Goal: Task Accomplishment & Management: Use online tool/utility

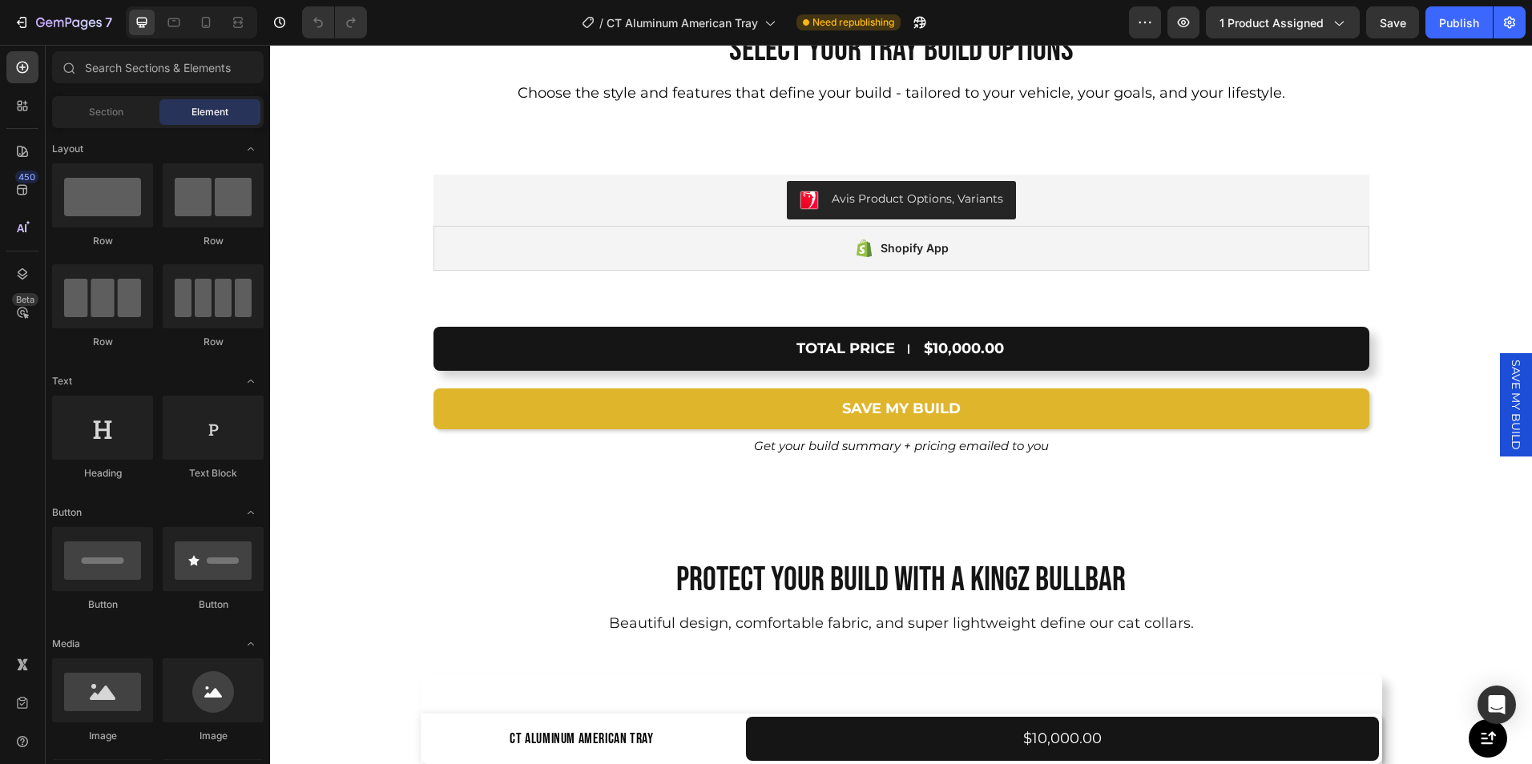
scroll to position [10532, 0]
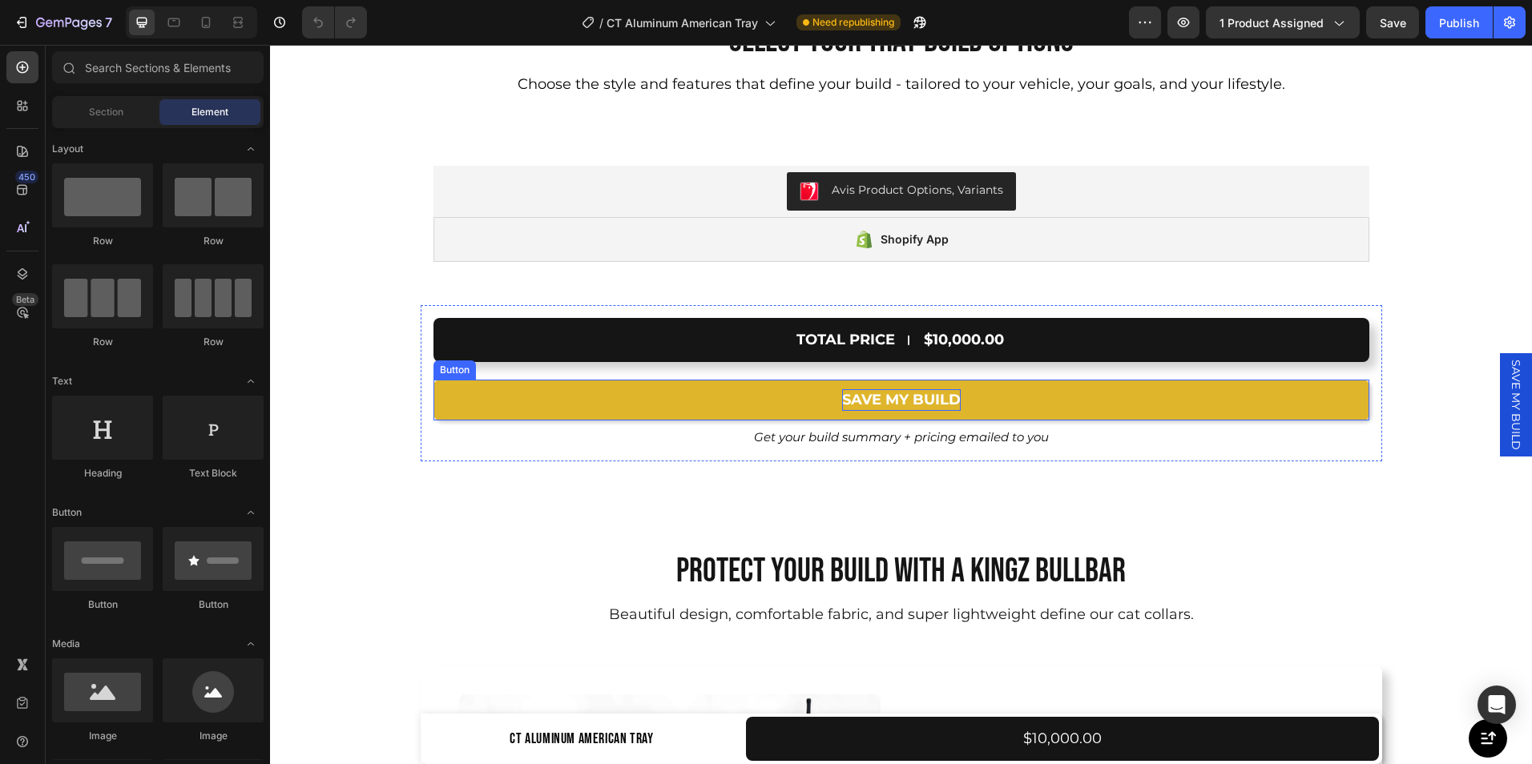
click at [919, 400] on p "SAVE MY BUILD" at bounding box center [901, 400] width 119 height 22
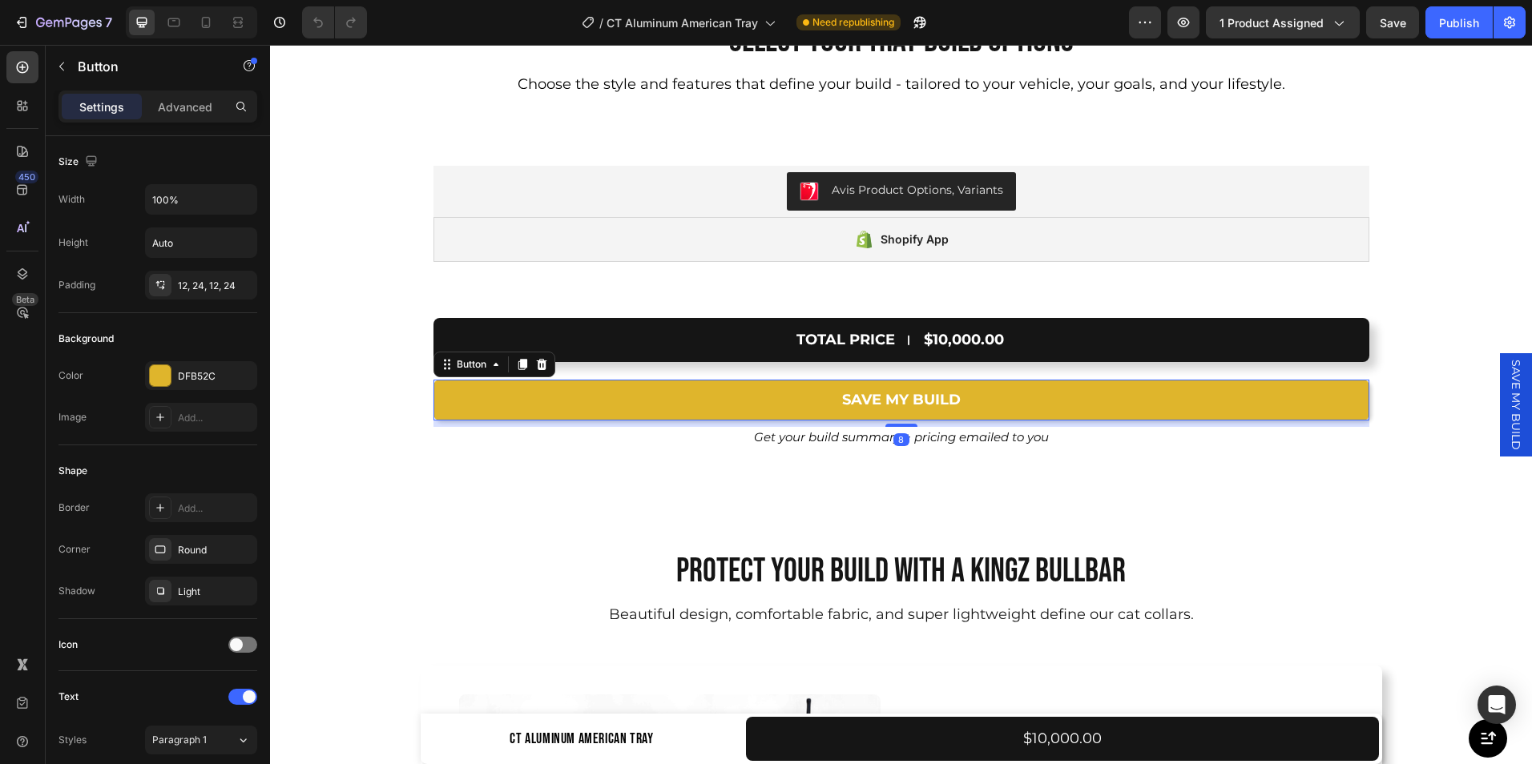
click at [1500, 426] on div "SAVE MY BUILD" at bounding box center [1516, 404] width 32 height 103
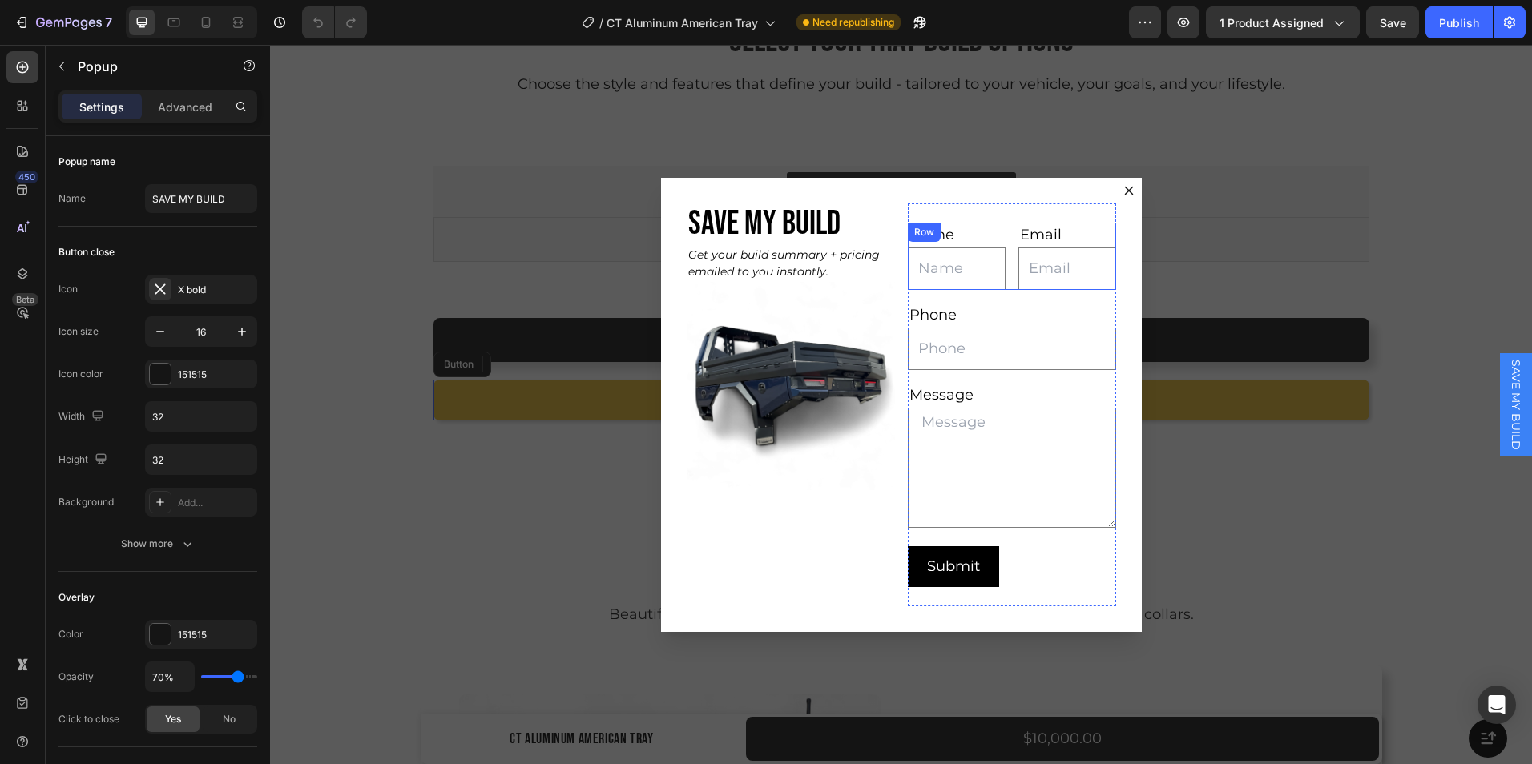
click at [1001, 232] on div "Name Text Block Text Field Email Text Block Email Field Row" at bounding box center [1012, 256] width 208 height 67
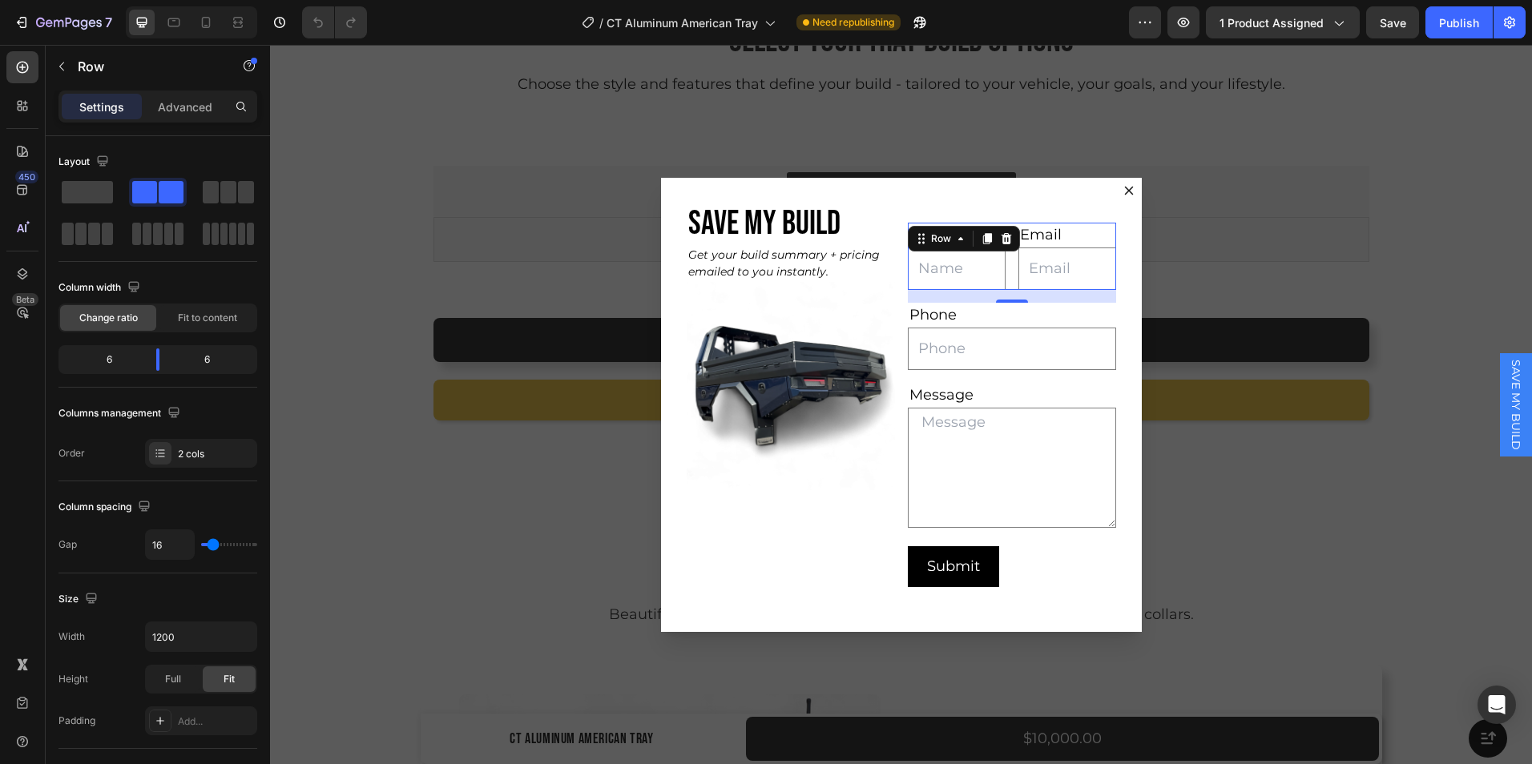
click at [1005, 270] on div "Name Text Block Text Field Email Text Block Email Field Row 16" at bounding box center [1012, 256] width 208 height 67
click at [990, 329] on input "Dialog body" at bounding box center [1012, 349] width 208 height 42
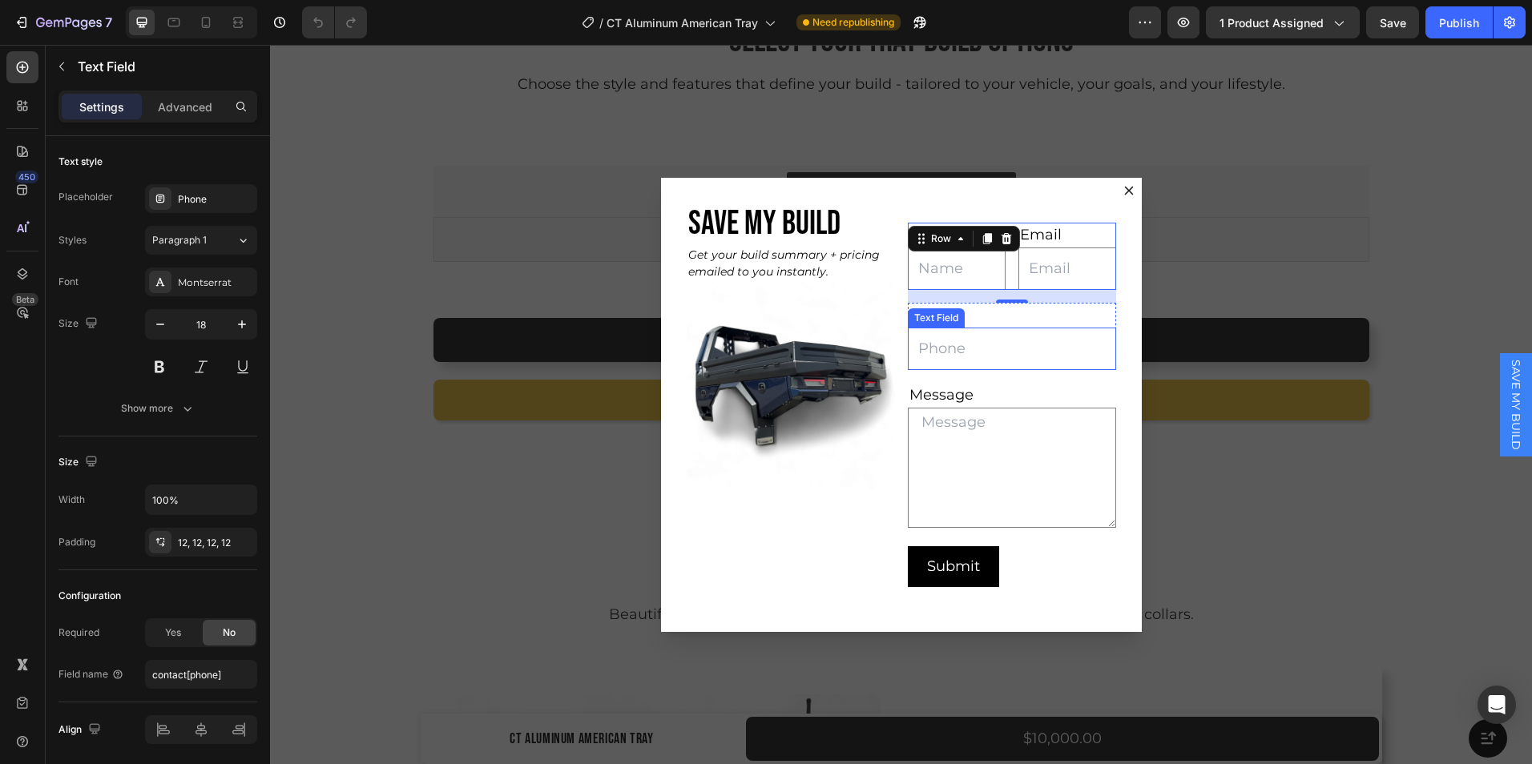
drag, startPoint x: 990, startPoint y: 329, endPoint x: 1017, endPoint y: 361, distance: 41.5
click at [990, 329] on input "Dialog body" at bounding box center [1012, 349] width 208 height 42
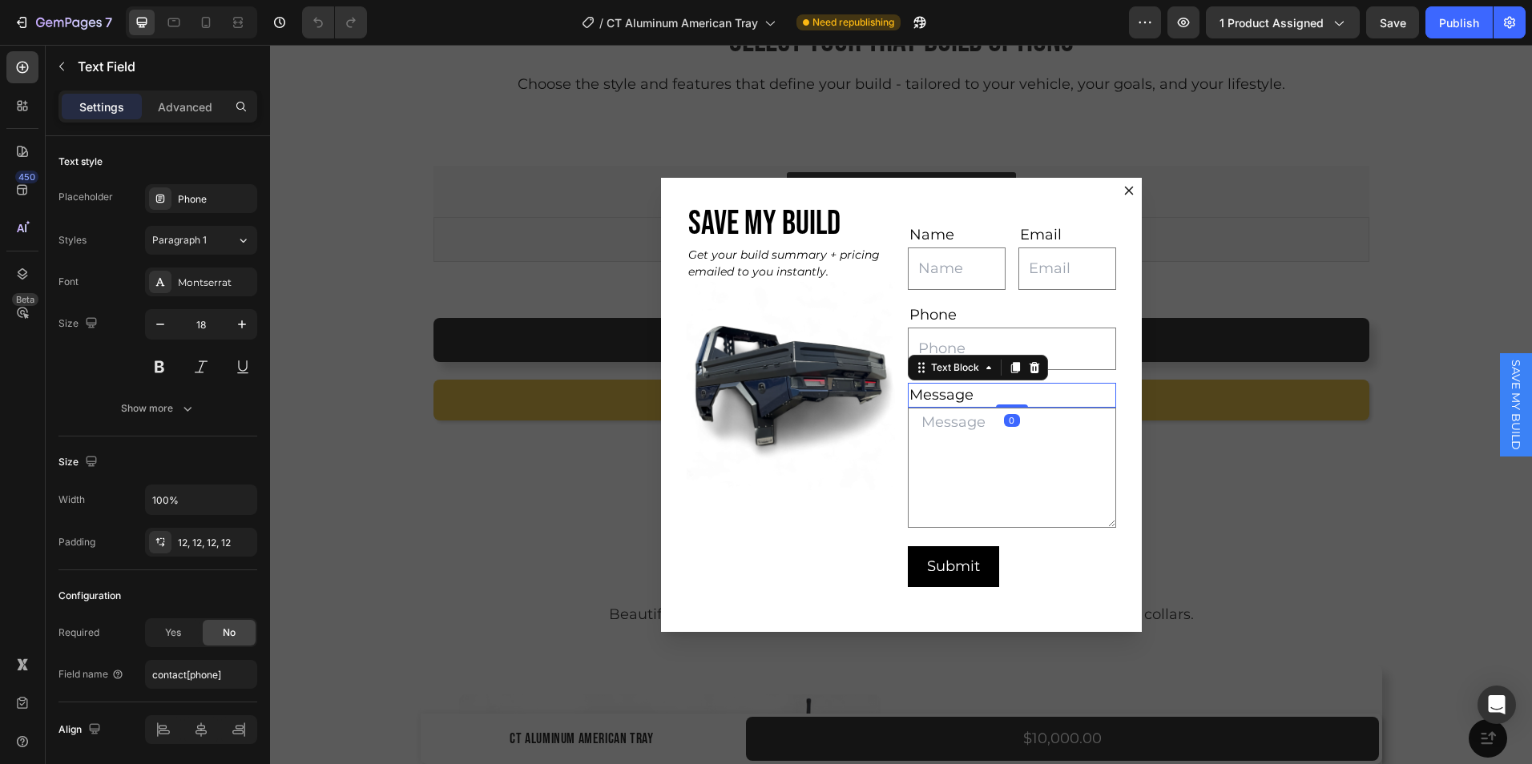
click at [1106, 396] on div "Message" at bounding box center [1012, 395] width 208 height 25
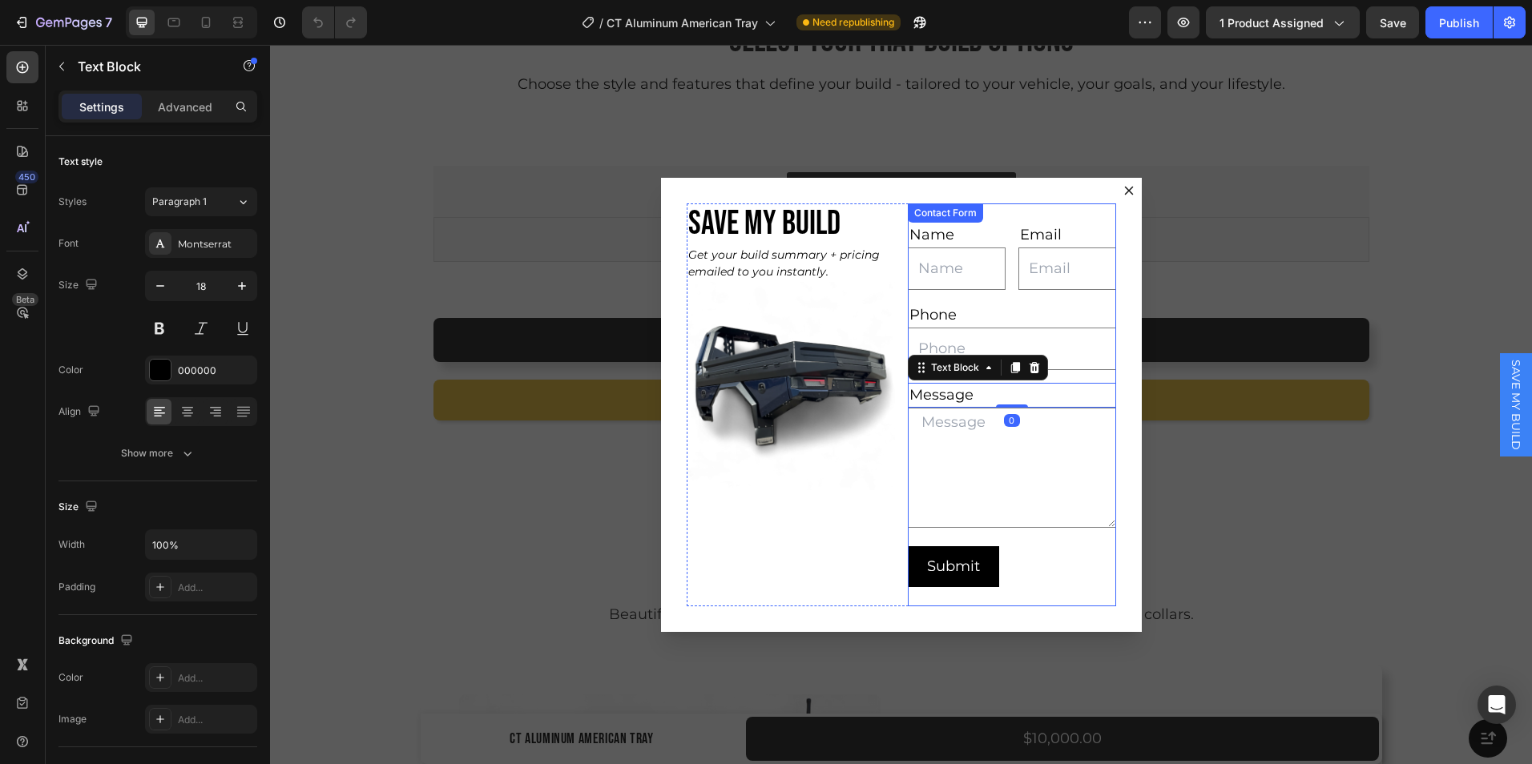
click at [1082, 219] on div "Name Text Block Text Field Email Text Block Email Field Row Phone Text Block Te…" at bounding box center [1012, 404] width 208 height 403
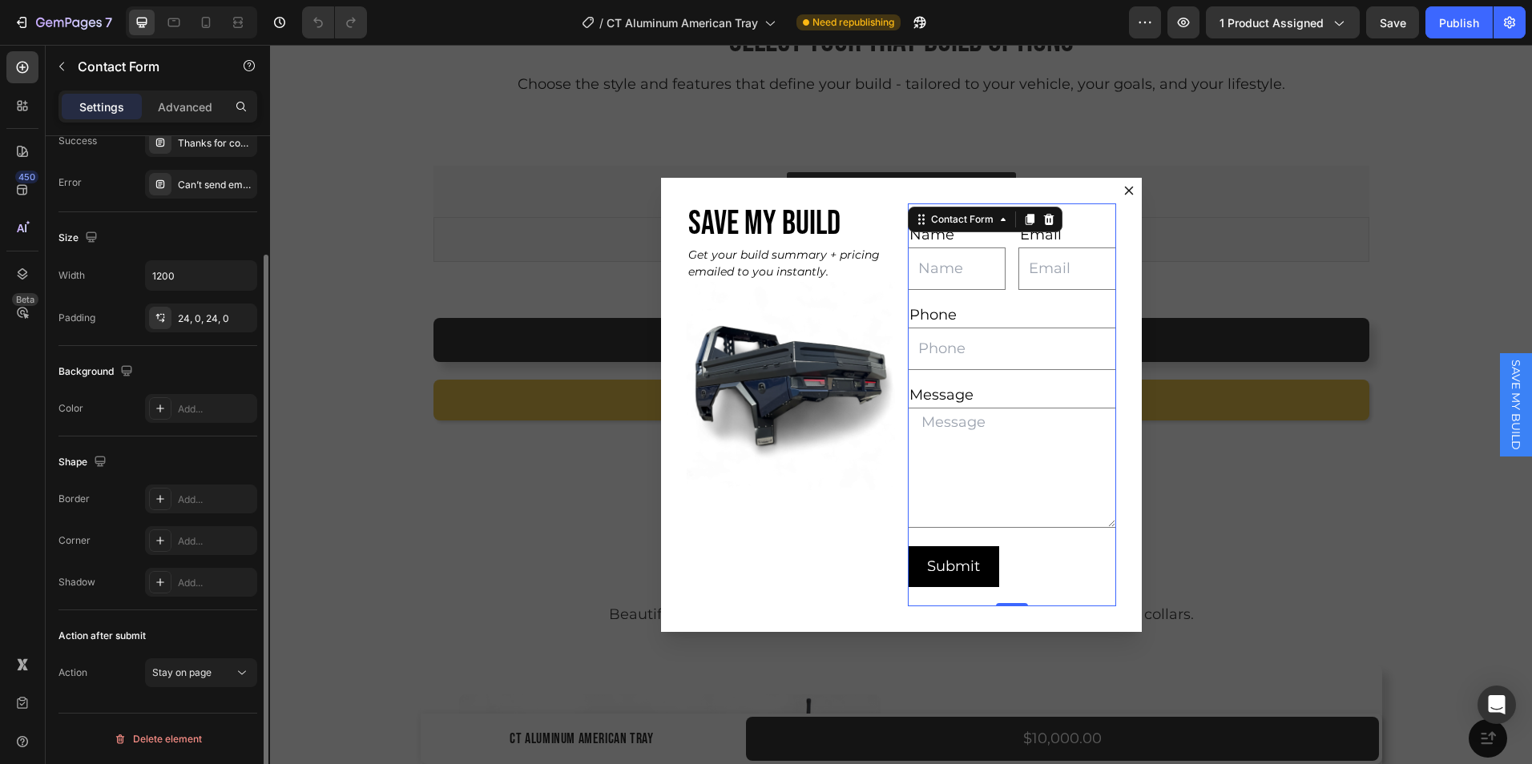
scroll to position [0, 0]
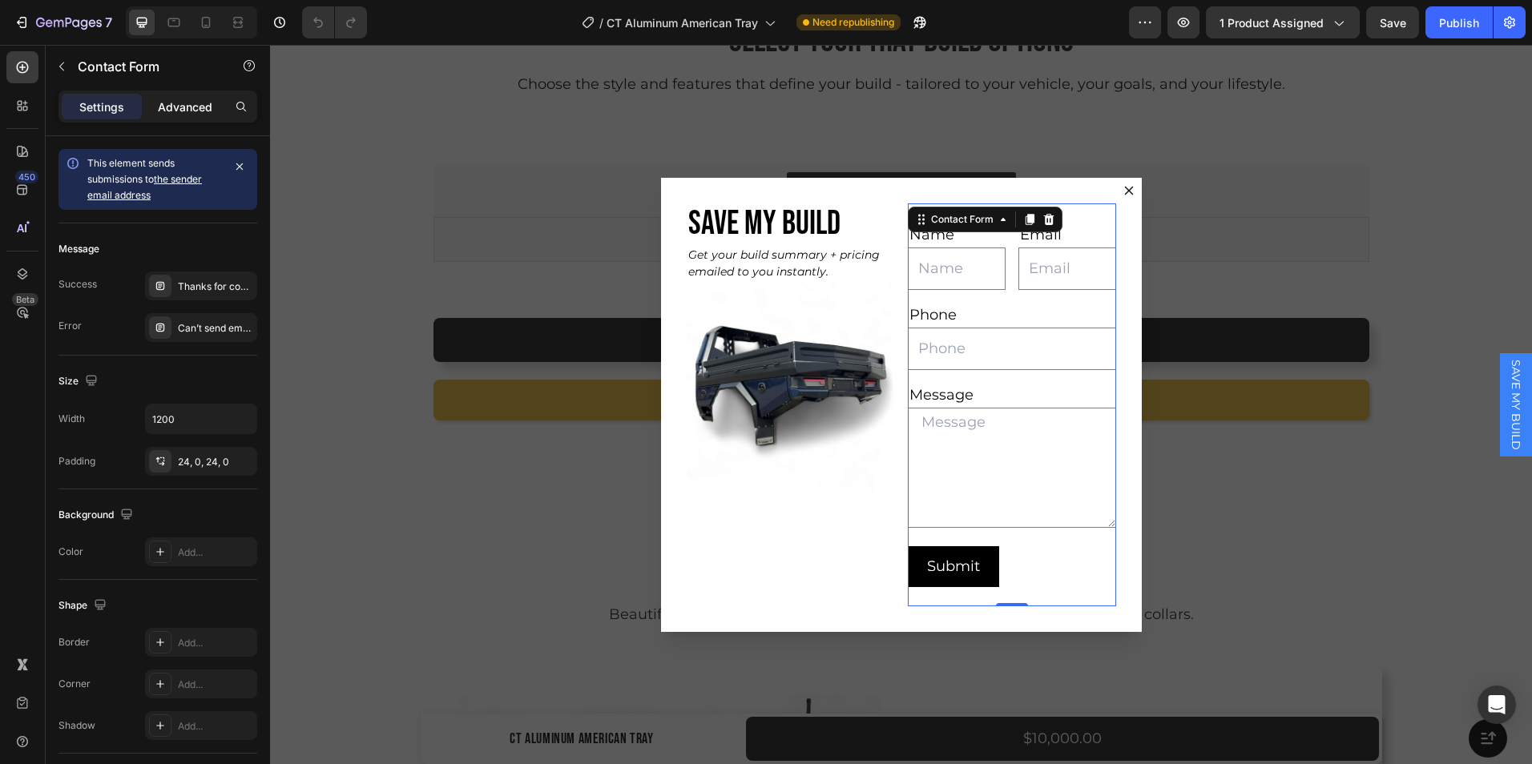
click at [190, 104] on p "Advanced" at bounding box center [185, 107] width 54 height 17
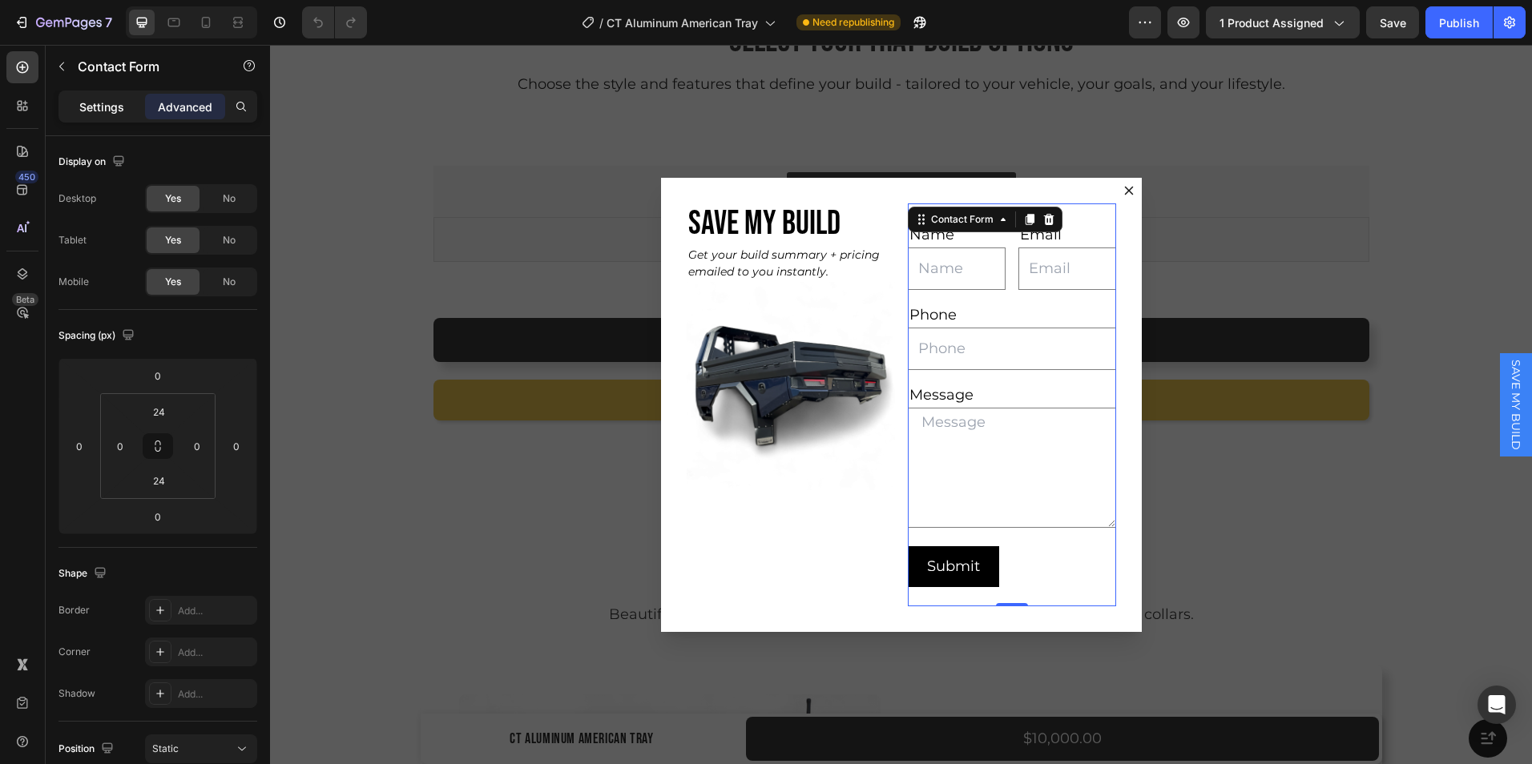
click at [118, 106] on p "Settings" at bounding box center [101, 107] width 45 height 17
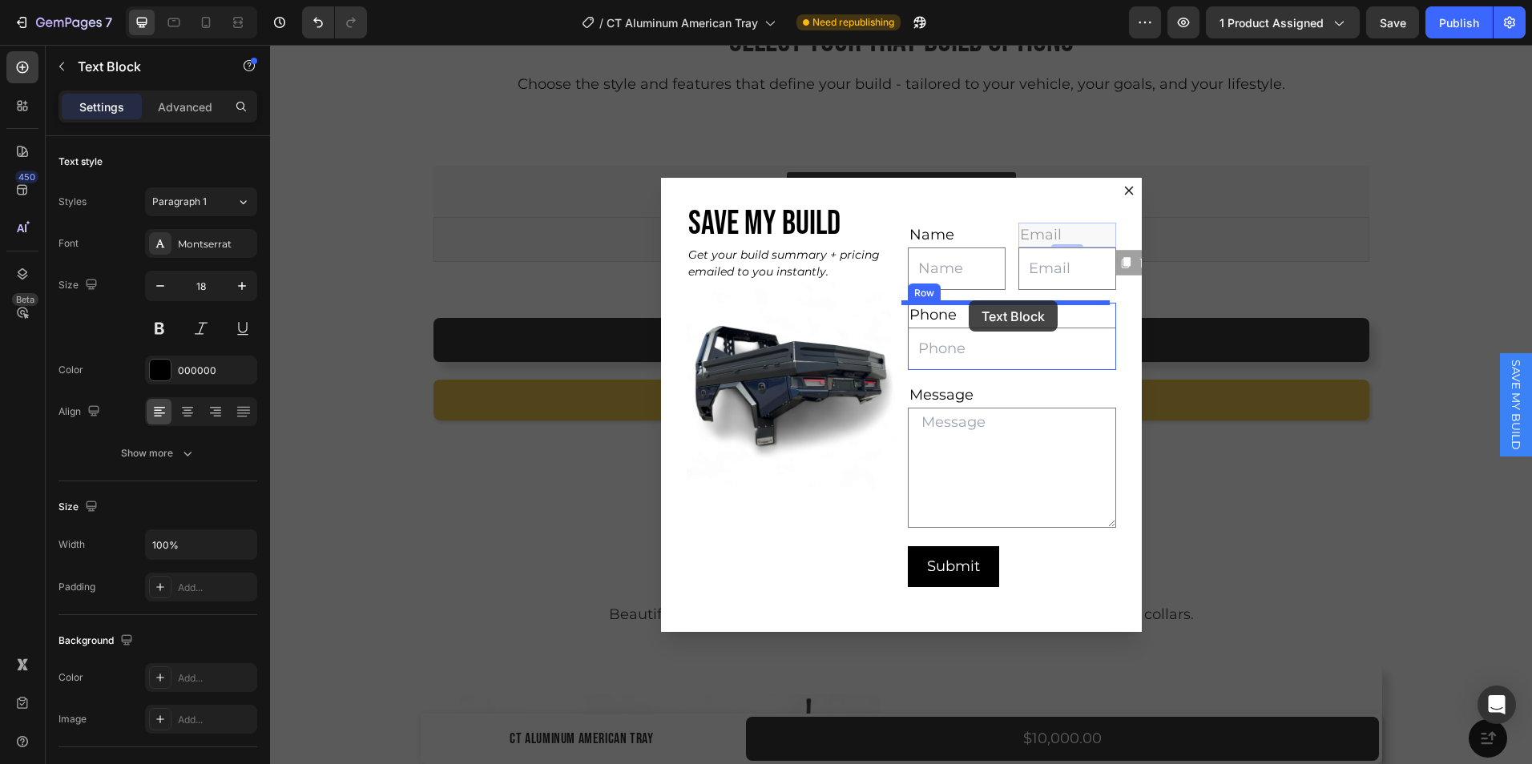
drag, startPoint x: 1087, startPoint y: 235, endPoint x: 968, endPoint y: 300, distance: 135.5
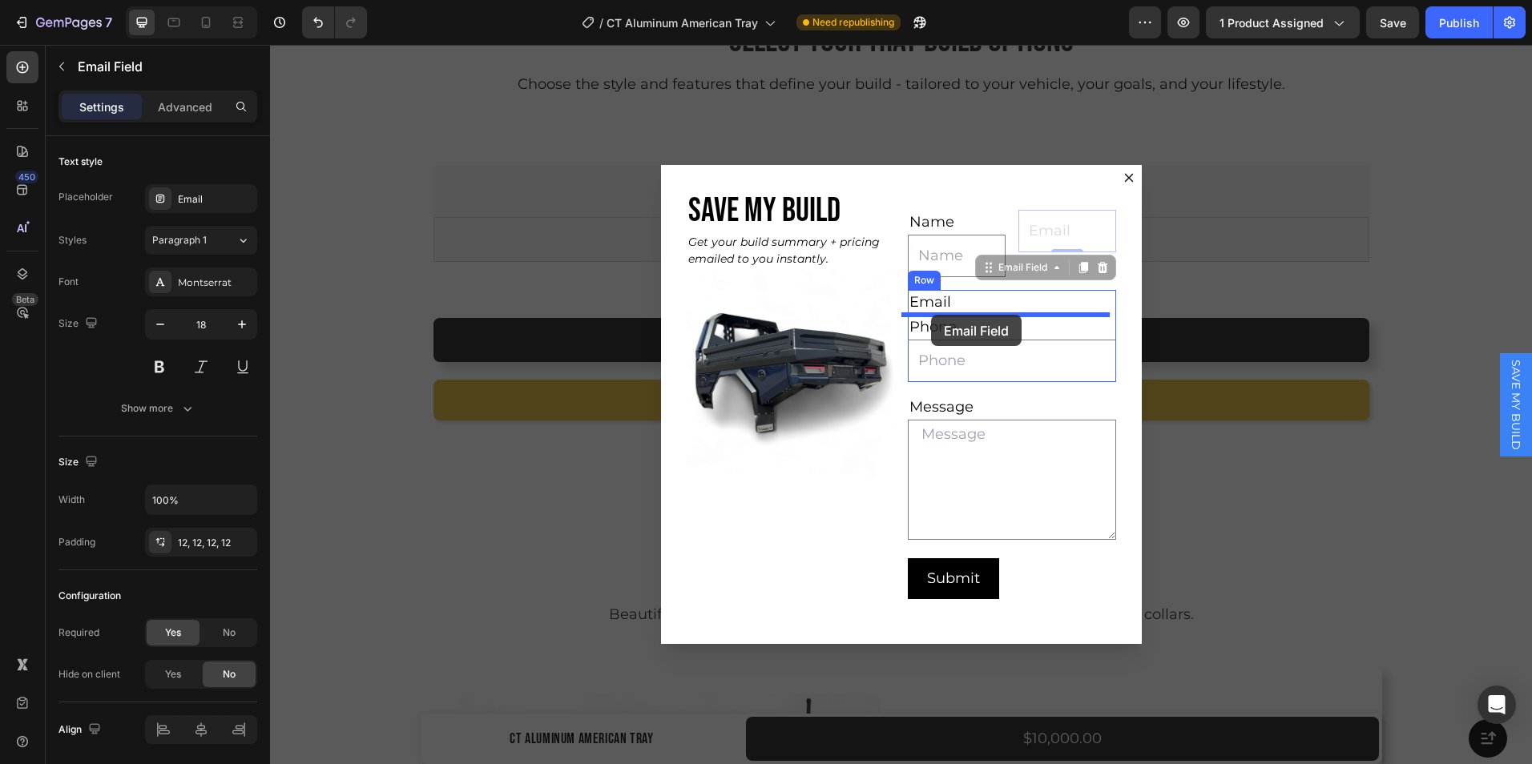
drag, startPoint x: 990, startPoint y: 266, endPoint x: 931, endPoint y: 315, distance: 76.8
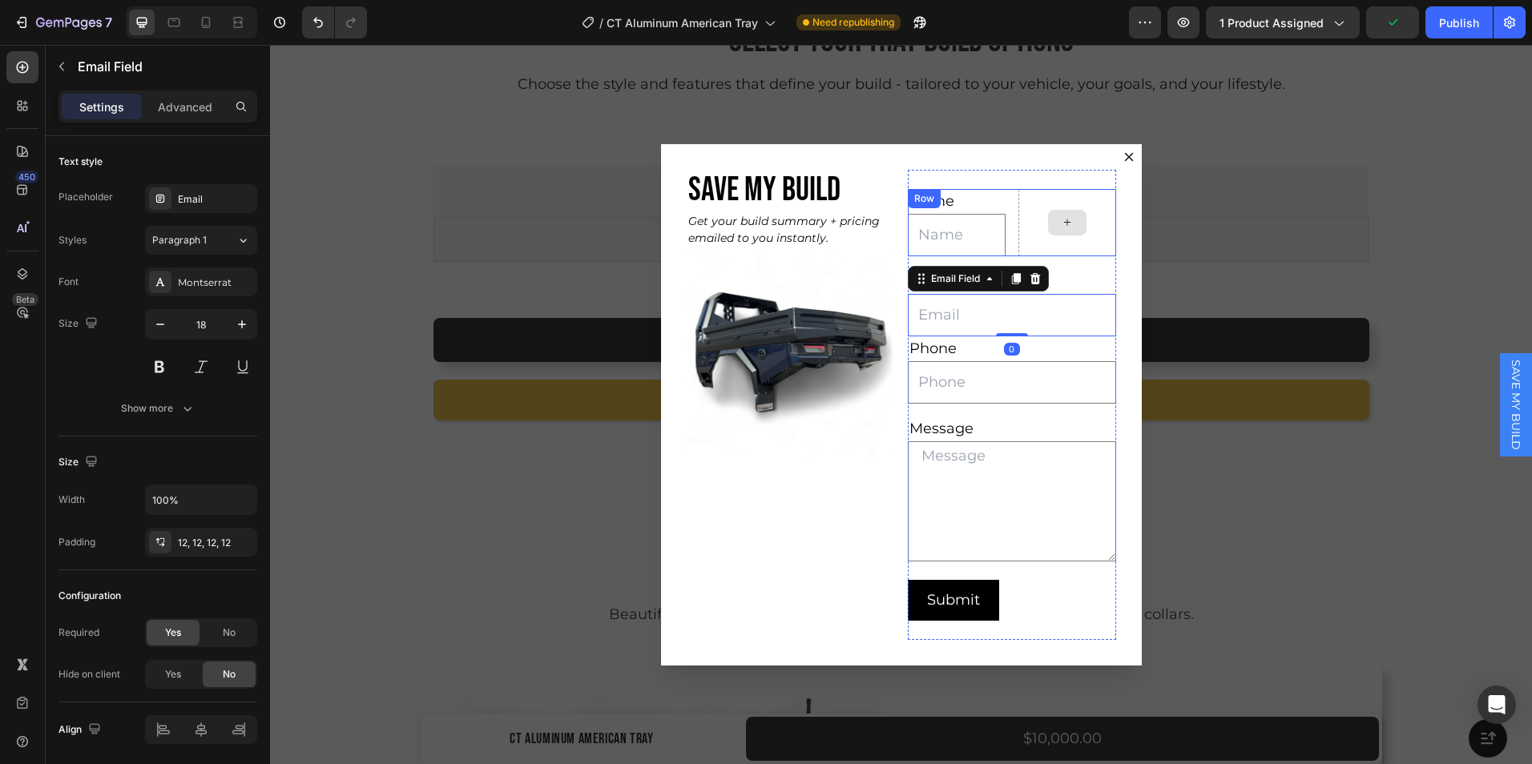
click at [1030, 212] on div "Dialog body" at bounding box center [1067, 222] width 98 height 67
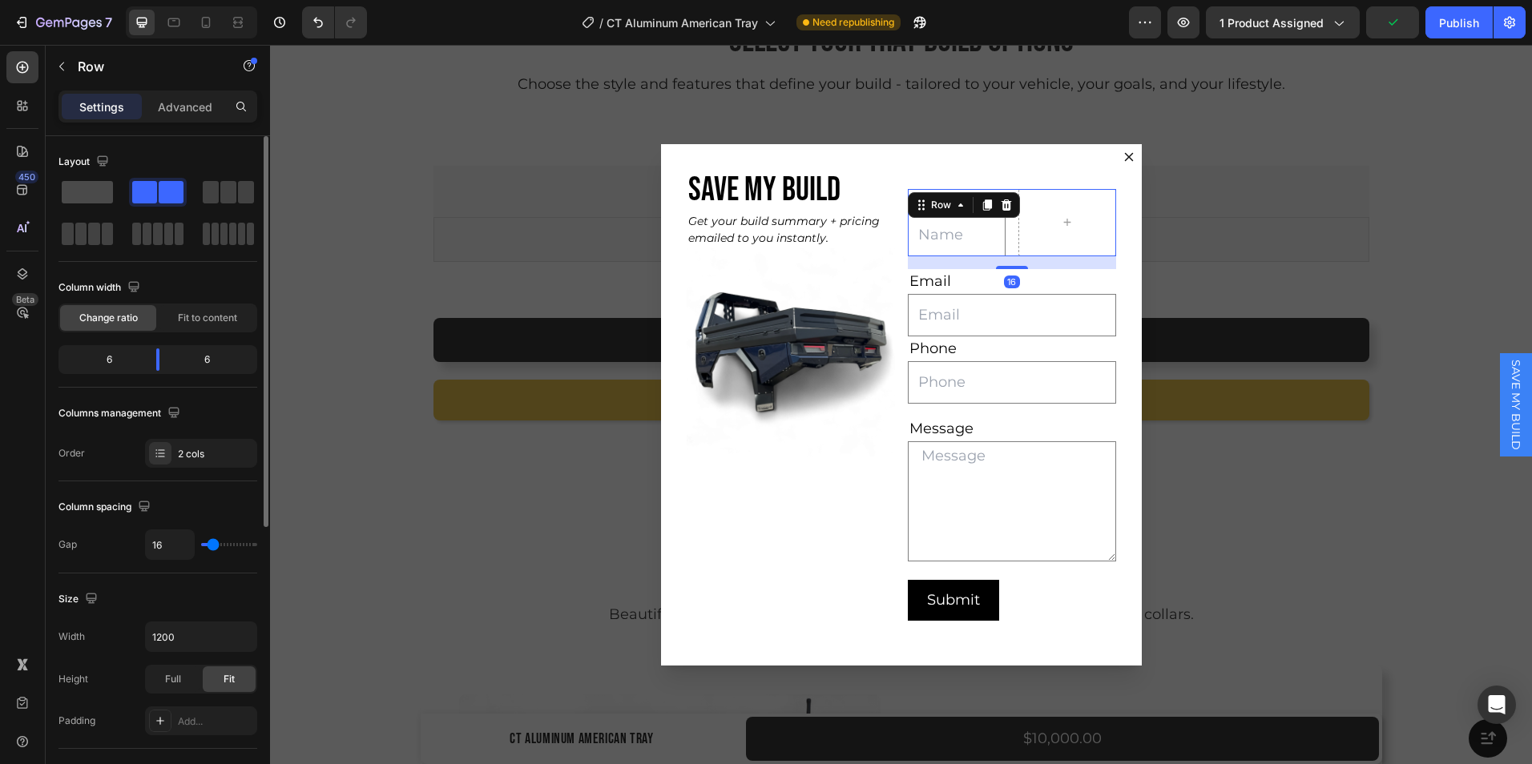
drag, startPoint x: 104, startPoint y: 186, endPoint x: 393, endPoint y: 209, distance: 290.1
click at [104, 186] on span at bounding box center [87, 192] width 51 height 22
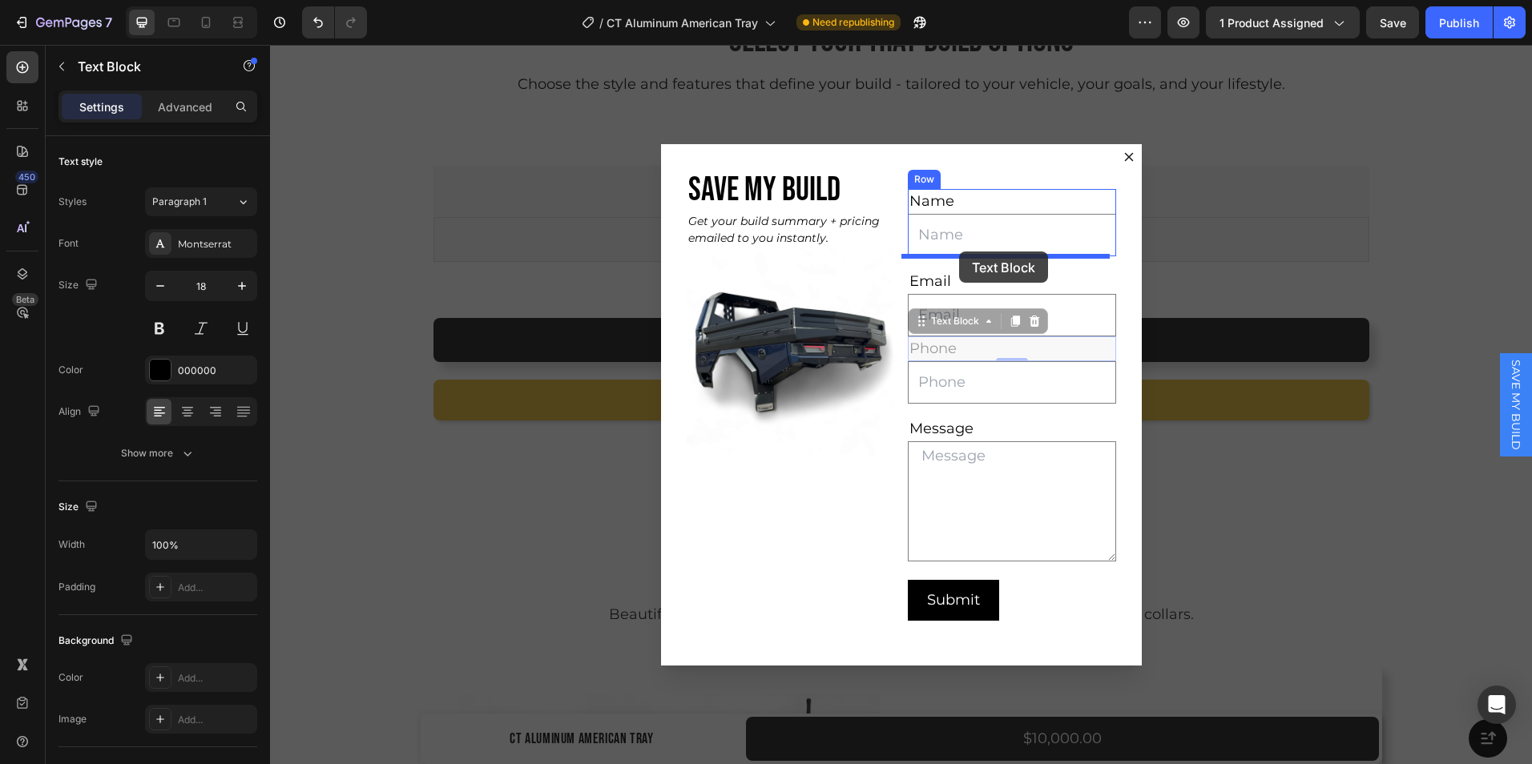
drag, startPoint x: 968, startPoint y: 347, endPoint x: 959, endPoint y: 252, distance: 95.7
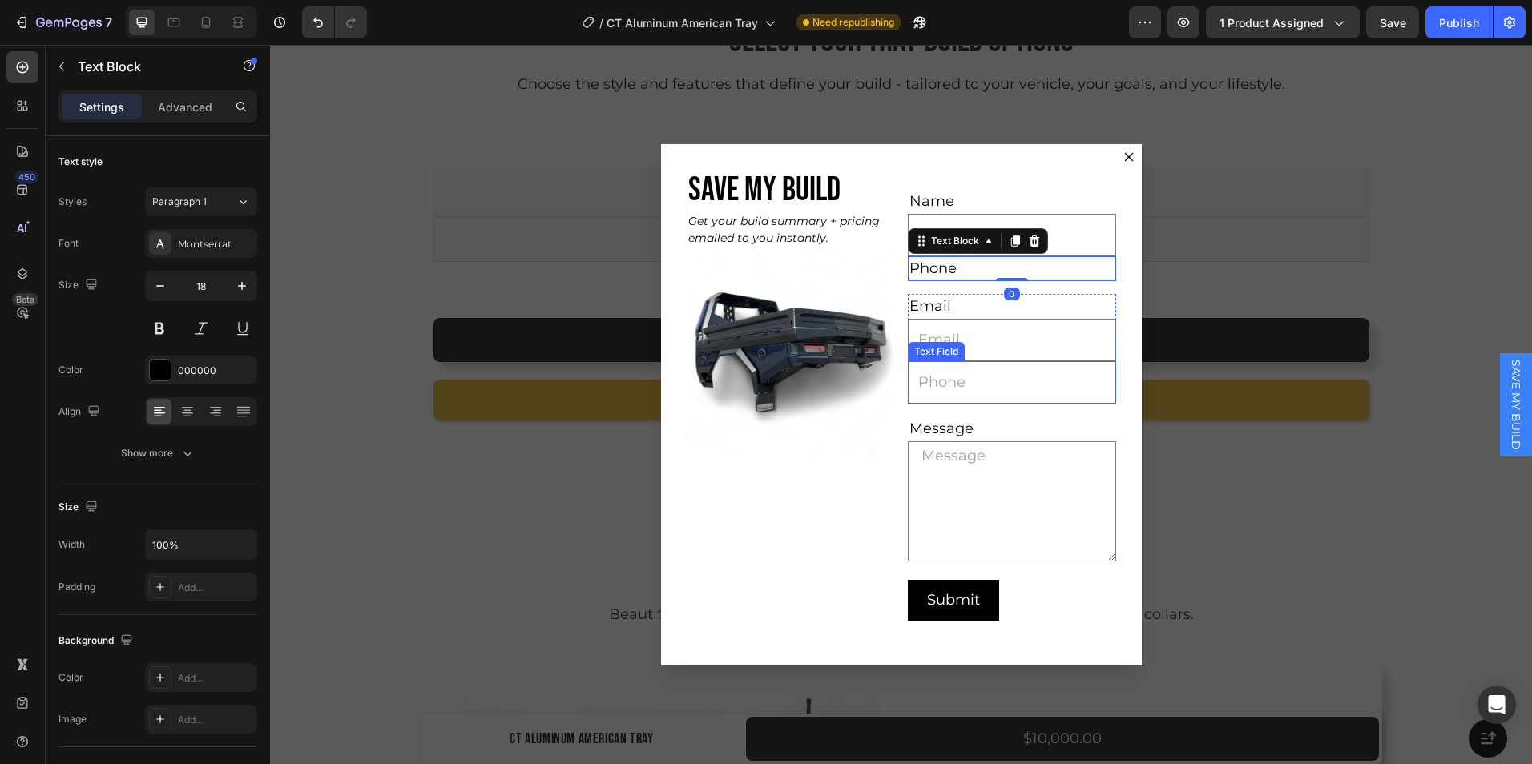
click at [953, 397] on input "Dialog body" at bounding box center [1012, 382] width 208 height 42
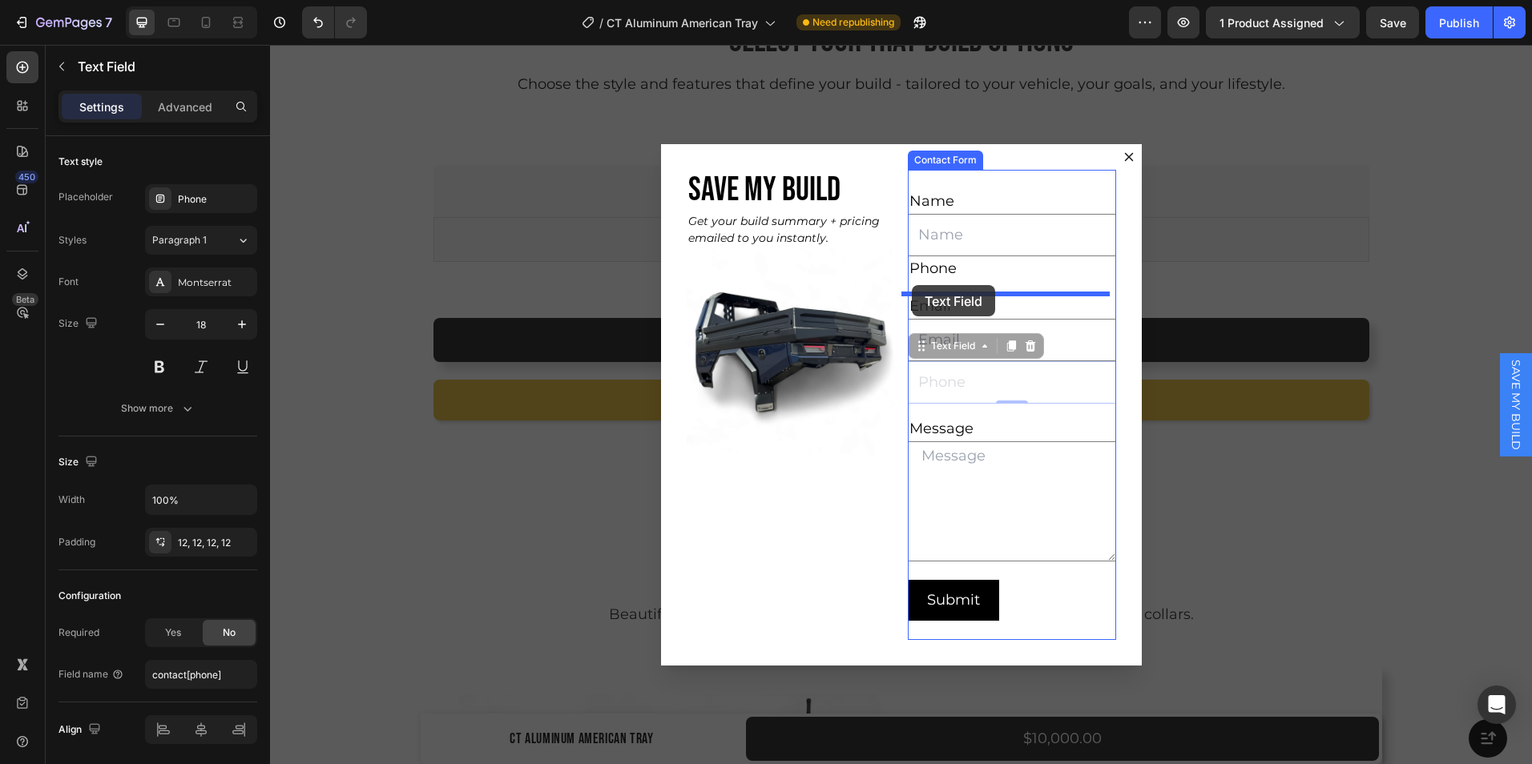
drag, startPoint x: 916, startPoint y: 354, endPoint x: 912, endPoint y: 285, distance: 69.0
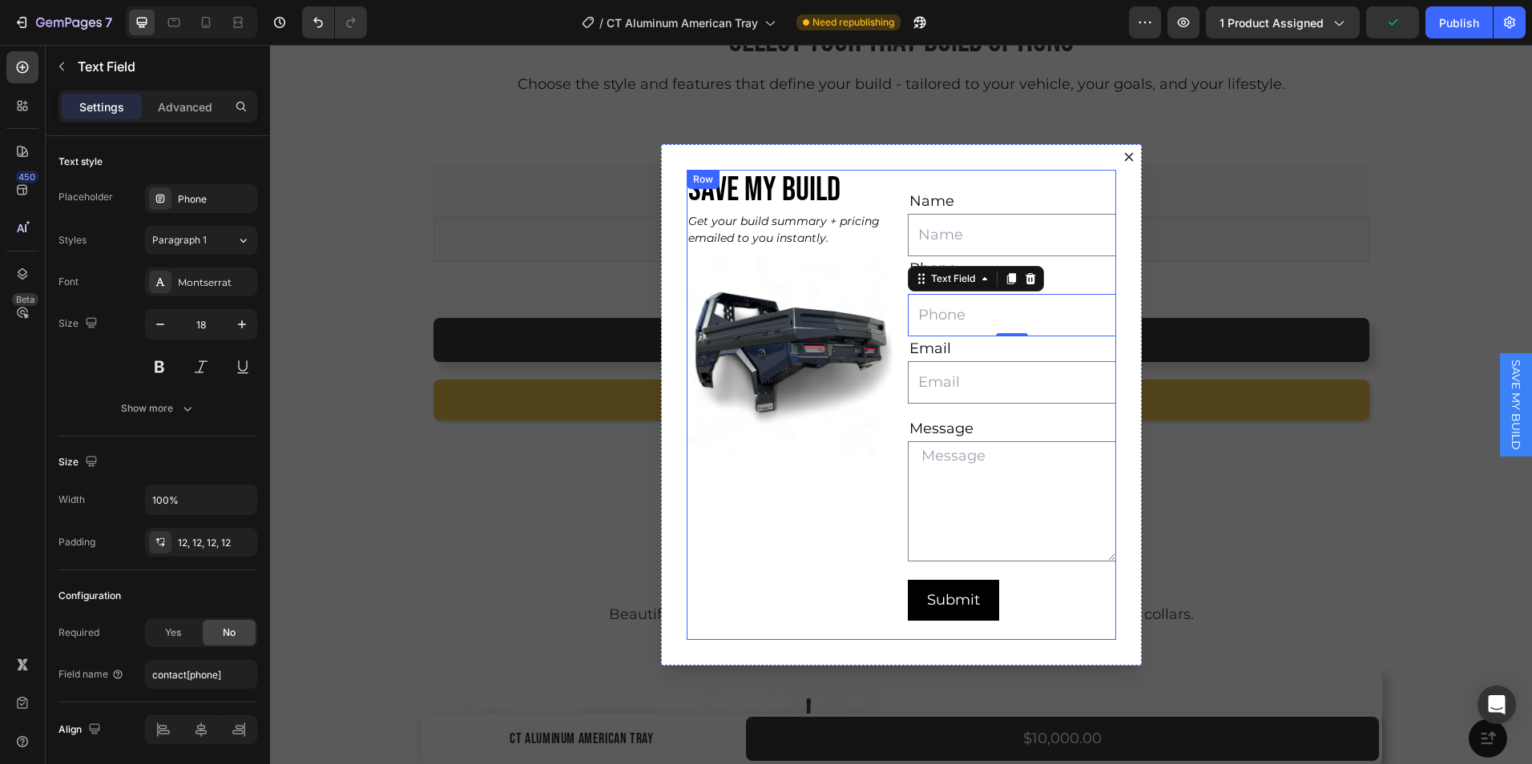
click at [900, 200] on div "SAVE MY BUILD Heading Get your build summary + pricing emailed to you instantly…" at bounding box center [901, 405] width 429 height 470
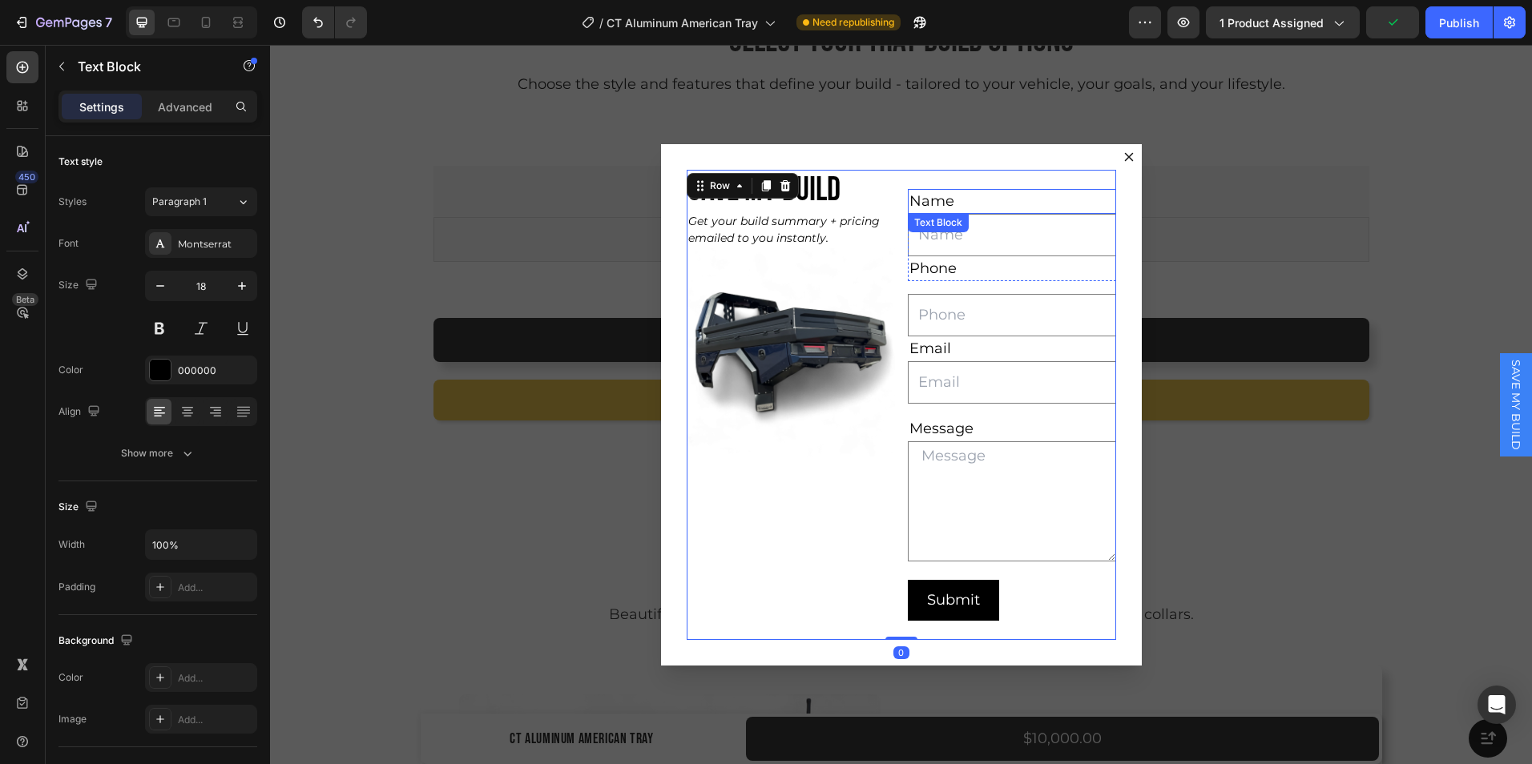
click at [908, 199] on div "Name" at bounding box center [1012, 201] width 208 height 25
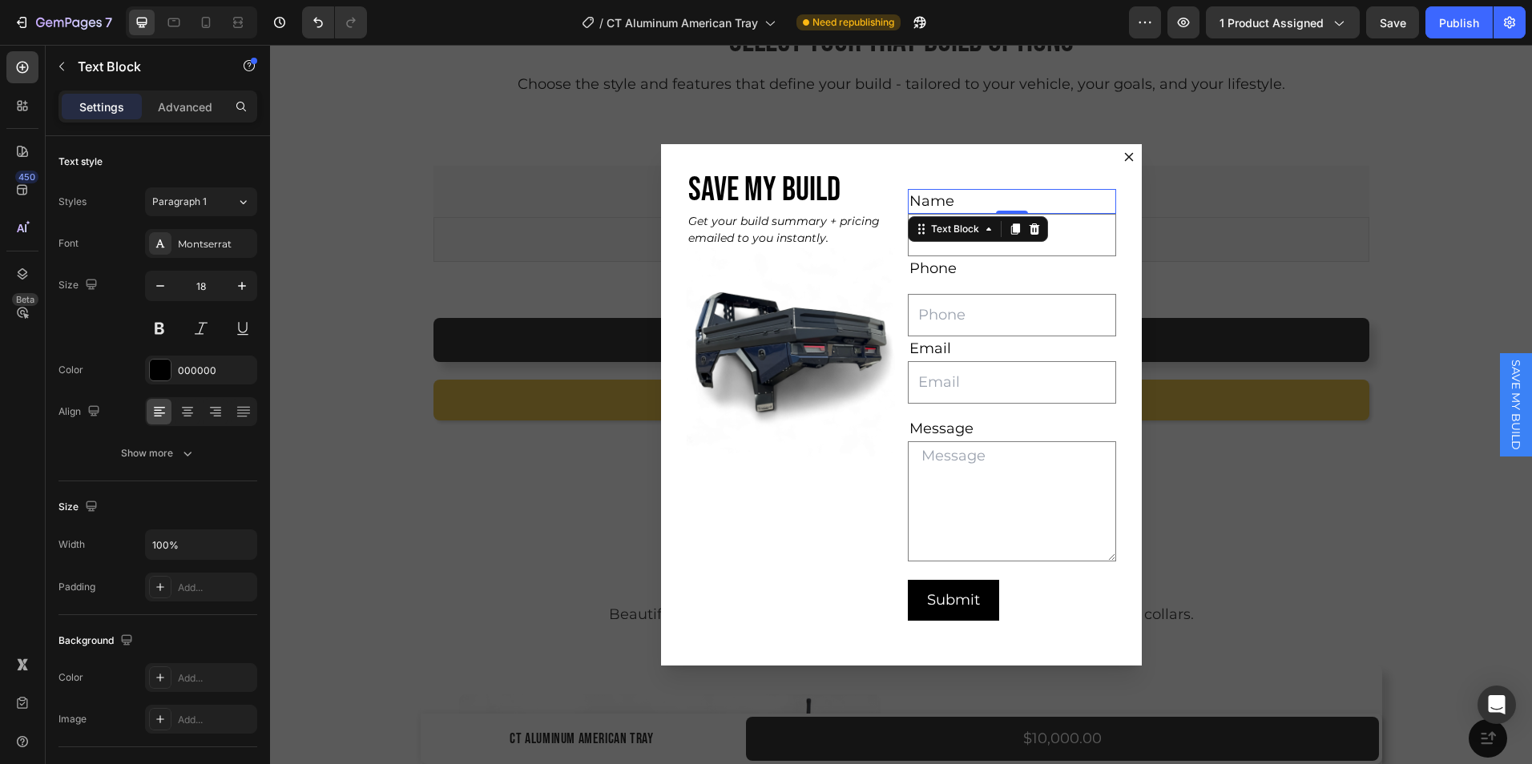
click at [908, 201] on div "Name" at bounding box center [1012, 201] width 208 height 25
click at [952, 267] on div "Phone" at bounding box center [1012, 268] width 208 height 25
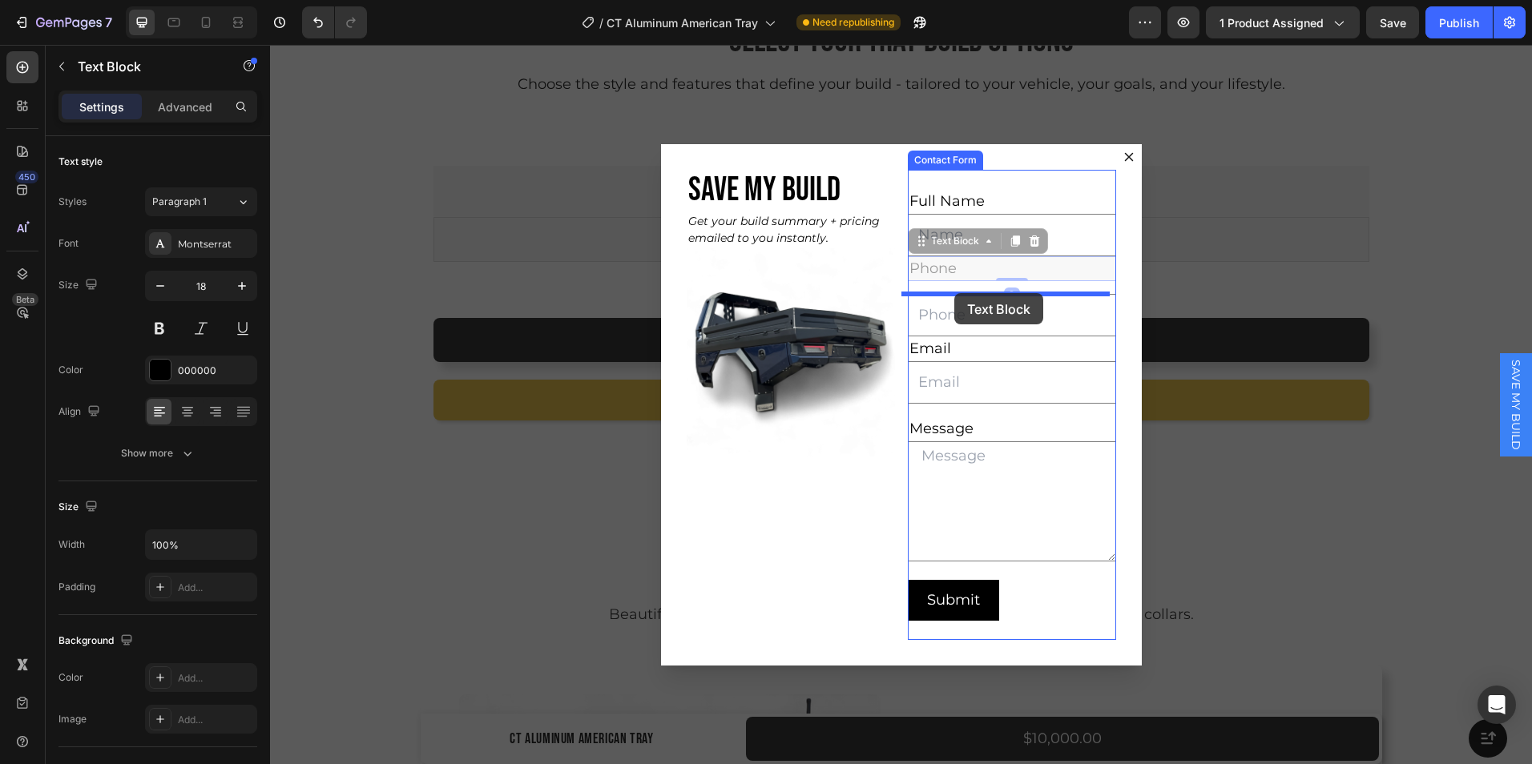
drag, startPoint x: 952, startPoint y: 267, endPoint x: 954, endPoint y: 292, distance: 25.7
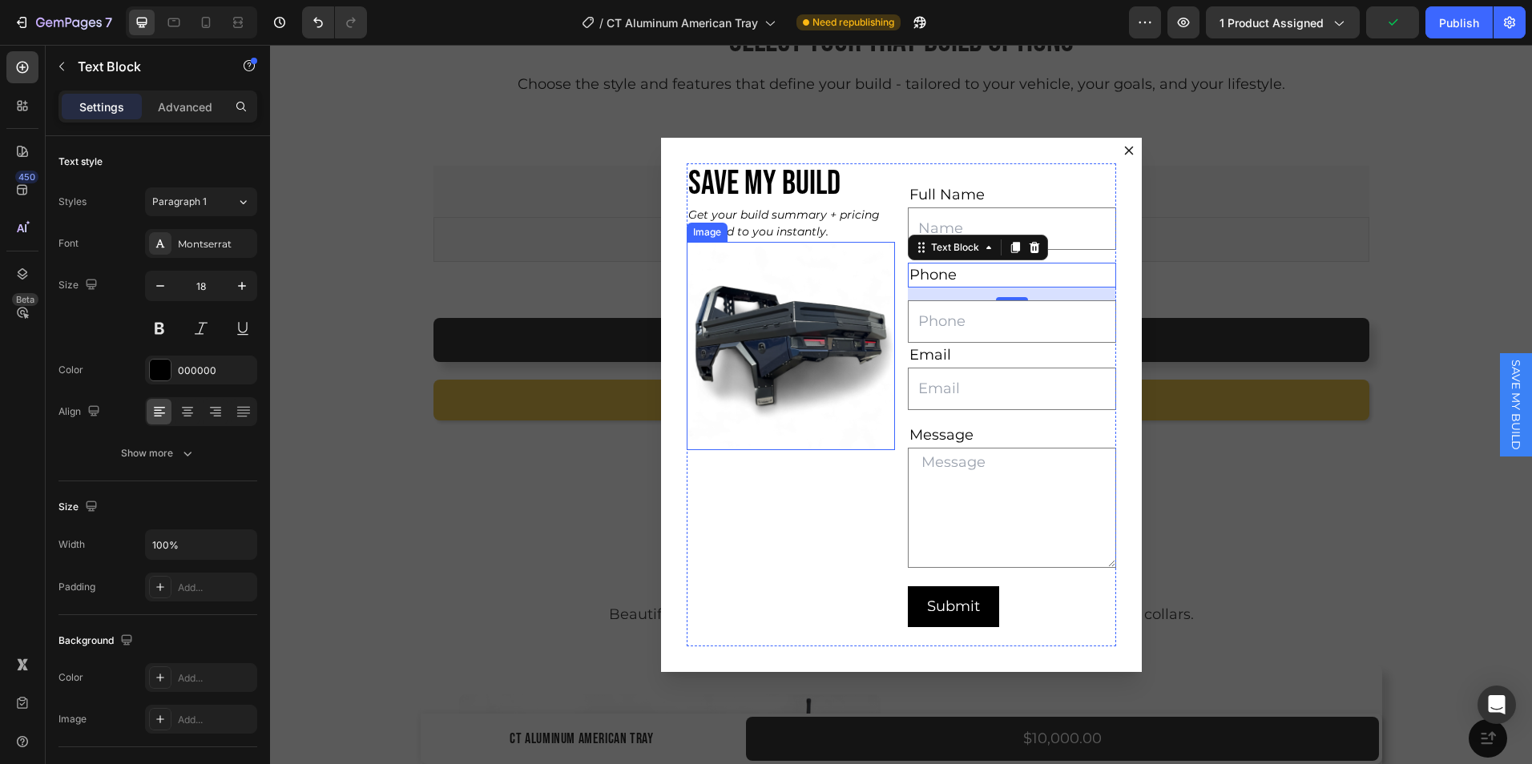
click at [880, 441] on img "Dialog body" at bounding box center [791, 346] width 208 height 208
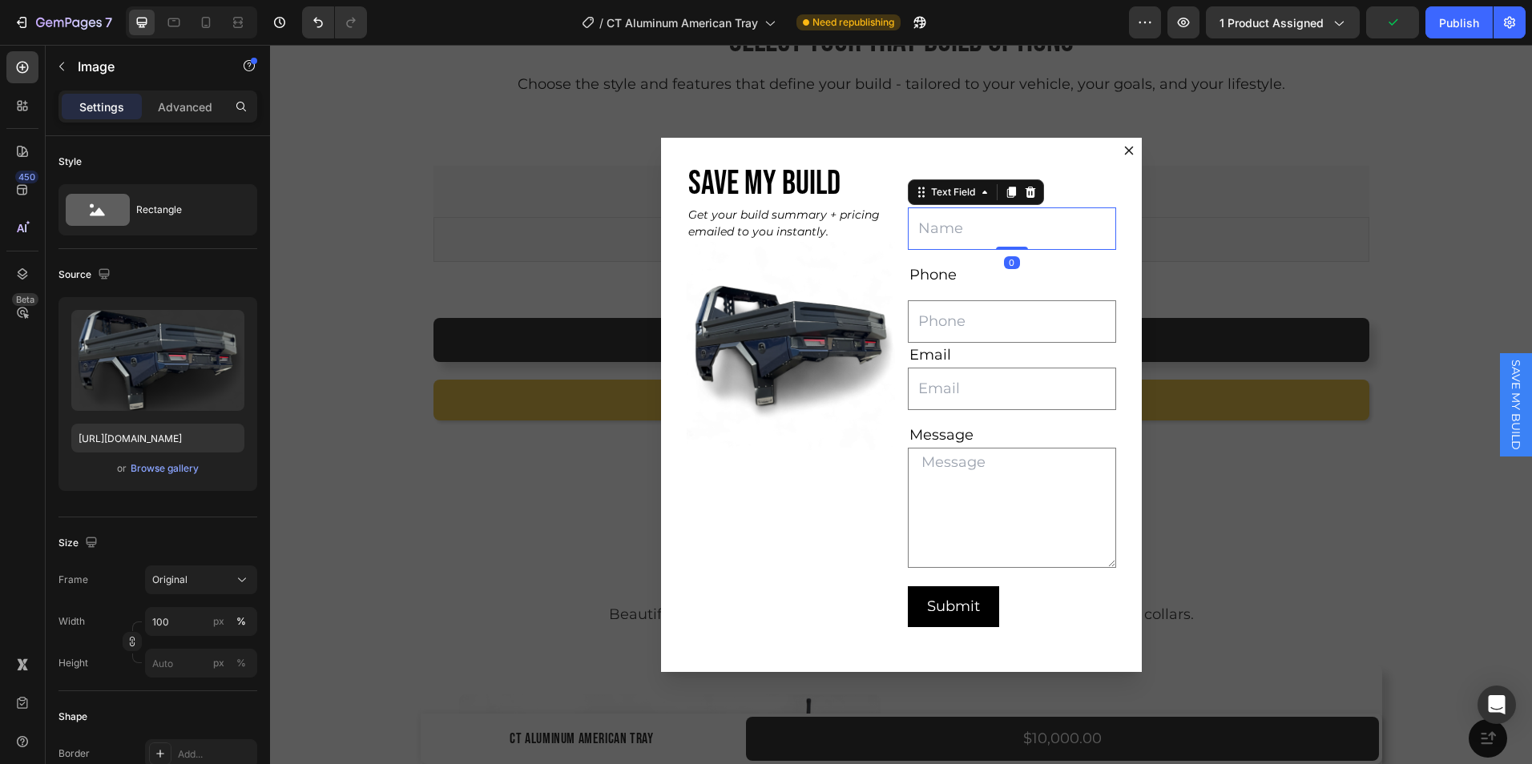
click at [963, 235] on input "Dialog body" at bounding box center [1012, 228] width 208 height 42
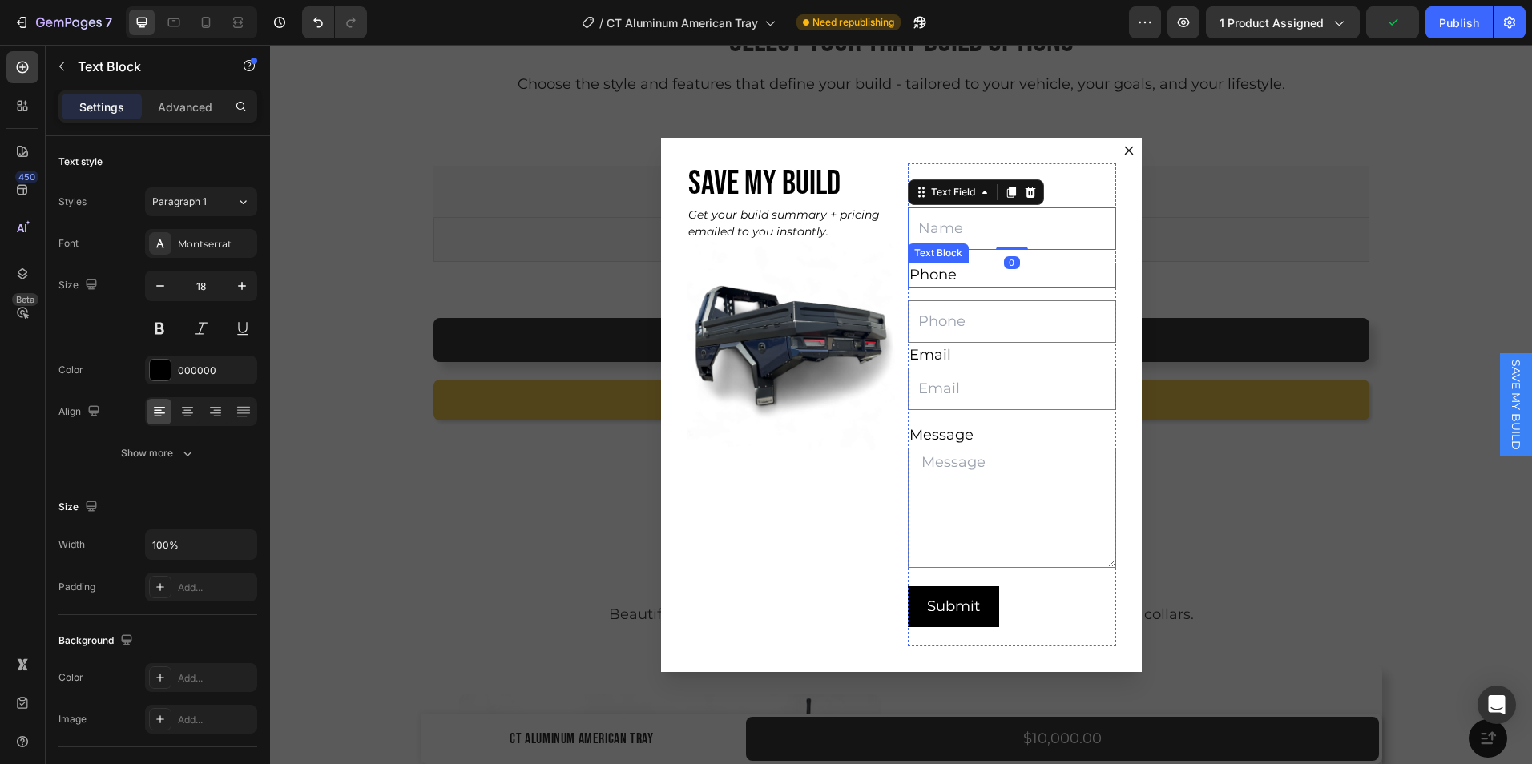
click at [913, 254] on div "Text Block" at bounding box center [938, 253] width 54 height 14
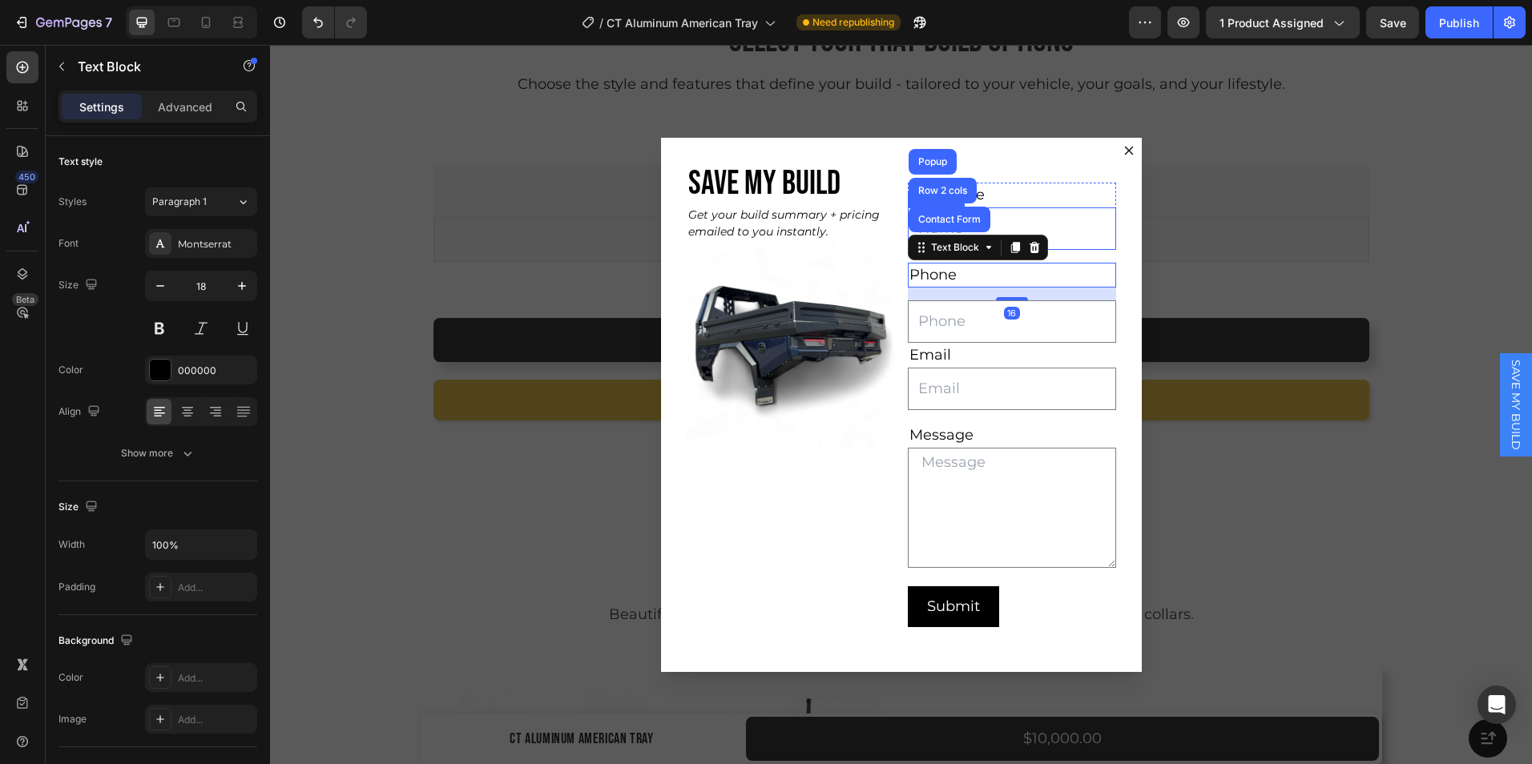
click at [1060, 232] on input "Dialog body" at bounding box center [1012, 228] width 208 height 42
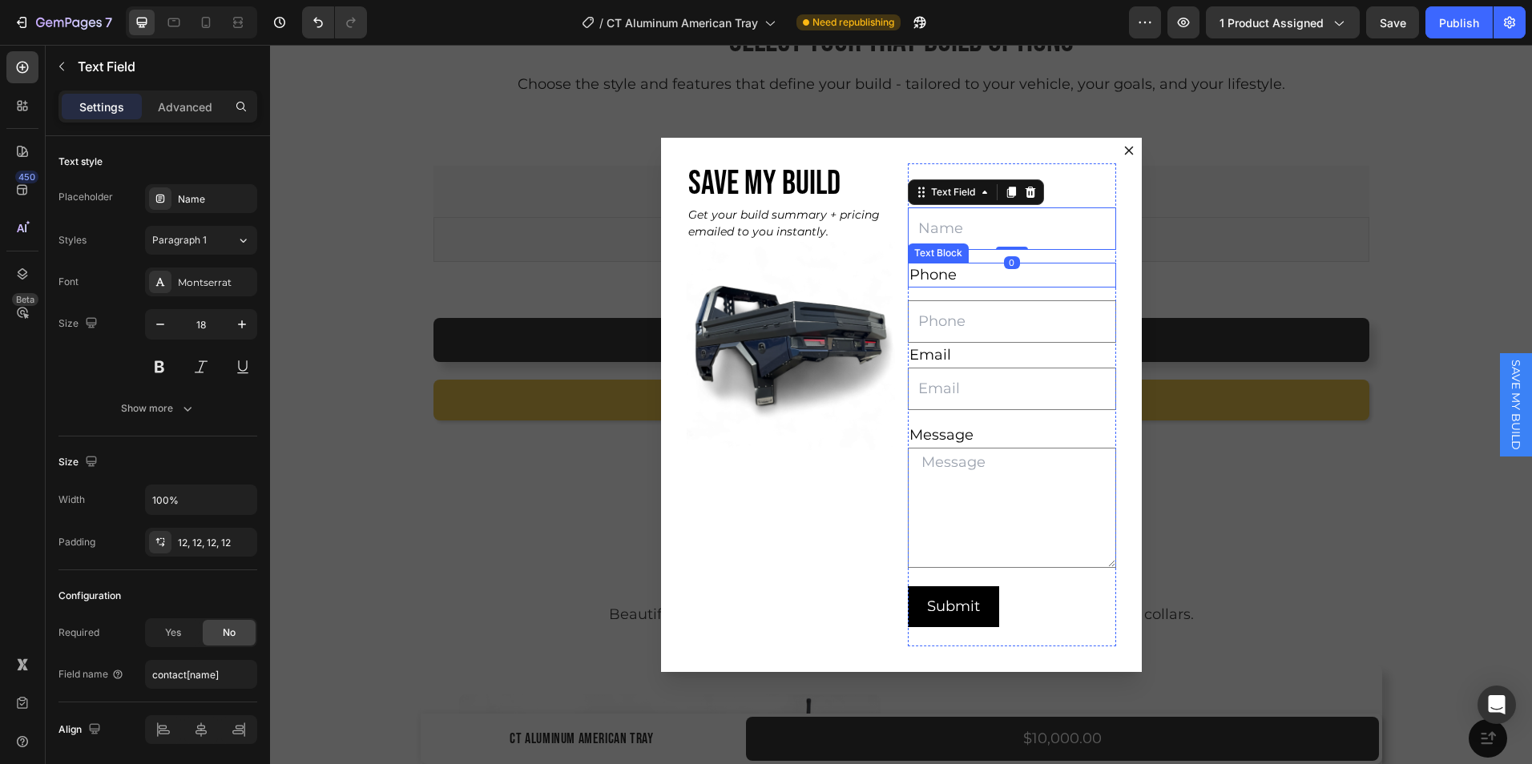
click at [926, 265] on div "Phone" at bounding box center [1012, 275] width 208 height 25
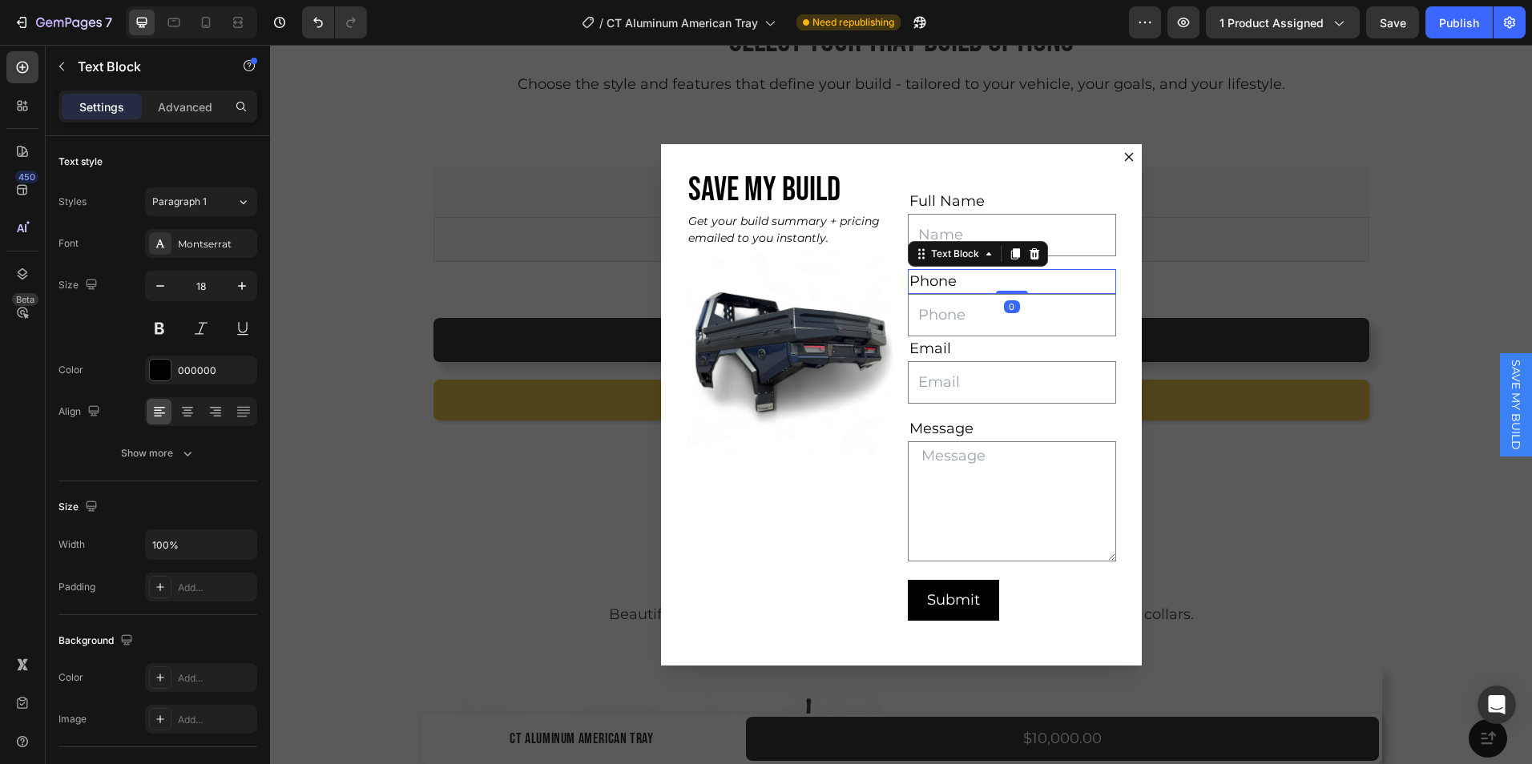
drag, startPoint x: 996, startPoint y: 296, endPoint x: 987, endPoint y: 300, distance: 10.0
click at [993, 276] on div "Phone Text Block 0" at bounding box center [1012, 281] width 208 height 25
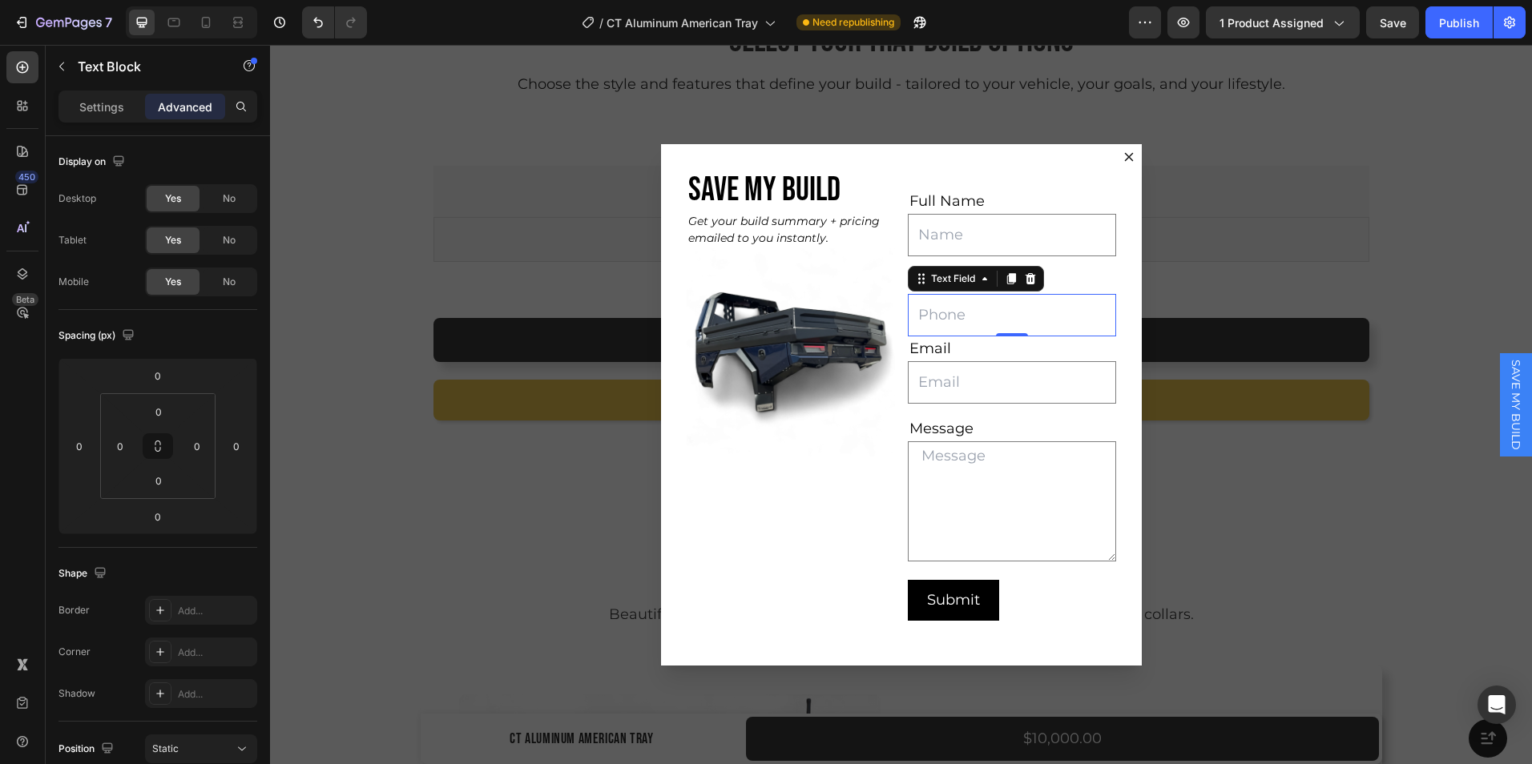
click at [1004, 324] on input "Dialog body" at bounding box center [1012, 315] width 208 height 42
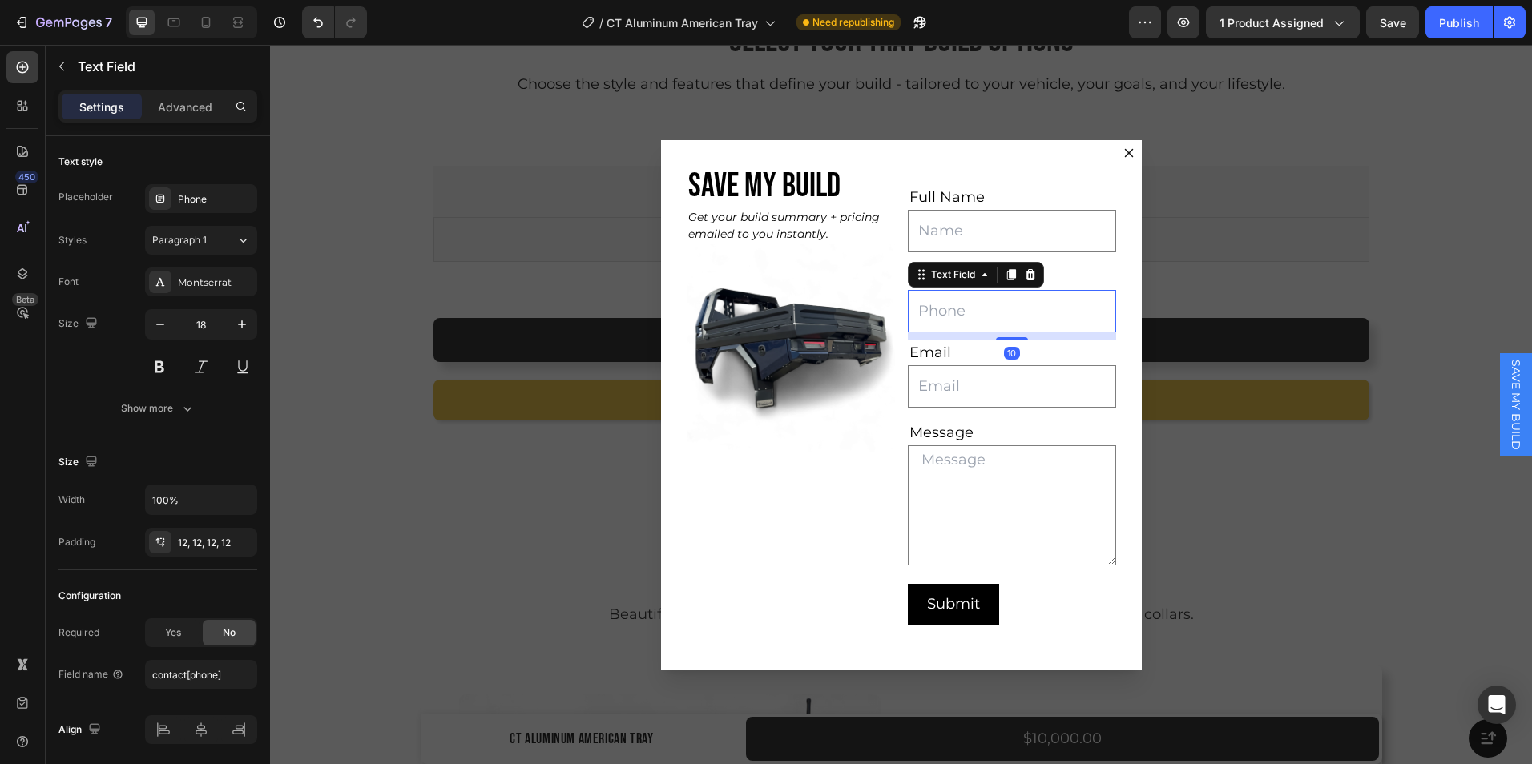
click at [1005, 340] on div "Full Name Text Block Text Field Row Phone Text Block Text Field 10 Email Text B…" at bounding box center [1012, 405] width 208 height 478
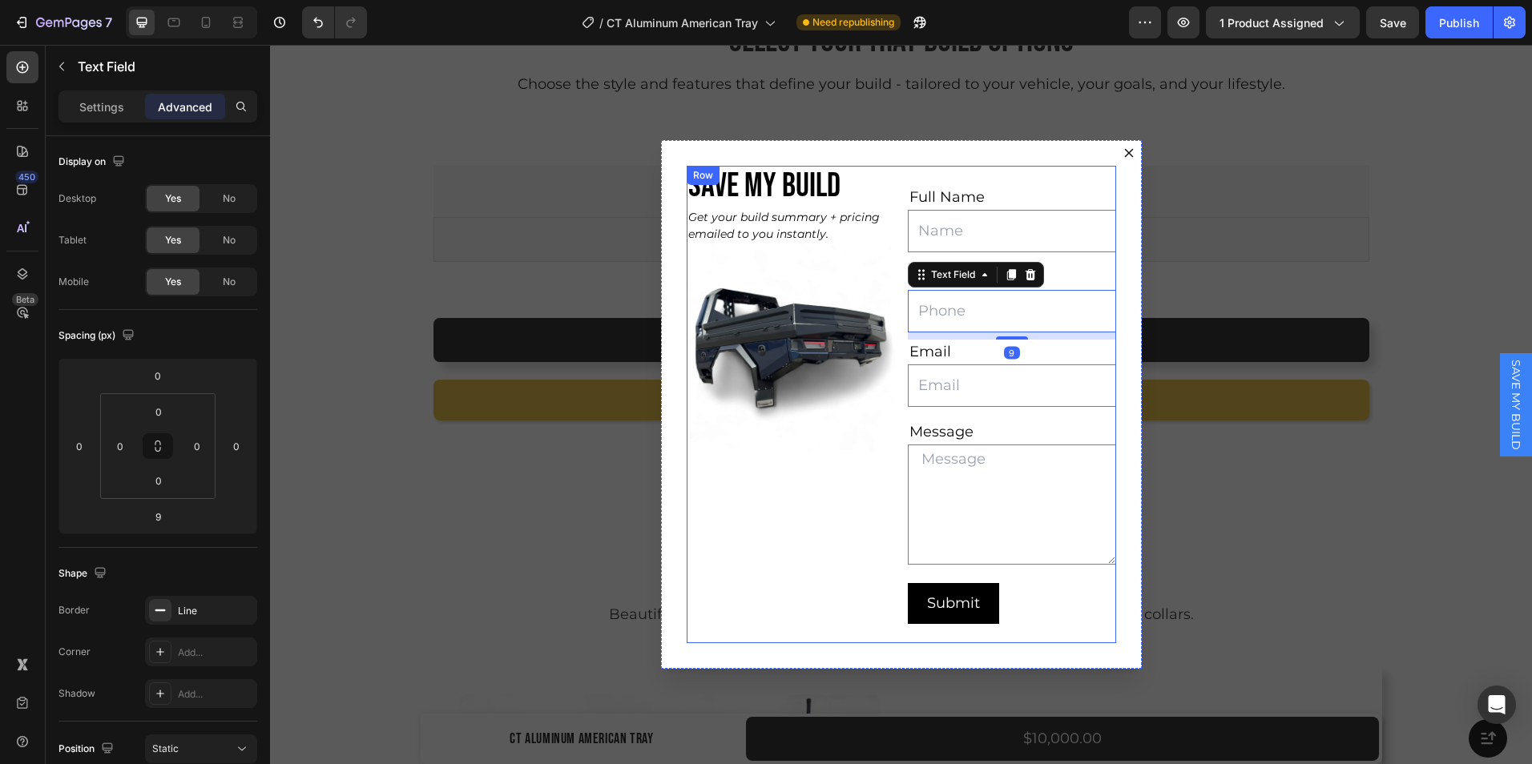
click at [854, 457] on div "SAVE MY BUILD Heading Get your build summary + pricing emailed to you instantly…" at bounding box center [791, 404] width 208 height 477
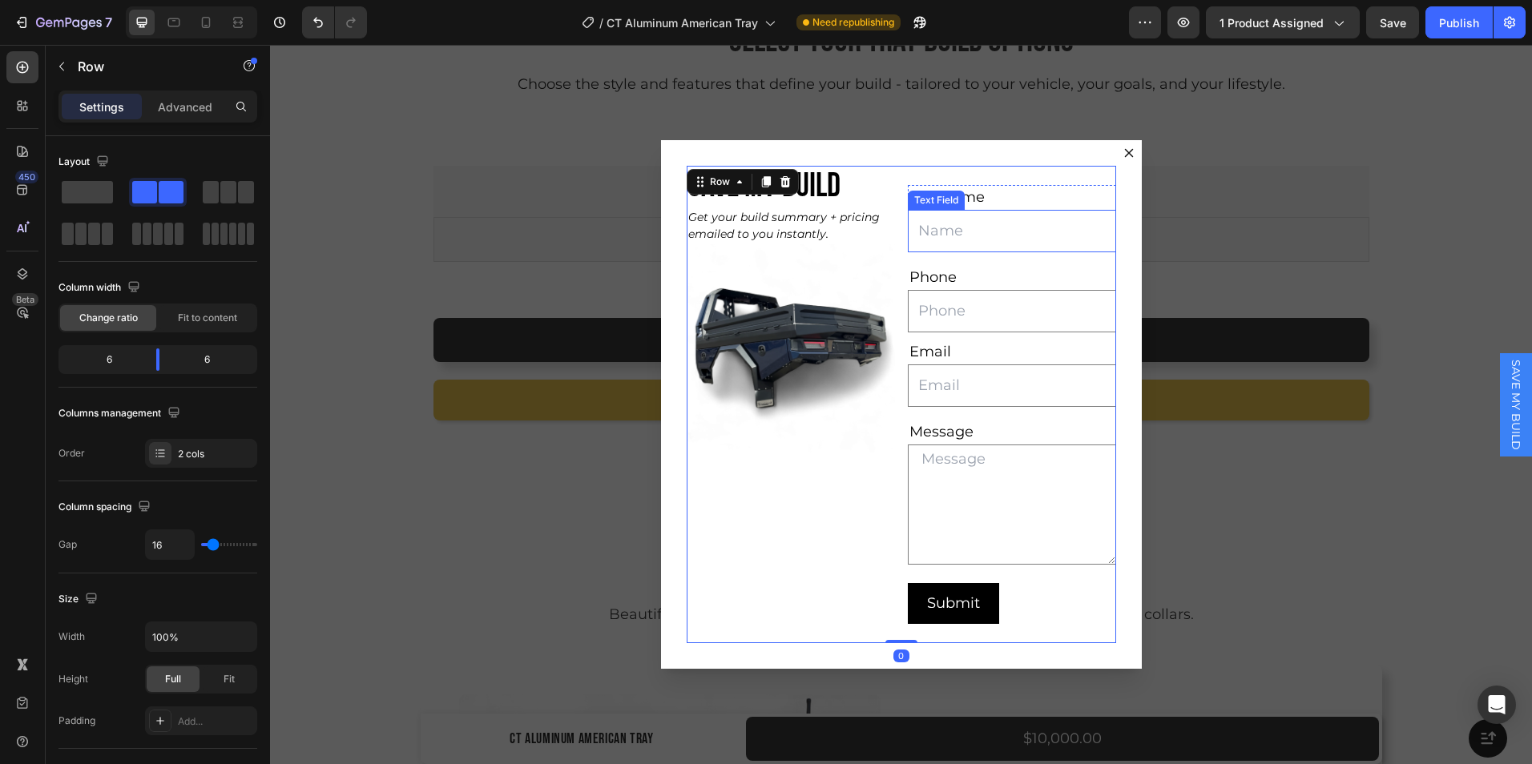
click at [984, 216] on input "Dialog body" at bounding box center [1012, 231] width 208 height 42
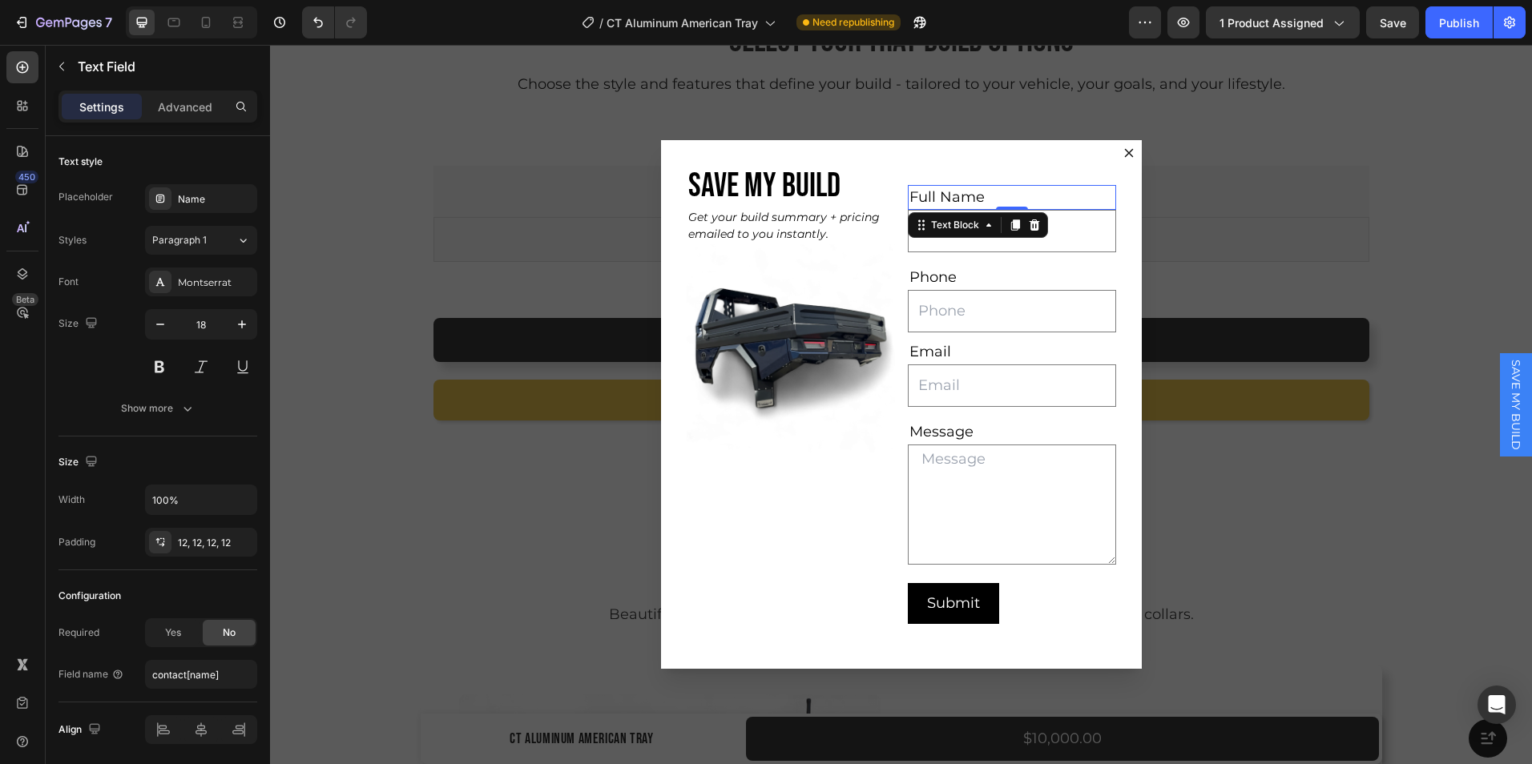
click at [1052, 191] on p "Full Name" at bounding box center [1011, 198] width 205 height 22
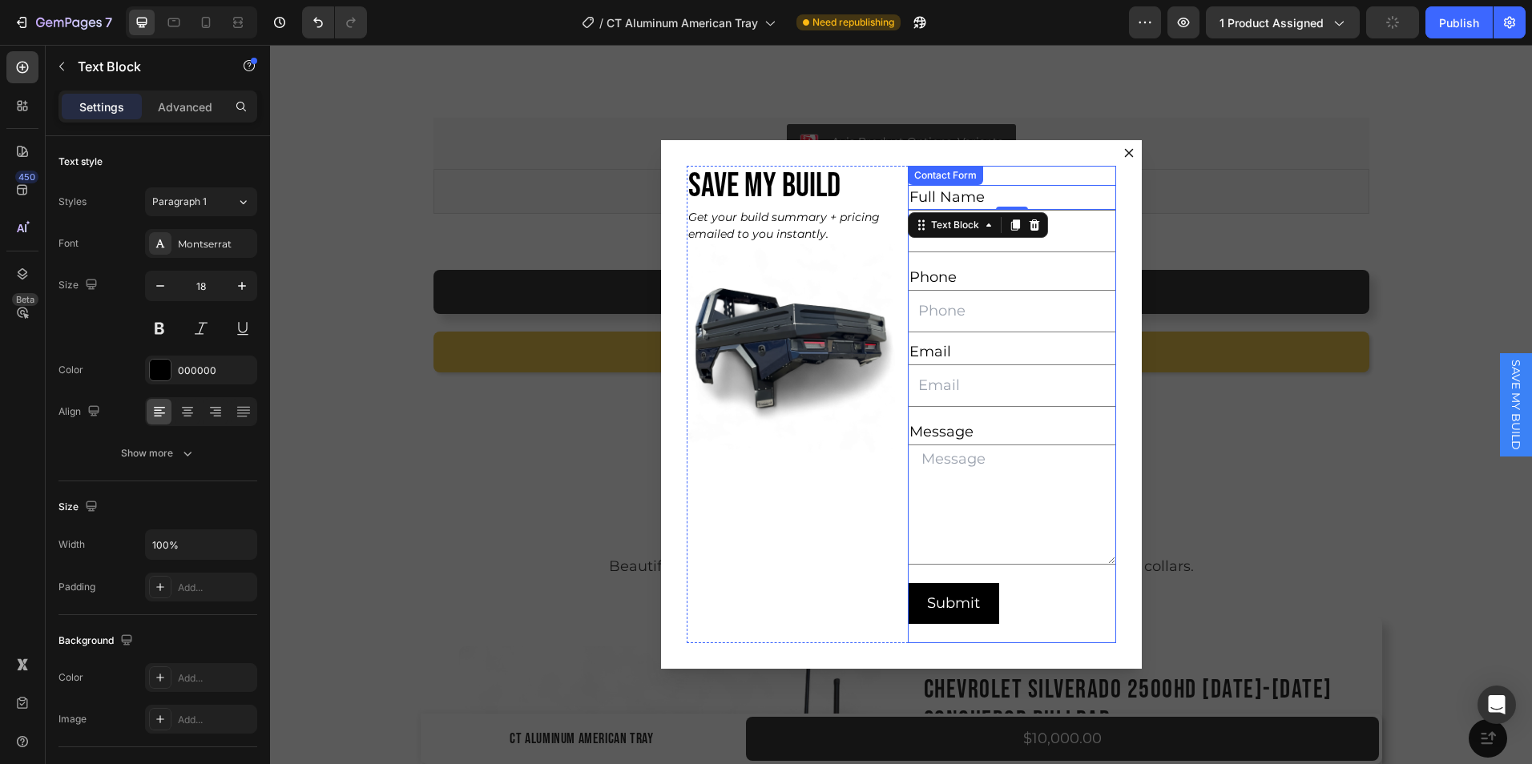
scroll to position [10581, 0]
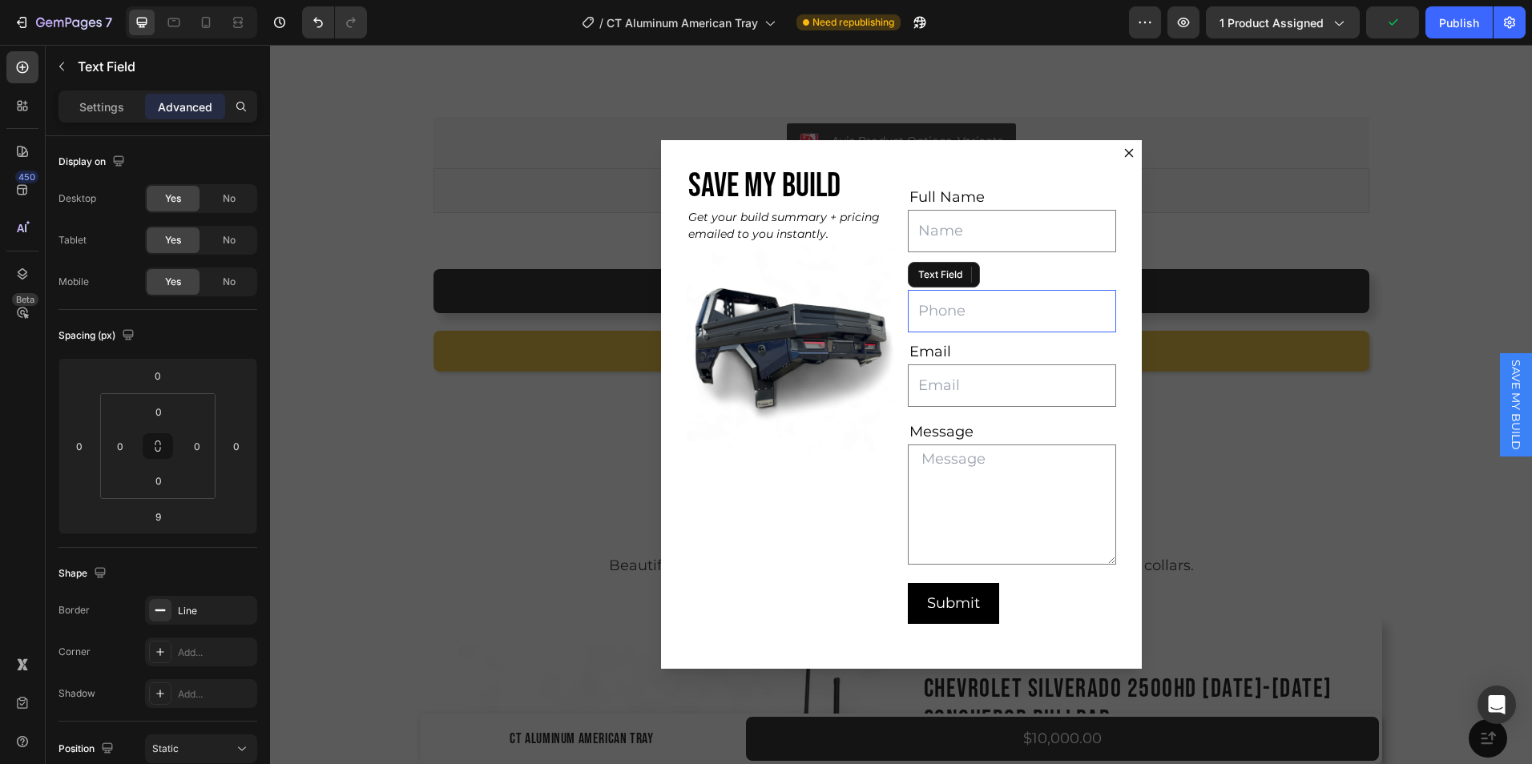
click at [981, 307] on input "Dialog body" at bounding box center [1012, 311] width 208 height 42
click at [1008, 234] on input "Dialog body" at bounding box center [1012, 231] width 208 height 42
click at [917, 266] on div "Phone" at bounding box center [1012, 277] width 208 height 25
click at [103, 102] on p "Settings" at bounding box center [101, 107] width 45 height 17
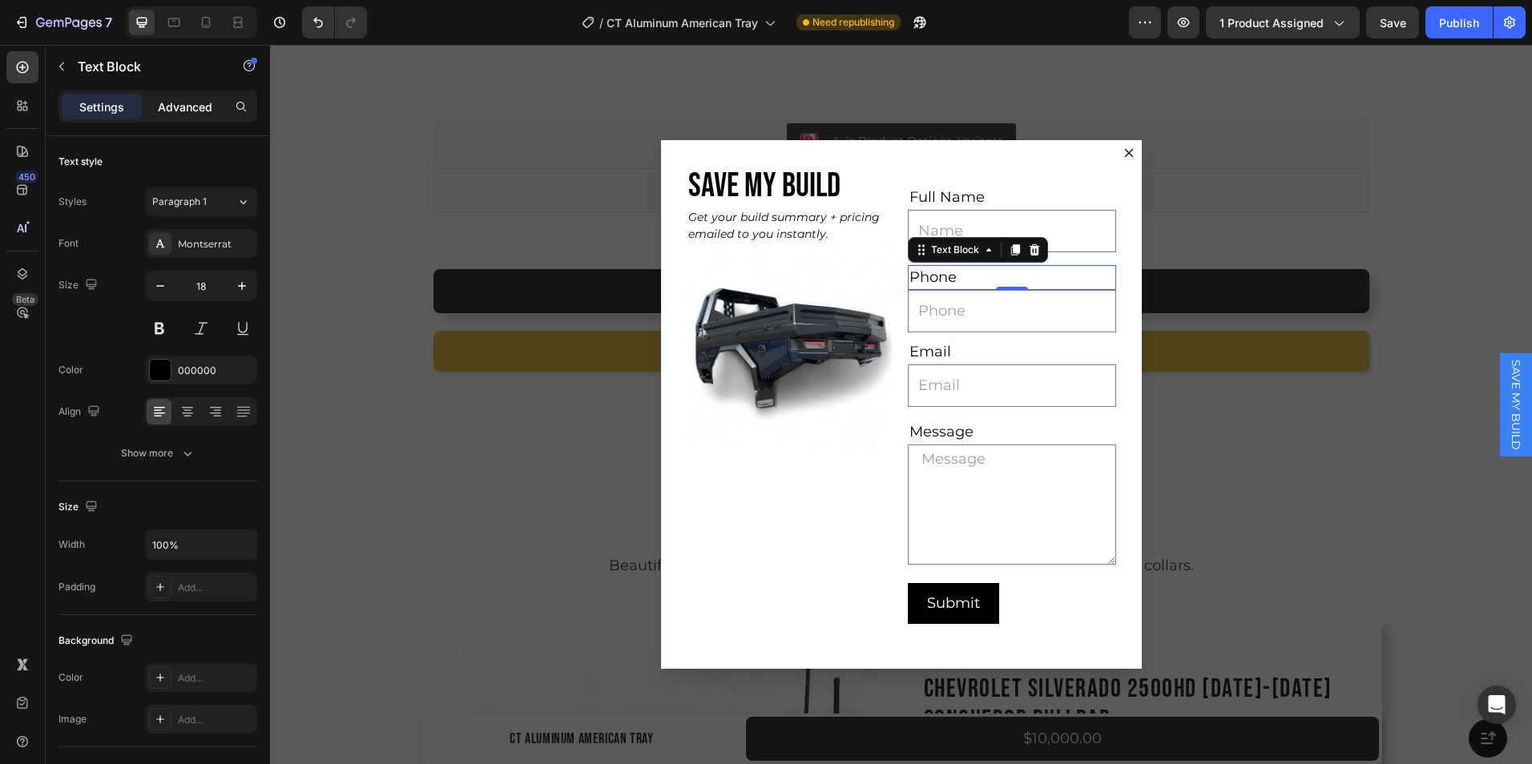
click at [185, 105] on p "Advanced" at bounding box center [185, 107] width 54 height 17
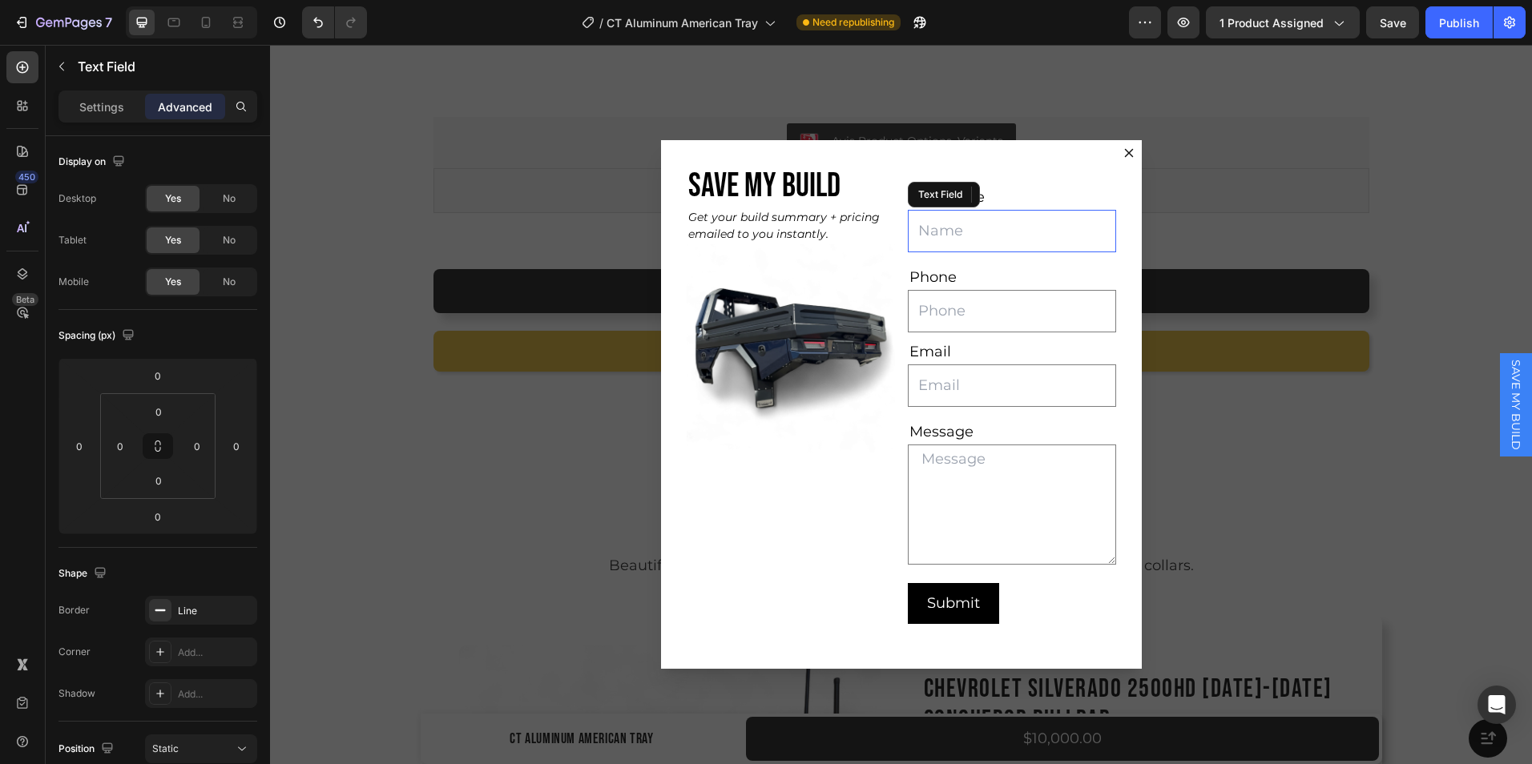
click at [1079, 222] on input "Dialog body" at bounding box center [1012, 231] width 208 height 42
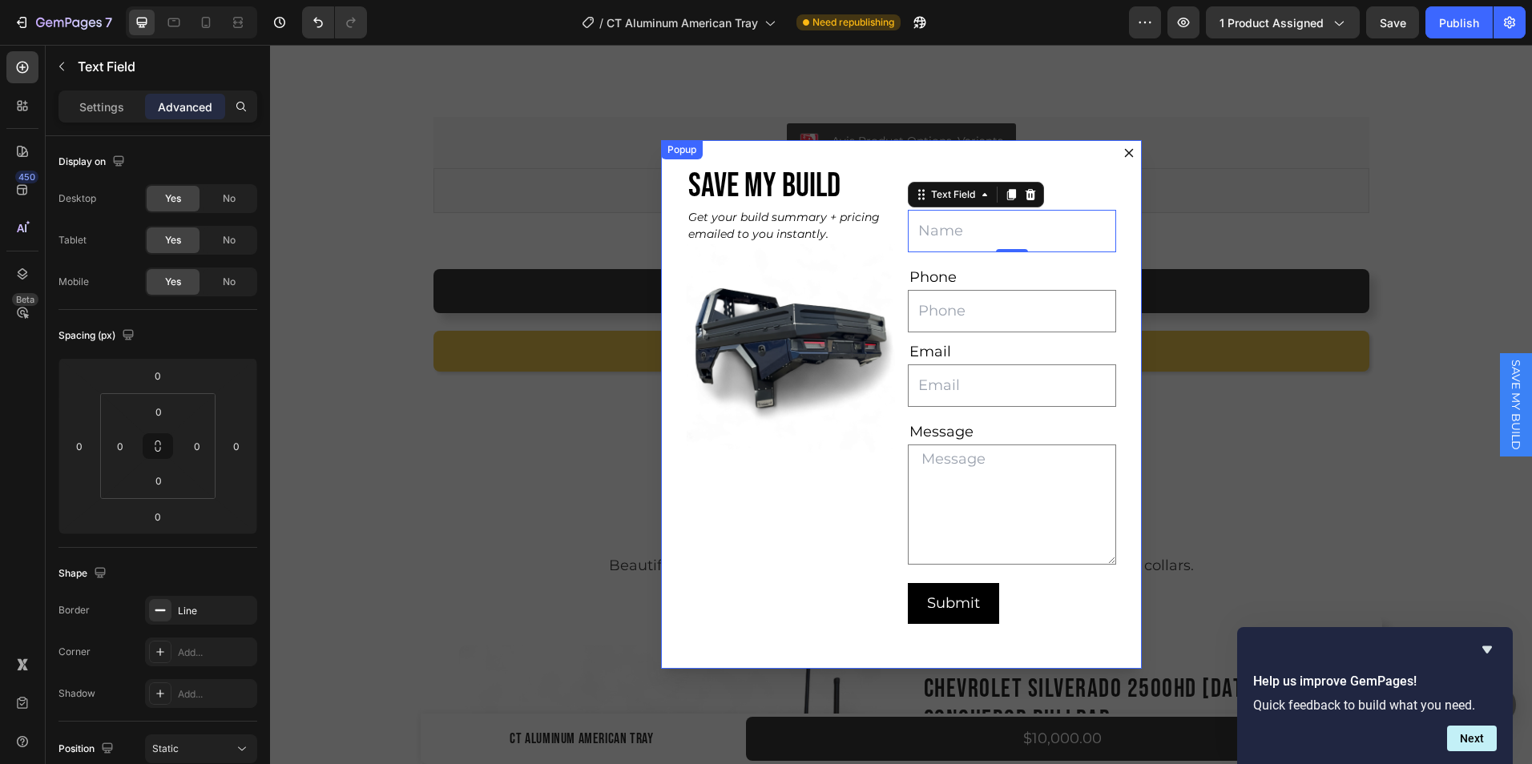
click at [665, 159] on div "SAVE MY BUILD Heading Get your build summary + pricing emailed to you instantly…" at bounding box center [901, 404] width 481 height 529
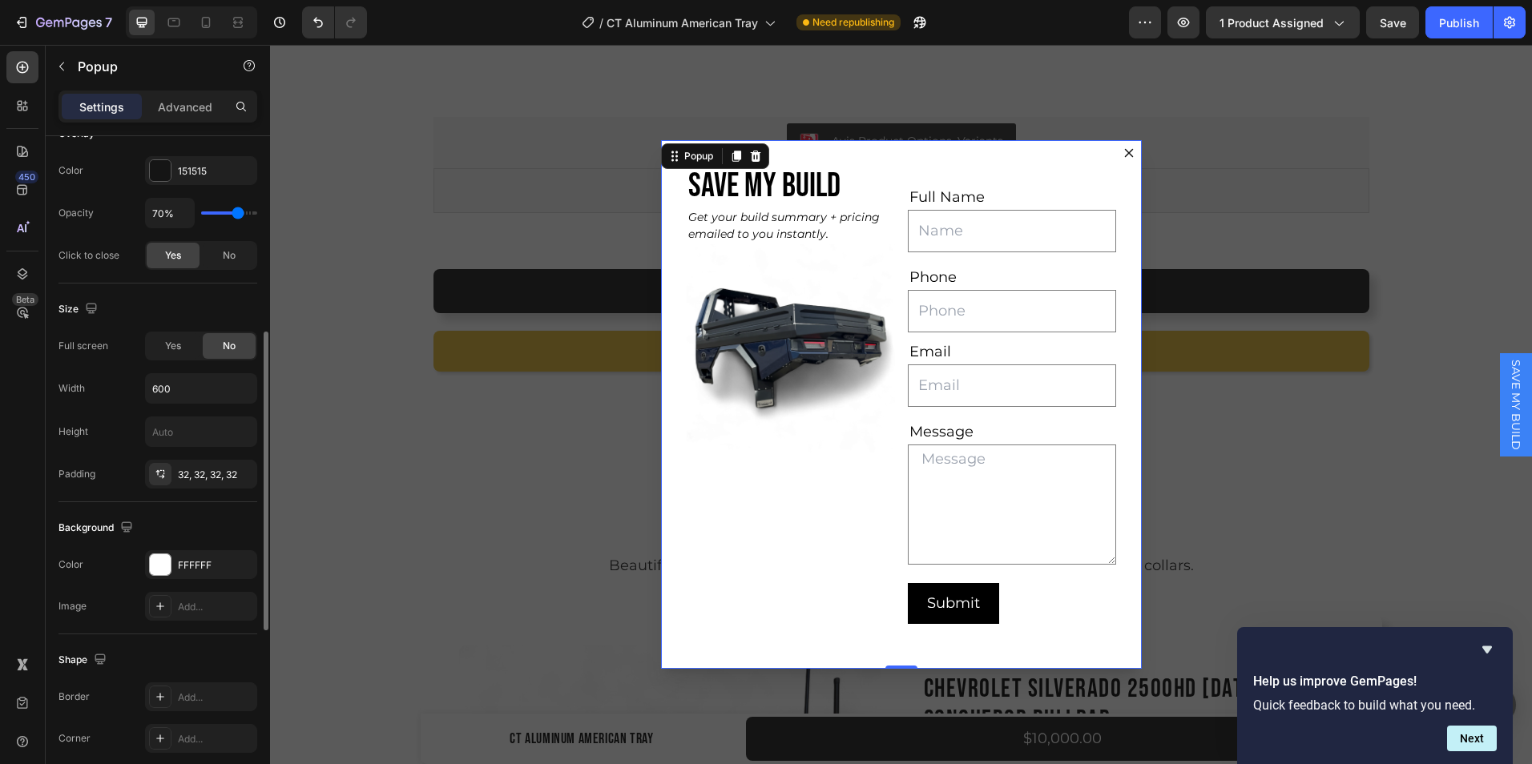
scroll to position [465, 0]
click at [171, 344] on span "Yes" at bounding box center [173, 345] width 16 height 14
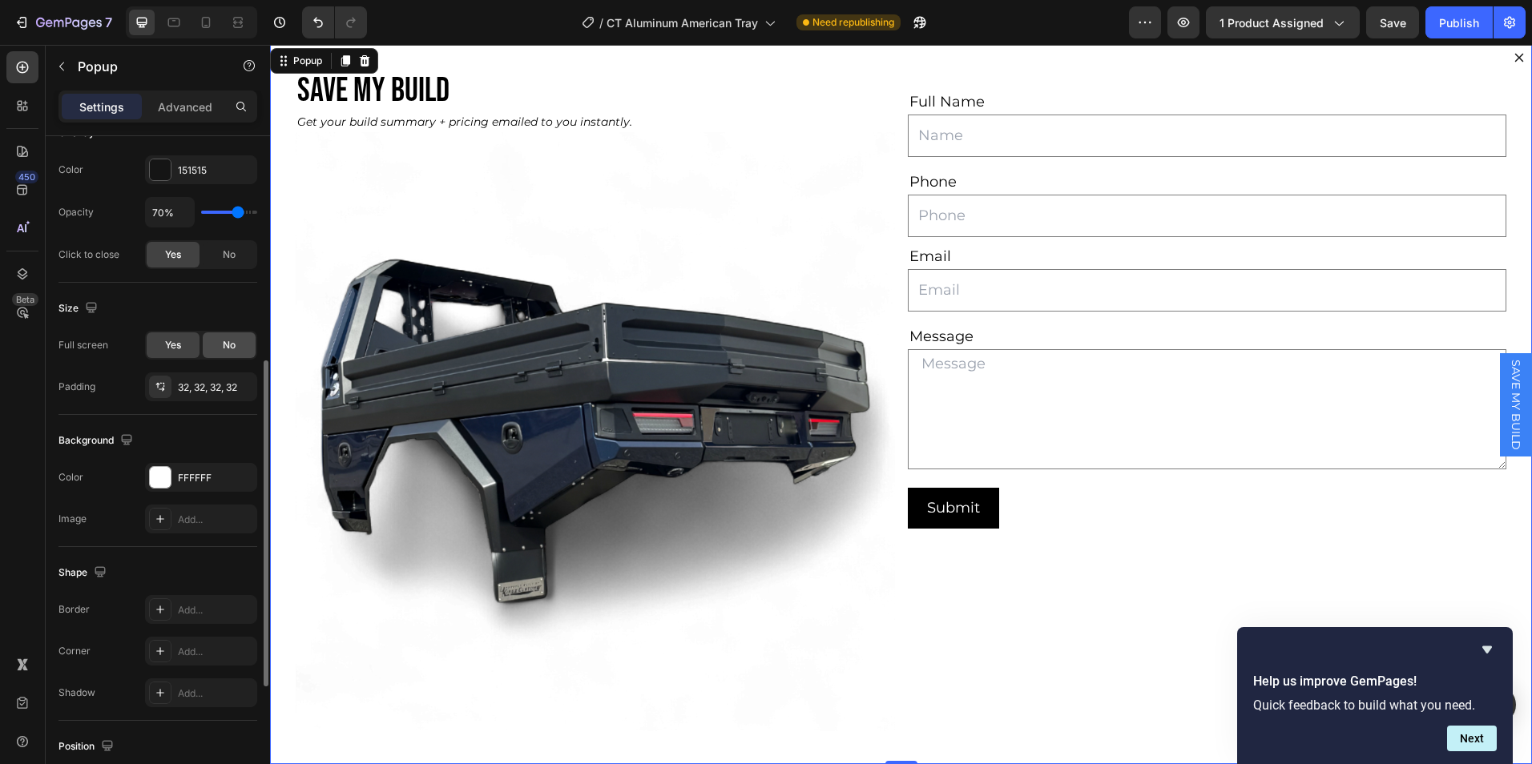
click at [236, 341] on span "No" at bounding box center [229, 345] width 13 height 14
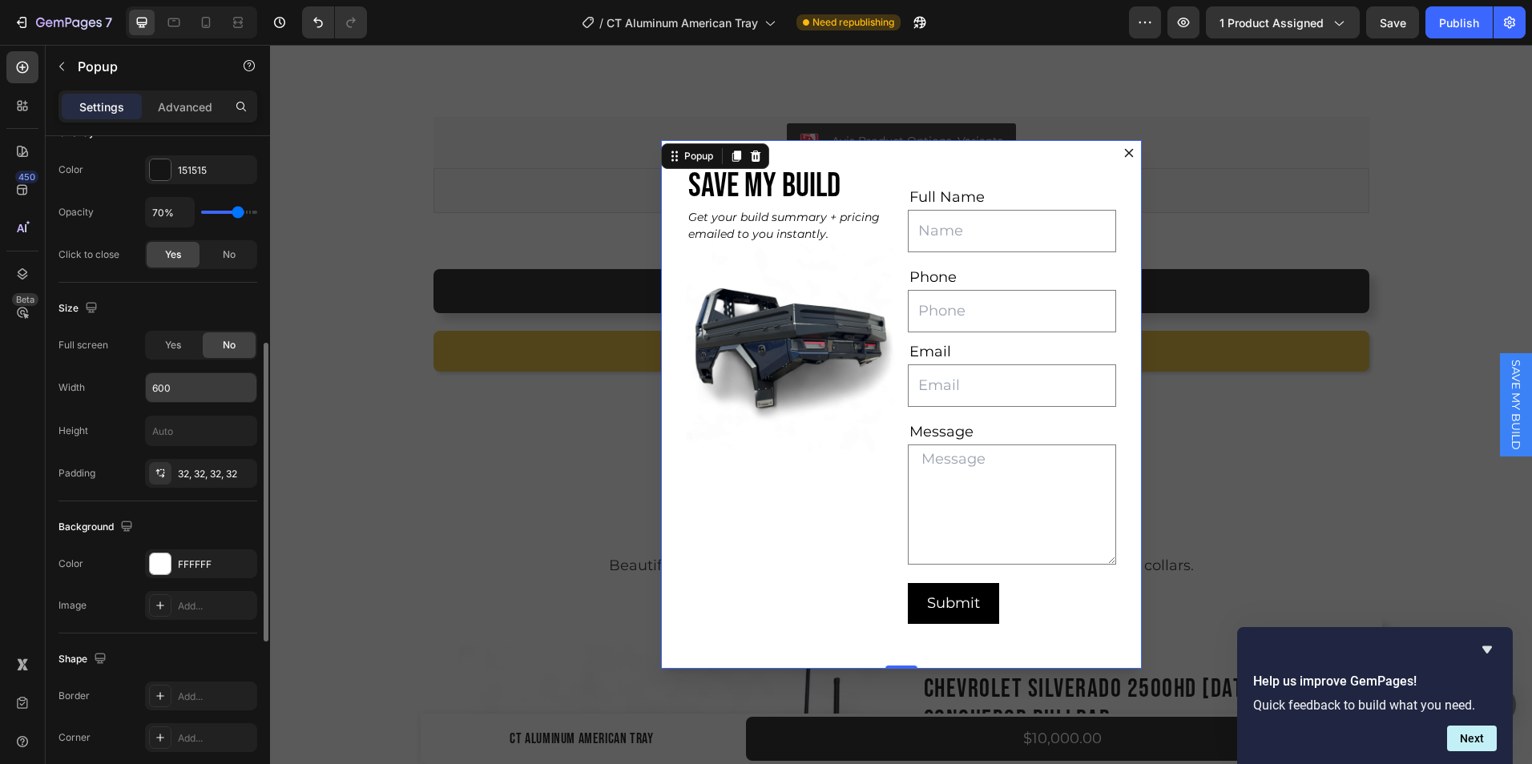
click at [193, 383] on input "600" at bounding box center [201, 387] width 111 height 29
click at [185, 433] on input "text" at bounding box center [201, 431] width 111 height 29
click at [176, 396] on input "600" at bounding box center [201, 387] width 111 height 29
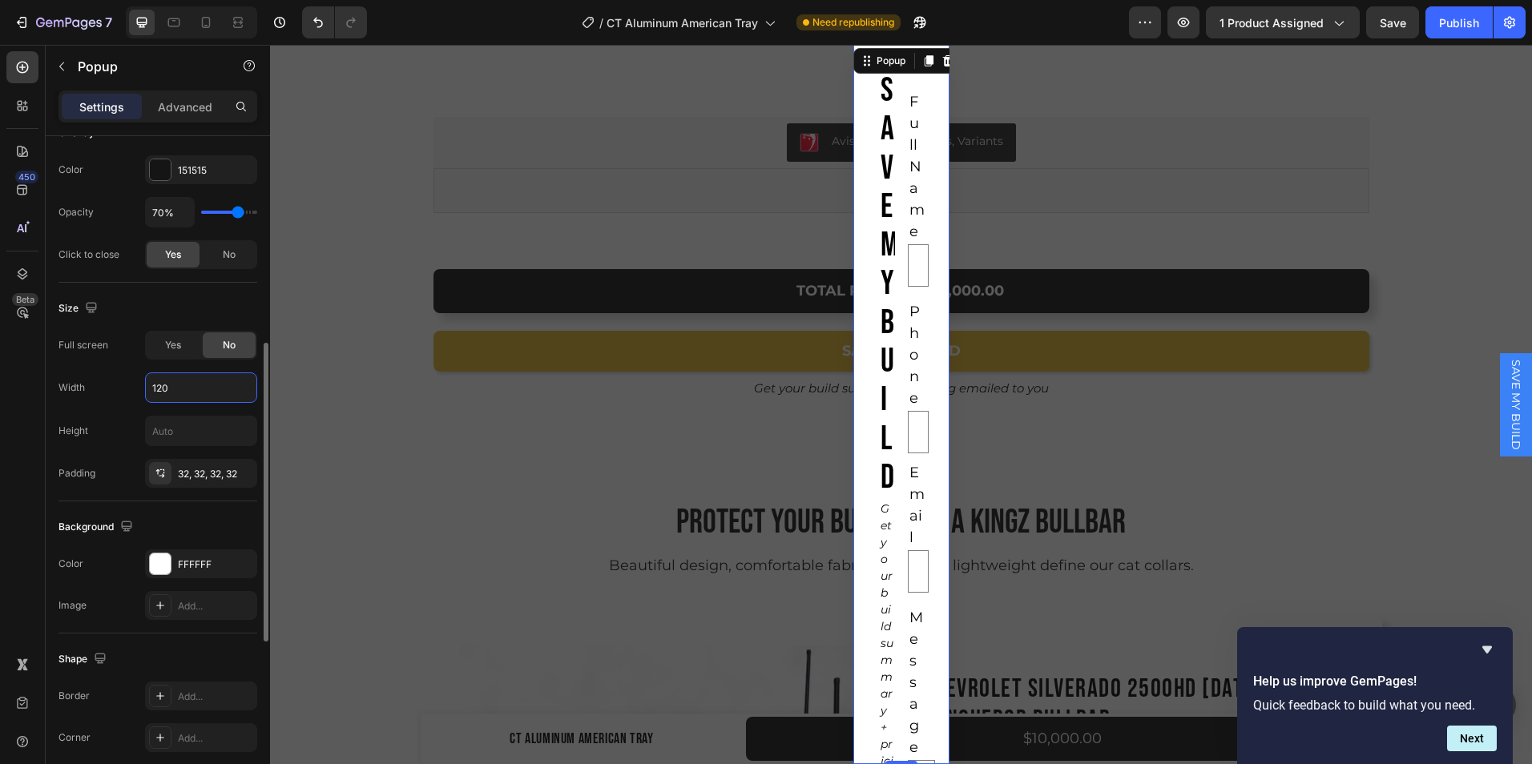
type input "1200"
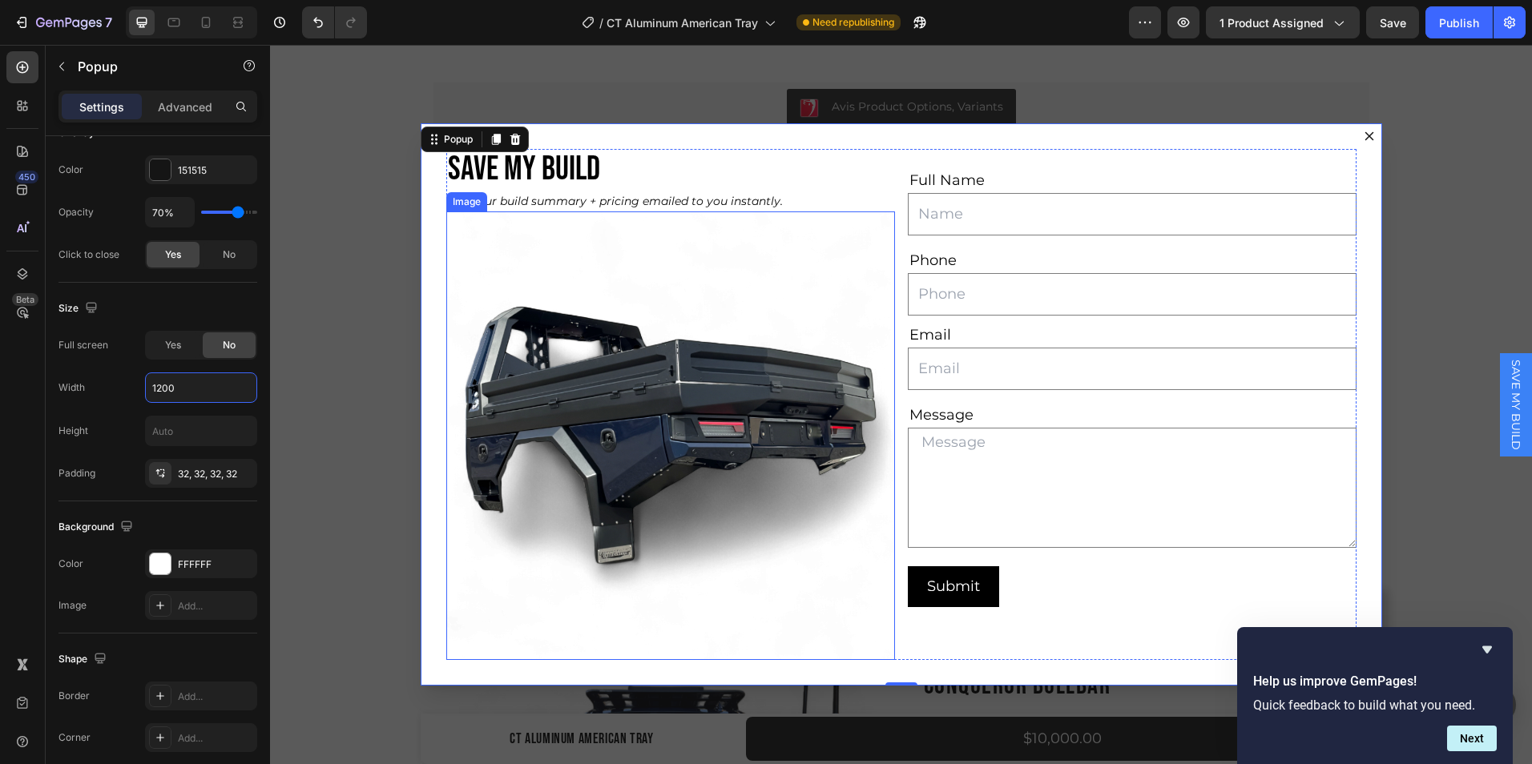
scroll to position [10601, 0]
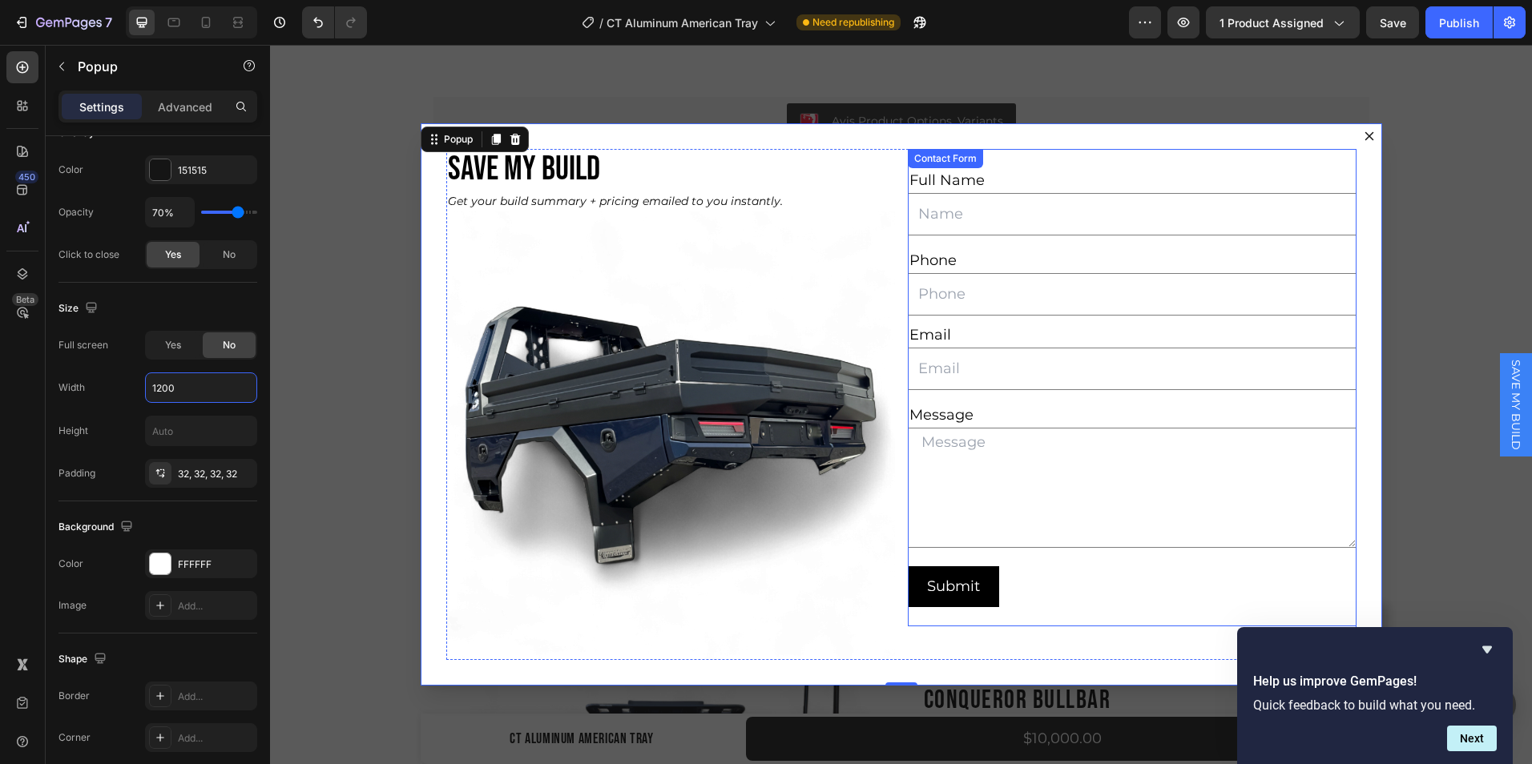
click at [1092, 618] on div "Full Name Text Block Text Field Row Phone Text Block Text Field Email Text Bloc…" at bounding box center [1132, 387] width 449 height 477
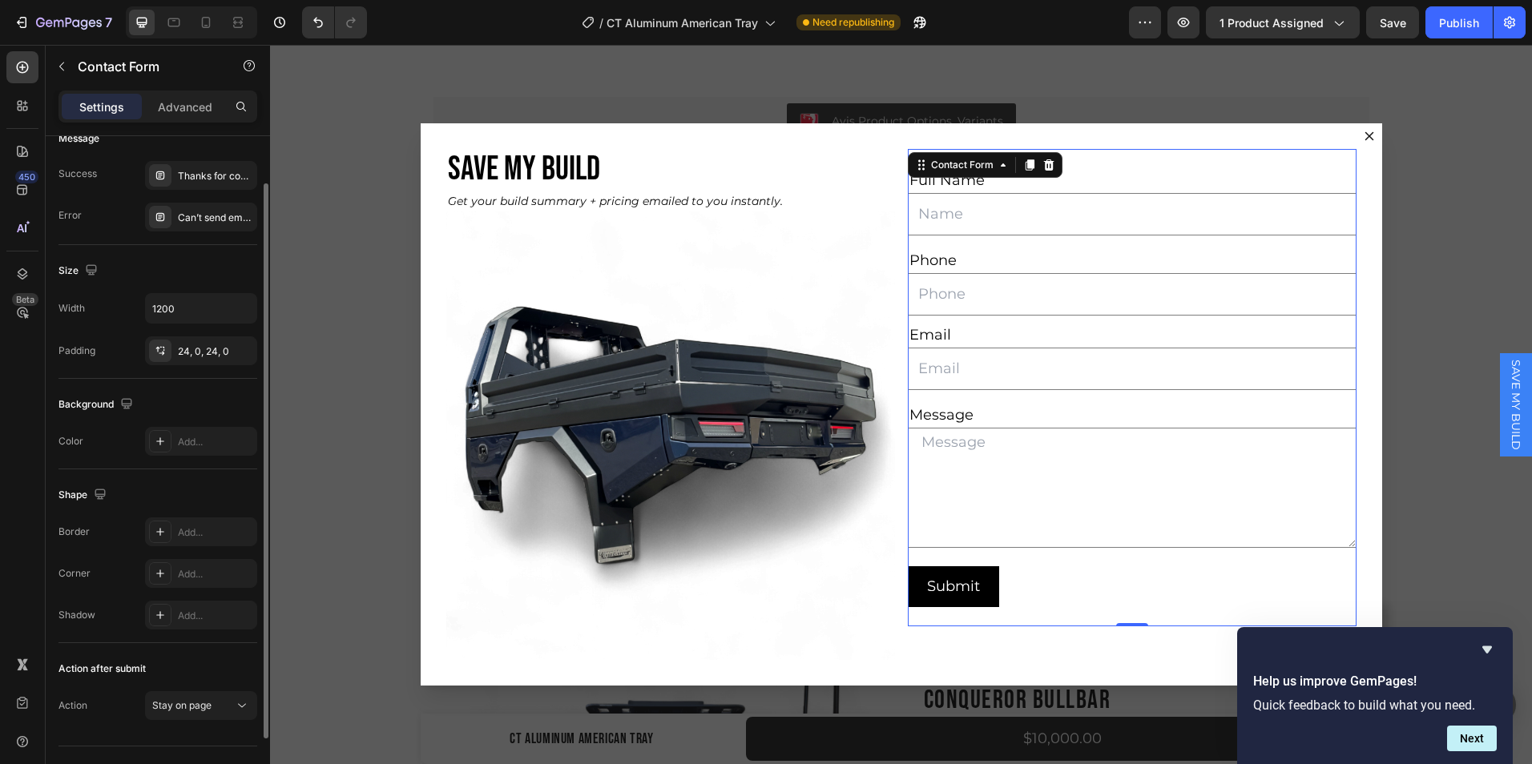
scroll to position [121, 0]
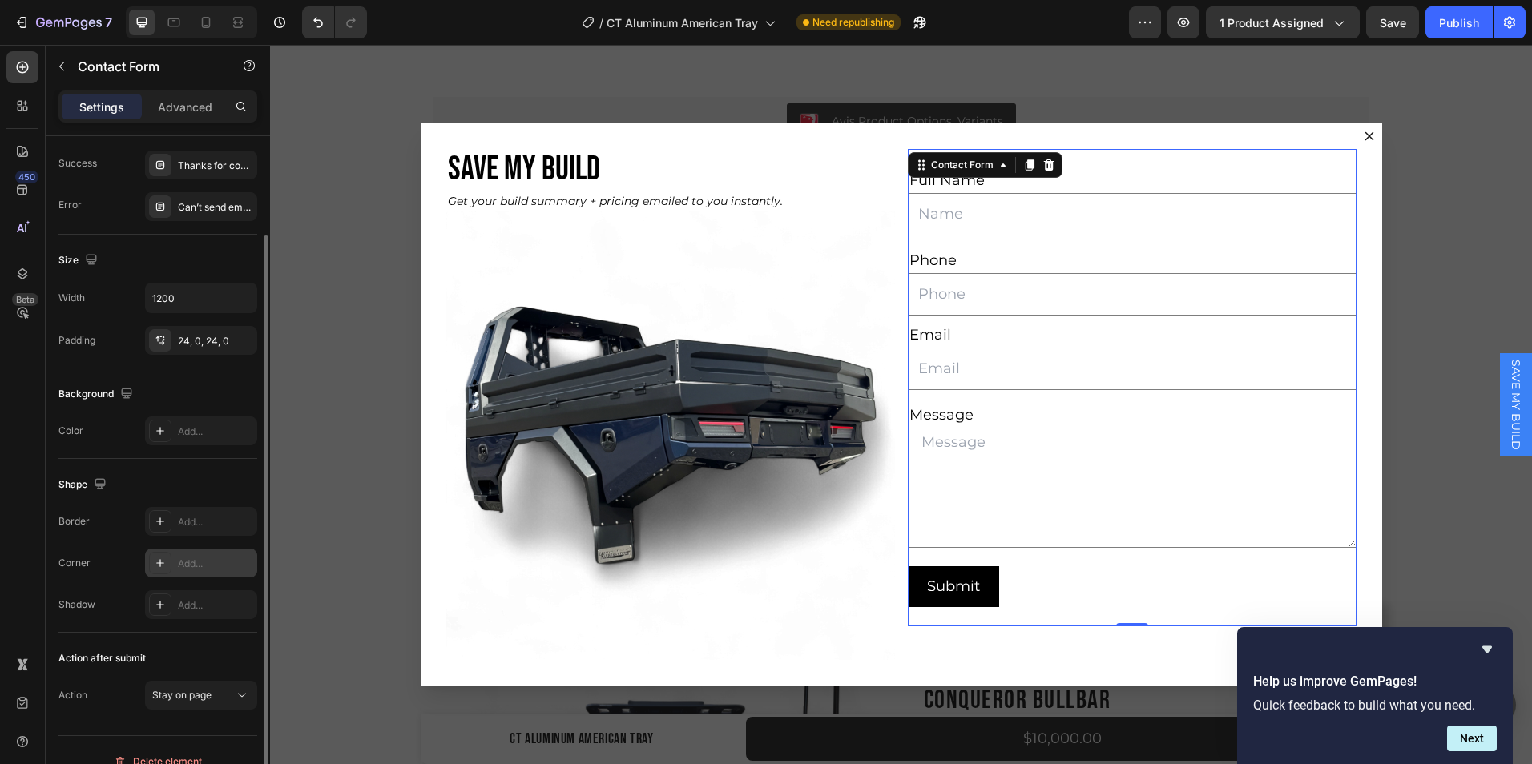
click at [167, 558] on div at bounding box center [160, 563] width 22 height 22
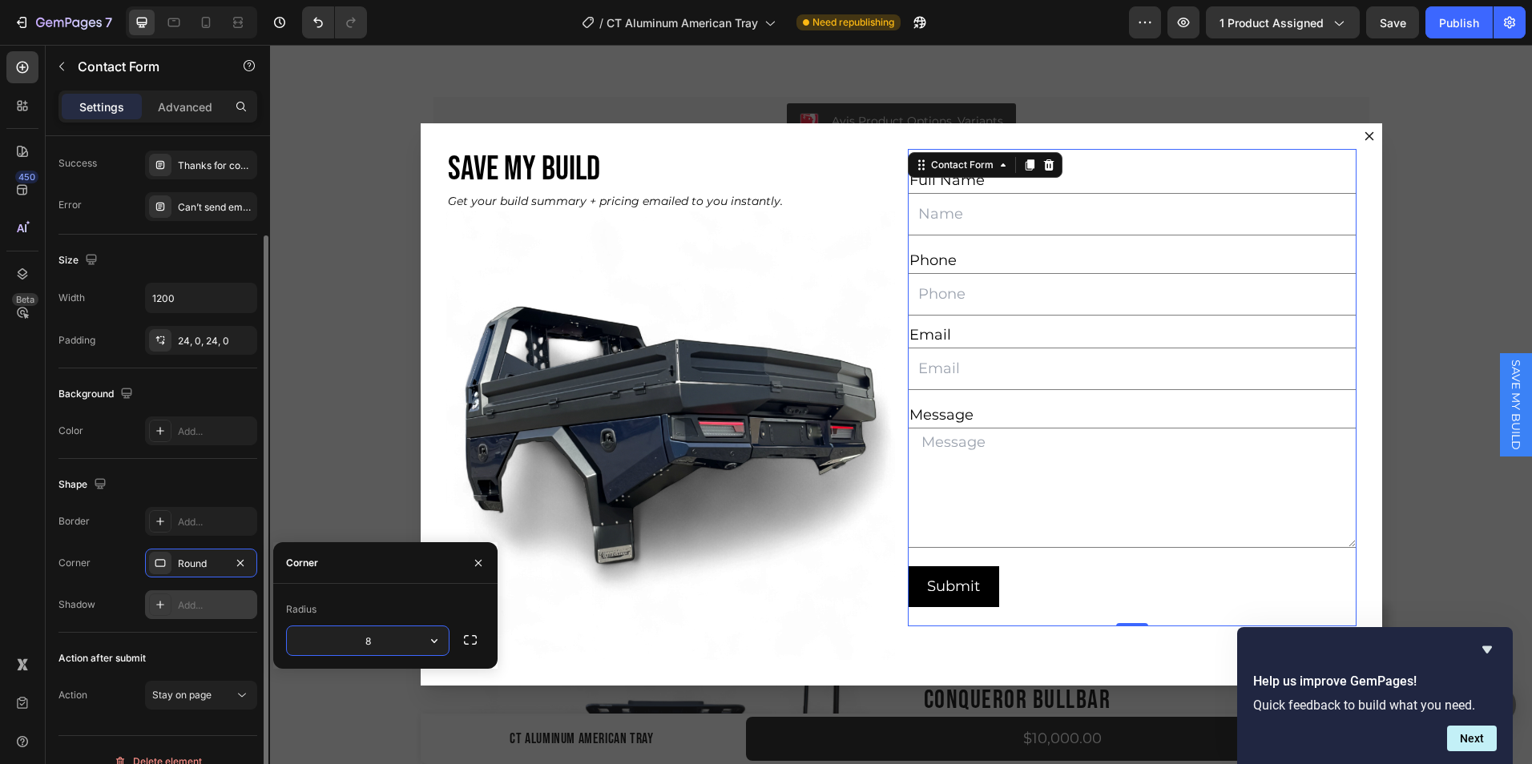
click at [178, 608] on div "Add..." at bounding box center [215, 605] width 75 height 14
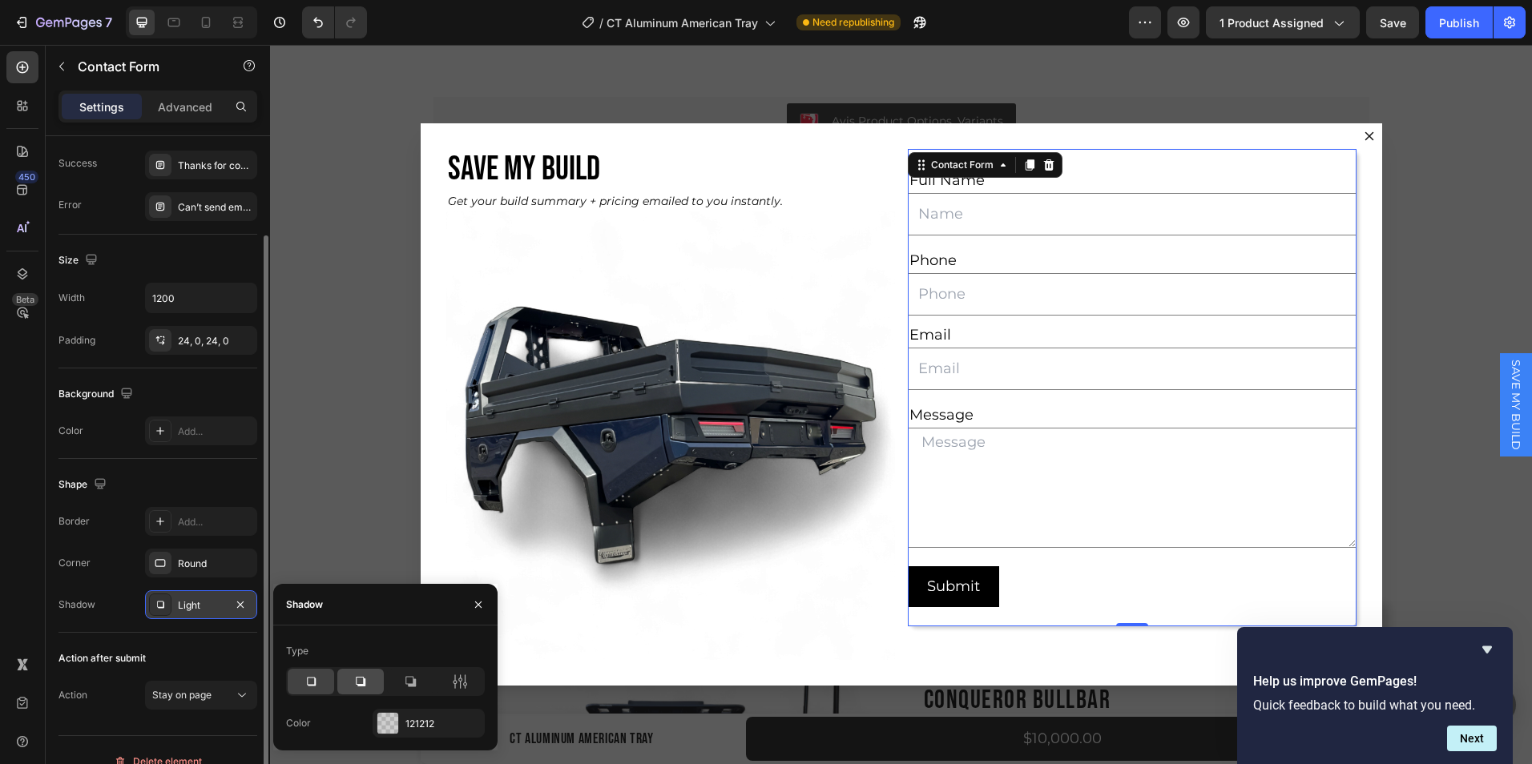
click at [352, 683] on div at bounding box center [360, 682] width 46 height 26
click at [185, 568] on div "Round" at bounding box center [201, 564] width 46 height 14
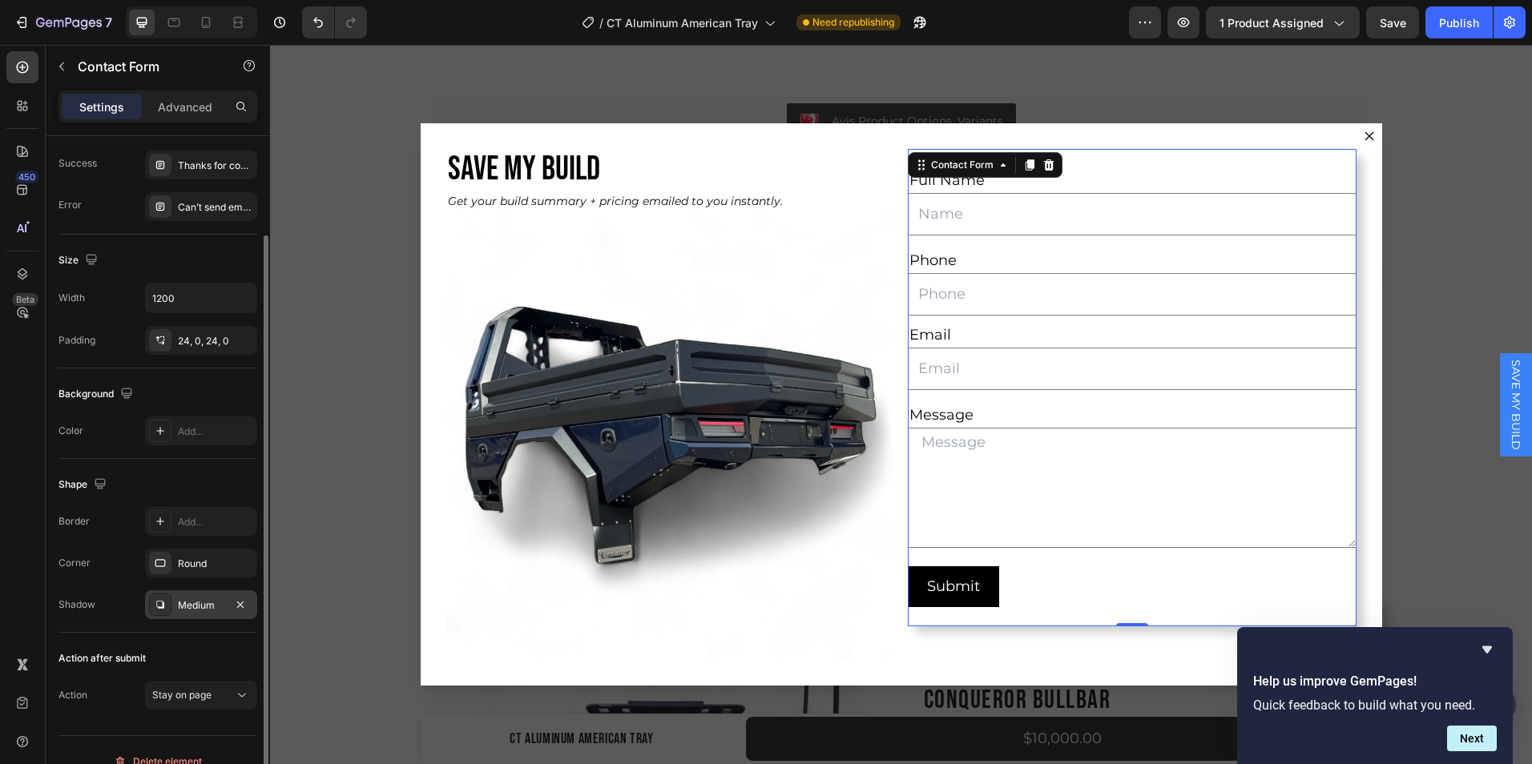
click at [194, 459] on div "Shape Border Add... Corner Round Shadow Medium" at bounding box center [157, 546] width 199 height 174
click at [197, 475] on div "Shape" at bounding box center [157, 485] width 199 height 26
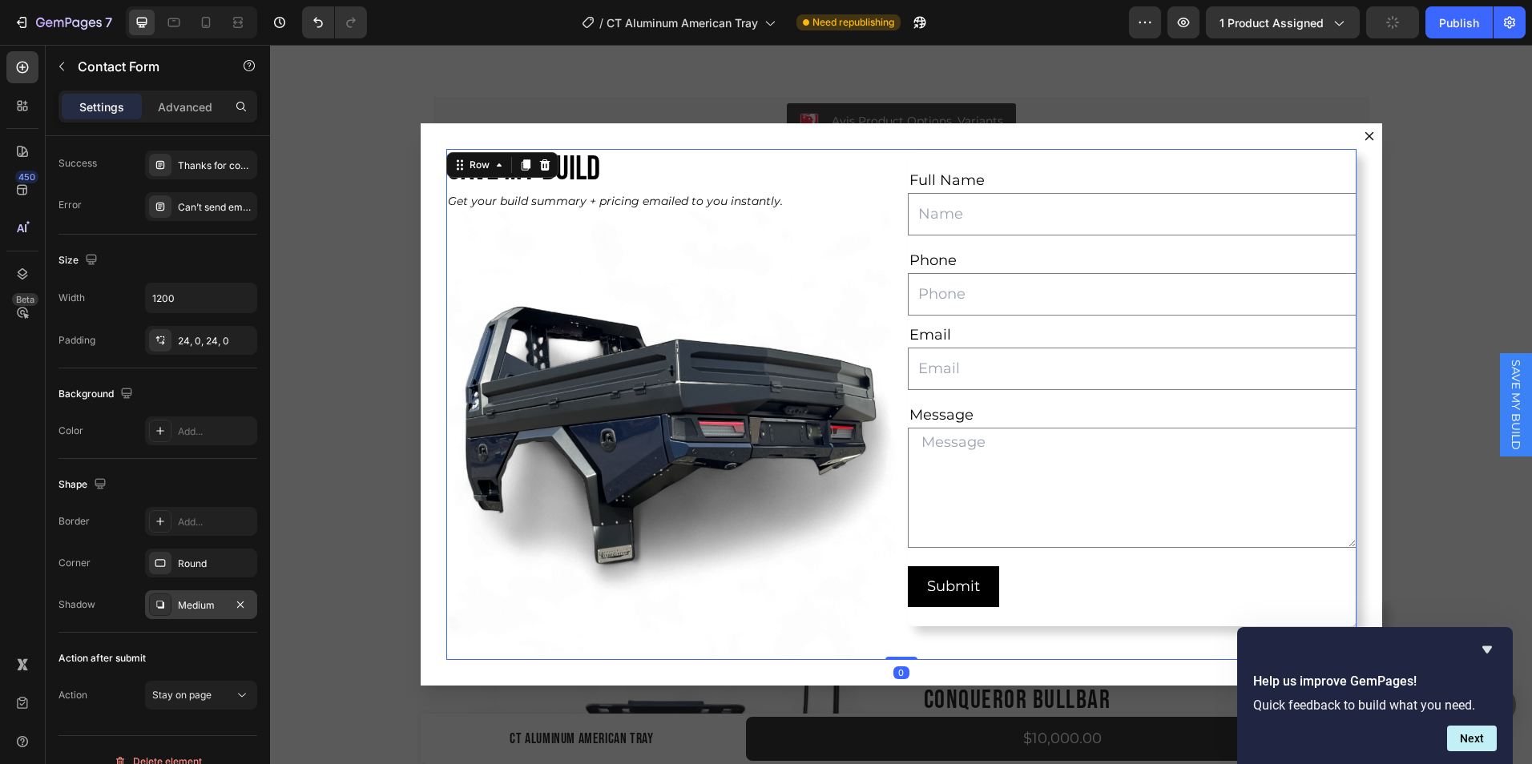
click at [893, 597] on div "SAVE MY BUILD Heading Get your build summary + pricing emailed to you instantly…" at bounding box center [901, 404] width 910 height 510
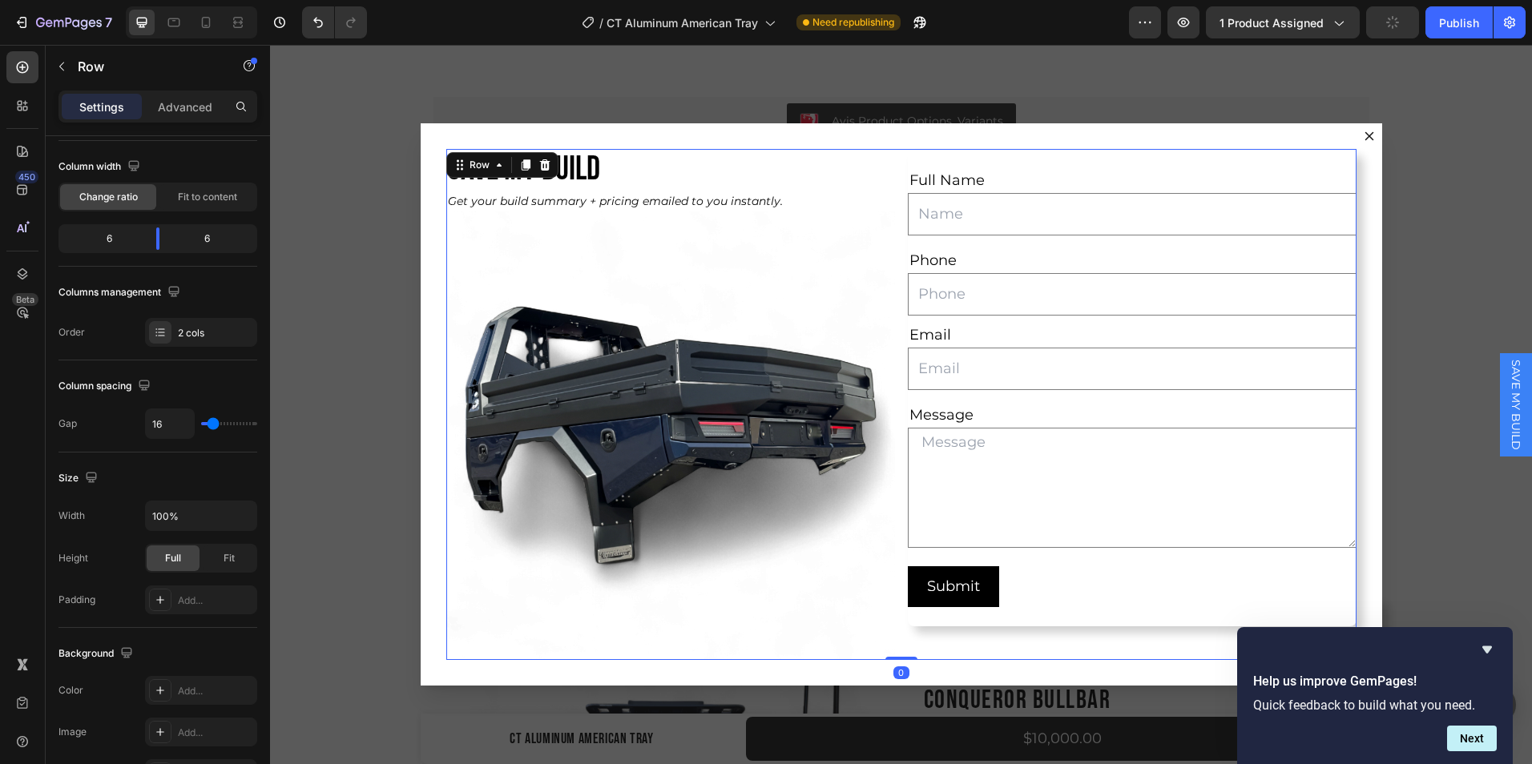
scroll to position [0, 0]
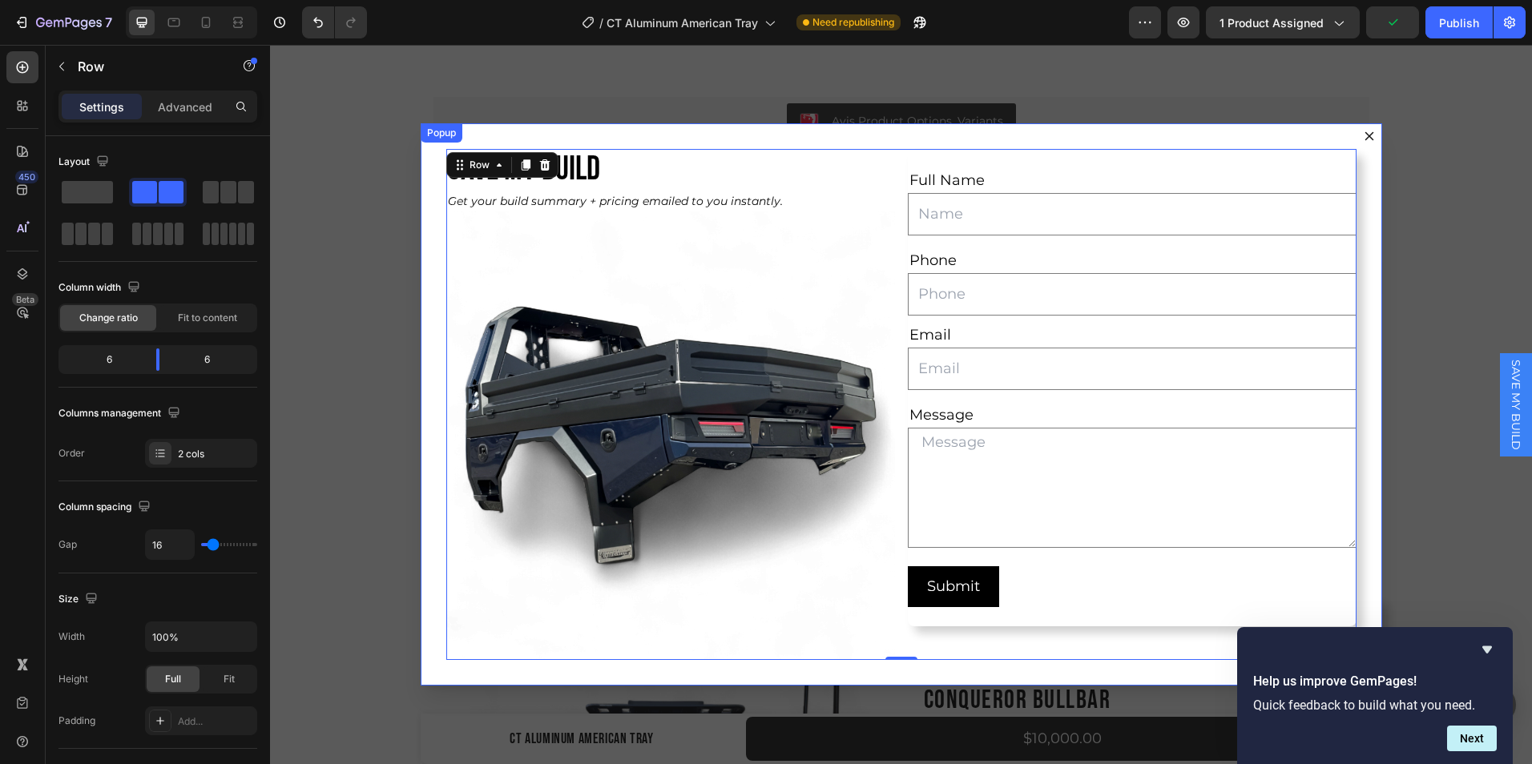
click at [829, 134] on div "SAVE MY BUILD Heading Get your build summary + pricing emailed to you instantly…" at bounding box center [901, 404] width 961 height 562
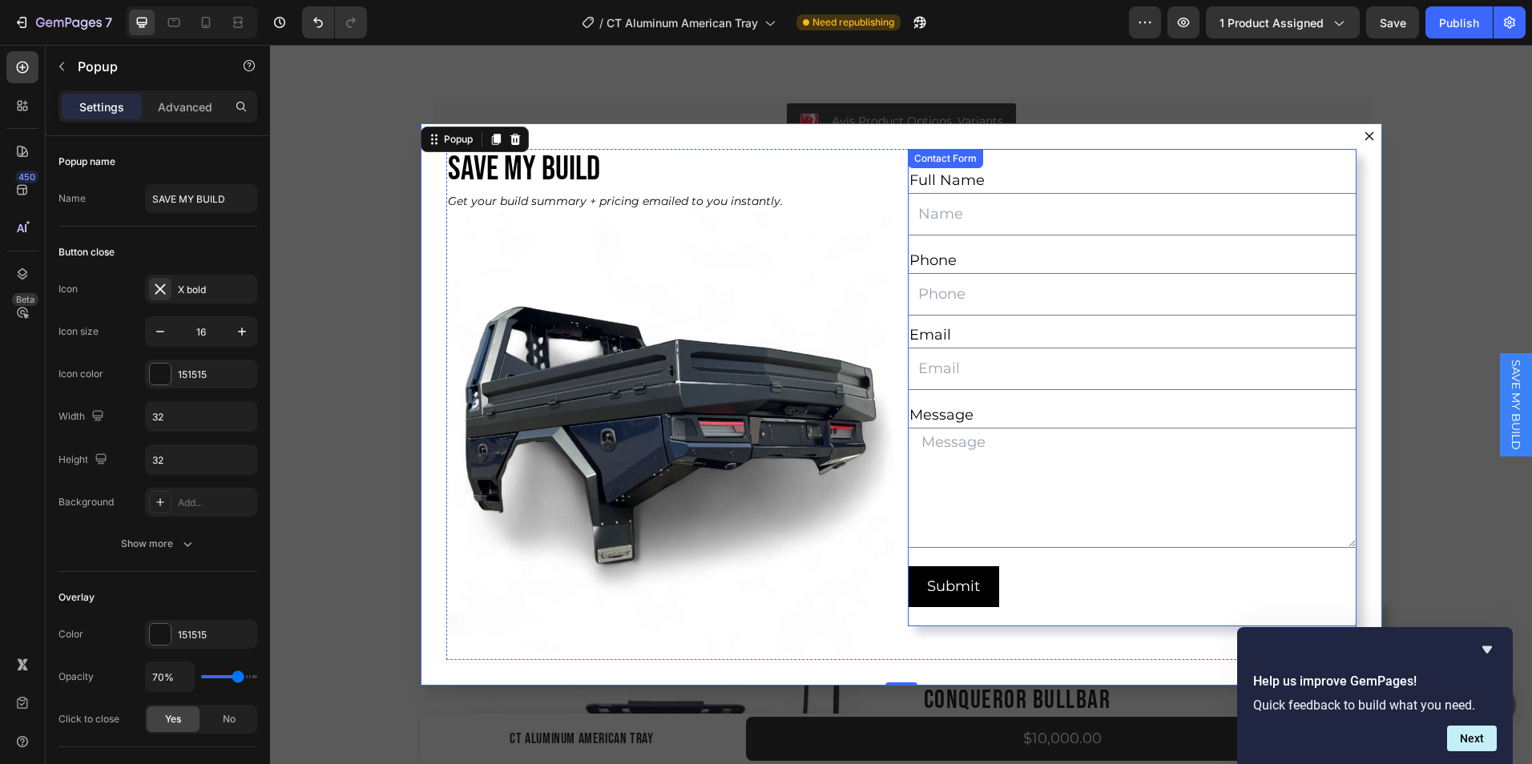
click at [1170, 164] on div "Full Name Text Block Text Field Row Phone Text Block Text Field Email Text Bloc…" at bounding box center [1132, 387] width 449 height 477
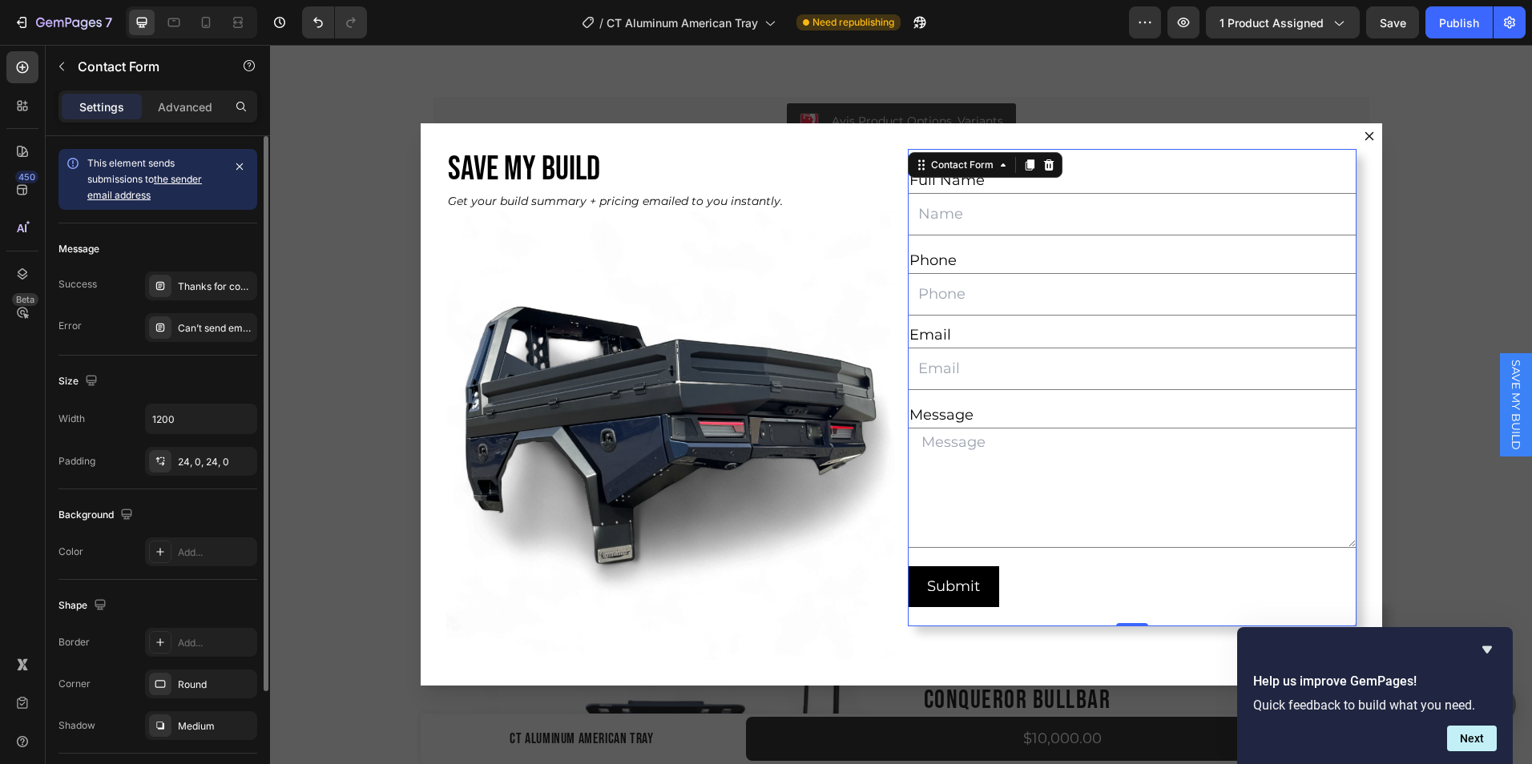
scroll to position [143, 0]
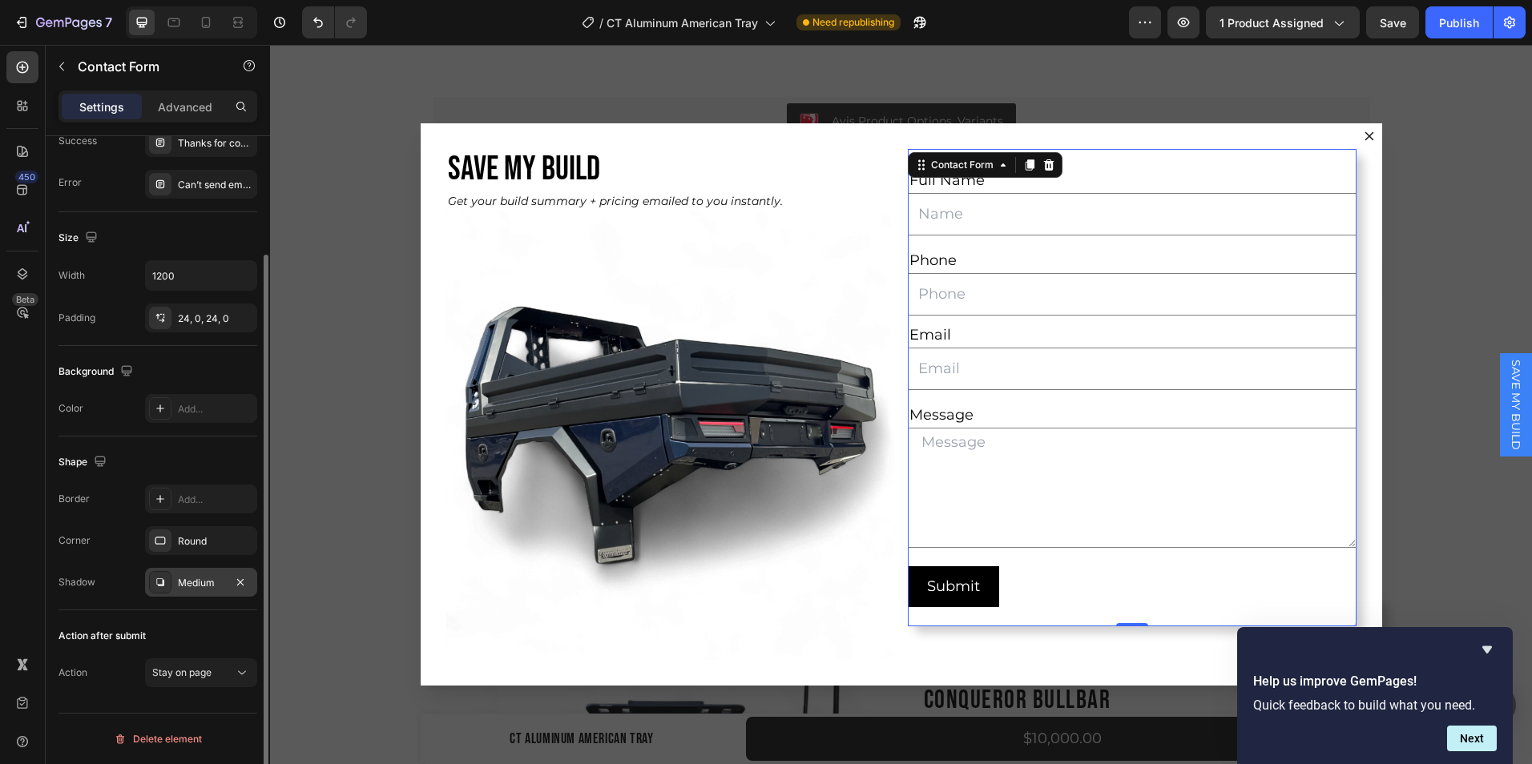
click at [222, 586] on div "Medium" at bounding box center [201, 583] width 46 height 14
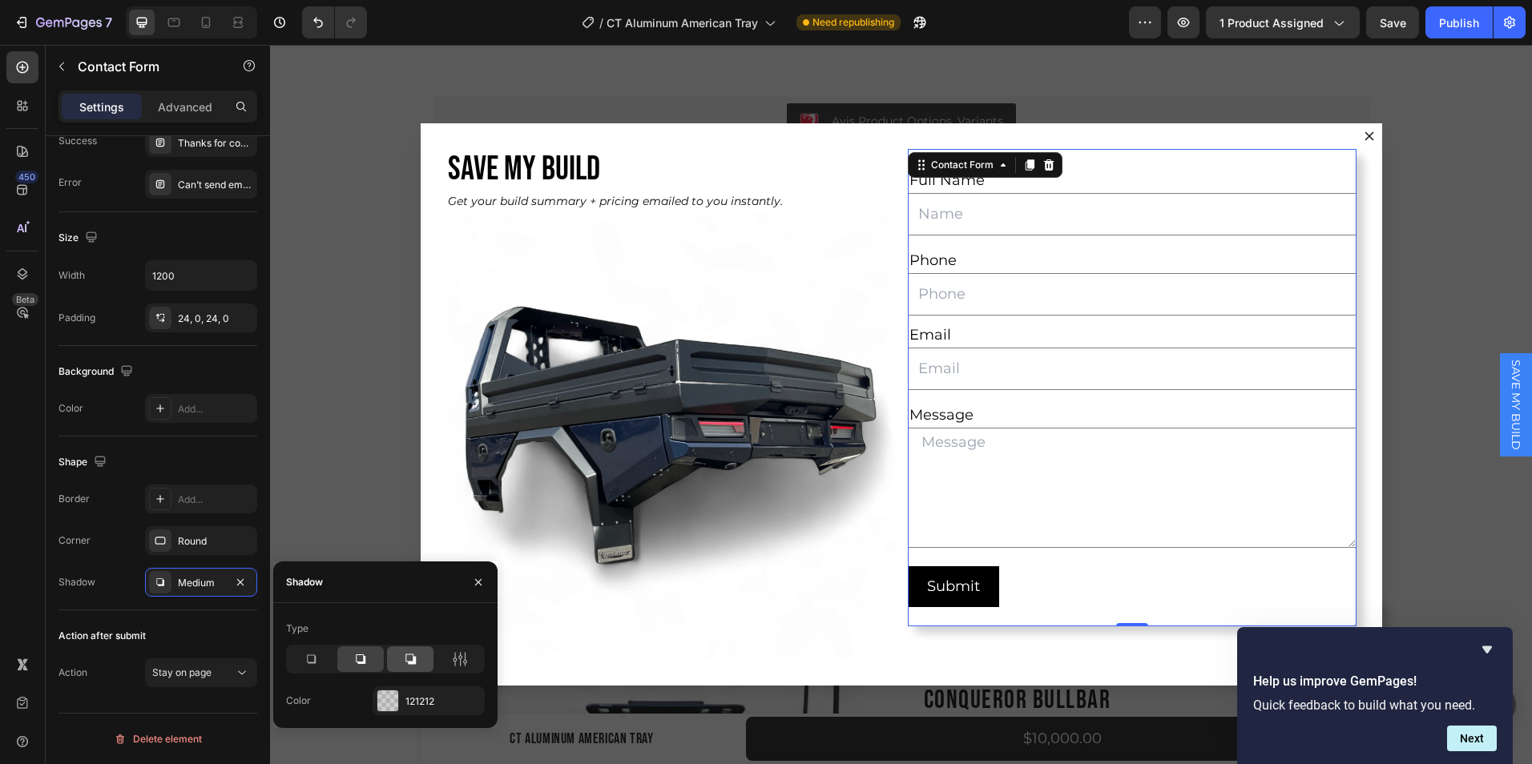
click at [413, 659] on icon at bounding box center [410, 659] width 16 height 16
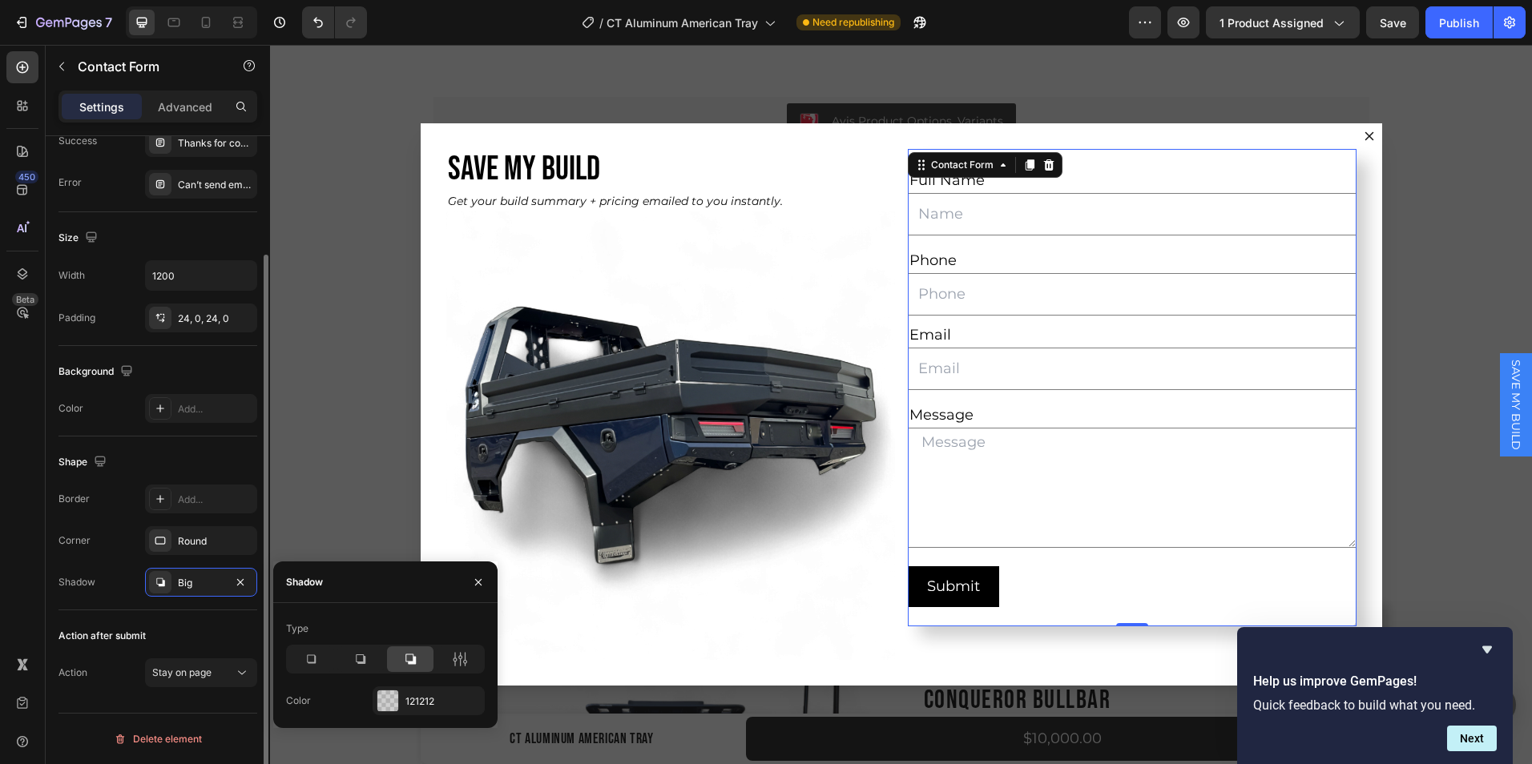
click at [207, 439] on div "Shape Border Add... Corner Round Shadow Big" at bounding box center [157, 524] width 199 height 174
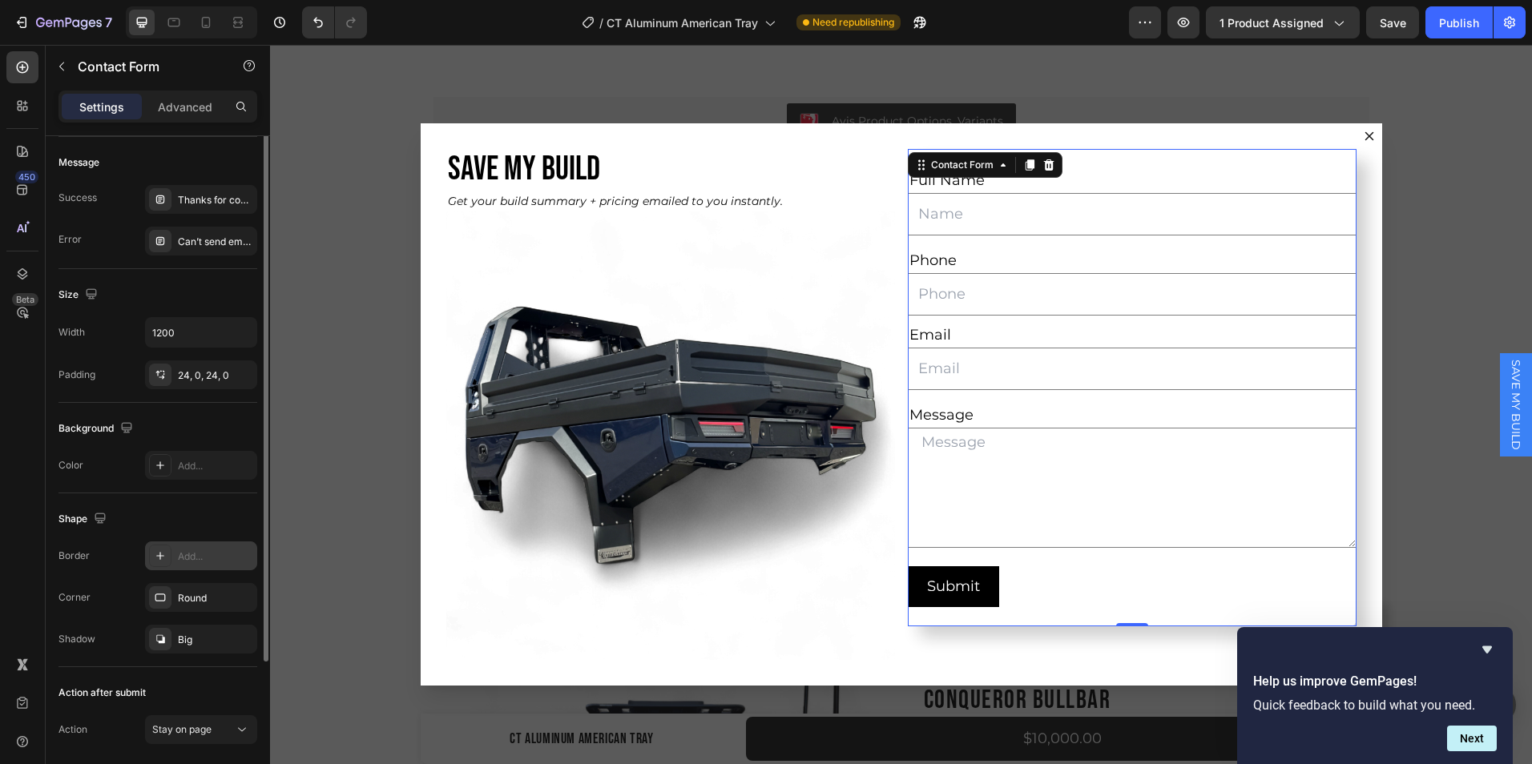
scroll to position [0, 0]
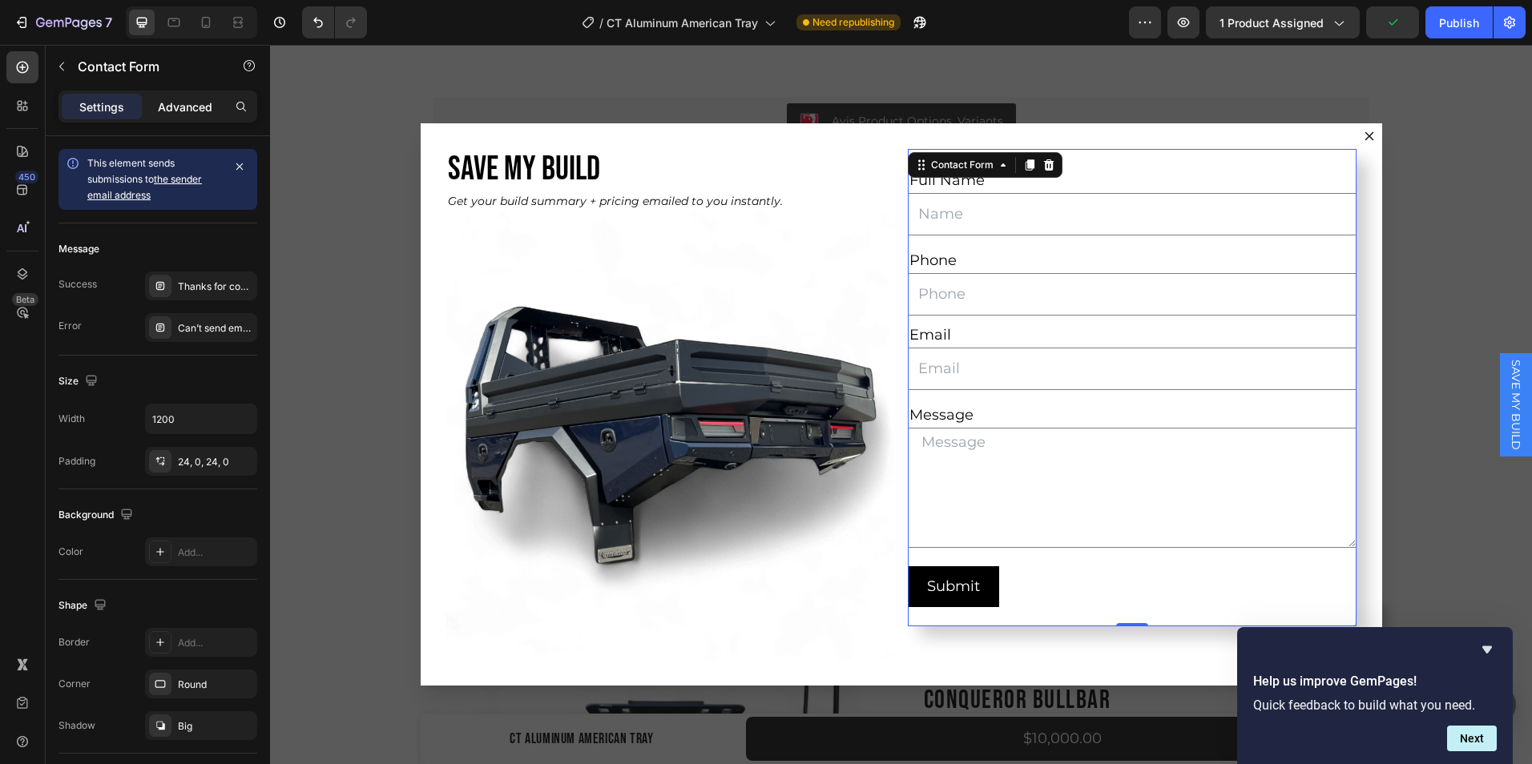
click at [192, 103] on p "Advanced" at bounding box center [185, 107] width 54 height 17
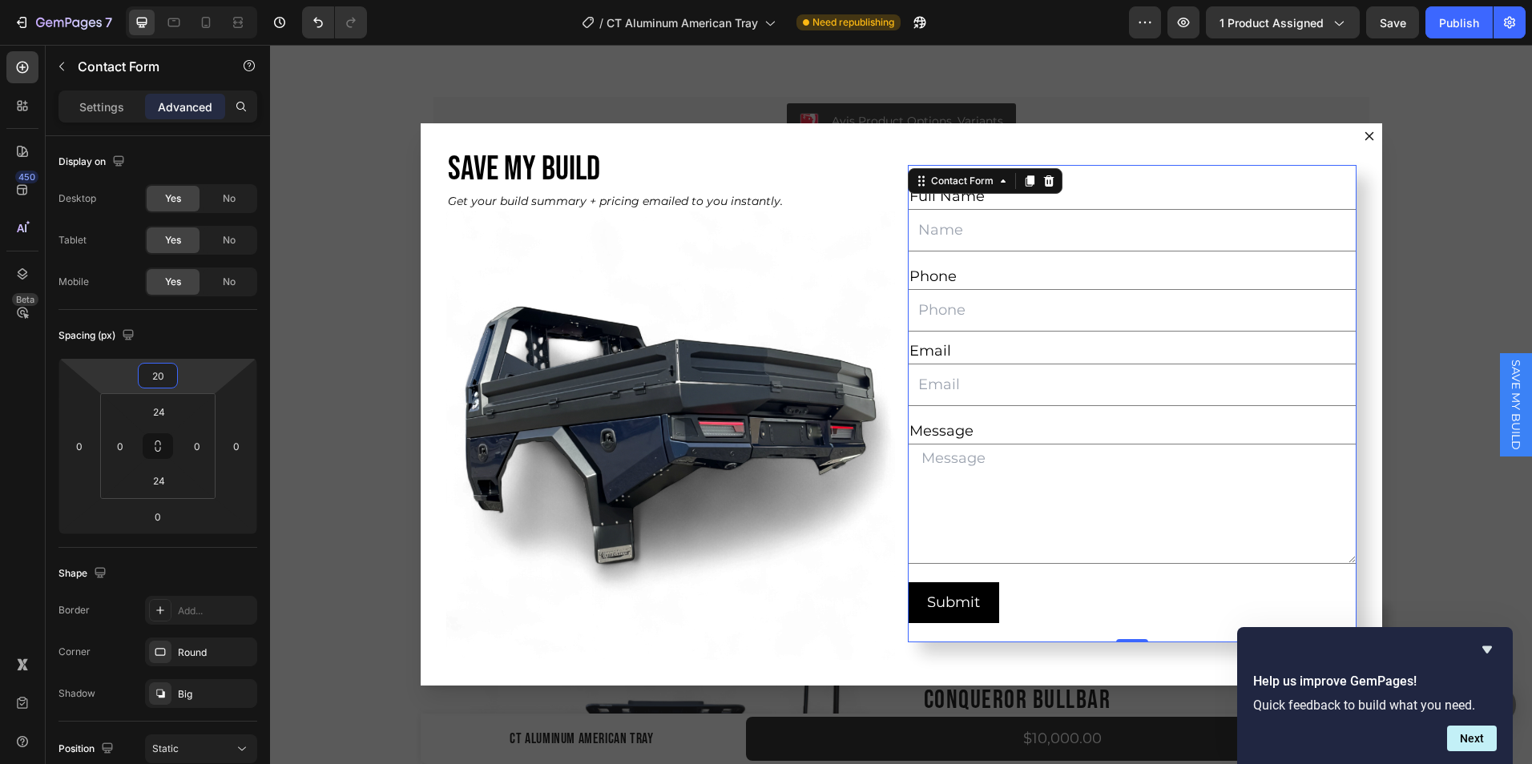
type input "22"
click at [158, 0] on html "7 Version history / CT Aluminum American Tray Need republishing Preview 1 produ…" at bounding box center [766, 0] width 1532 height 0
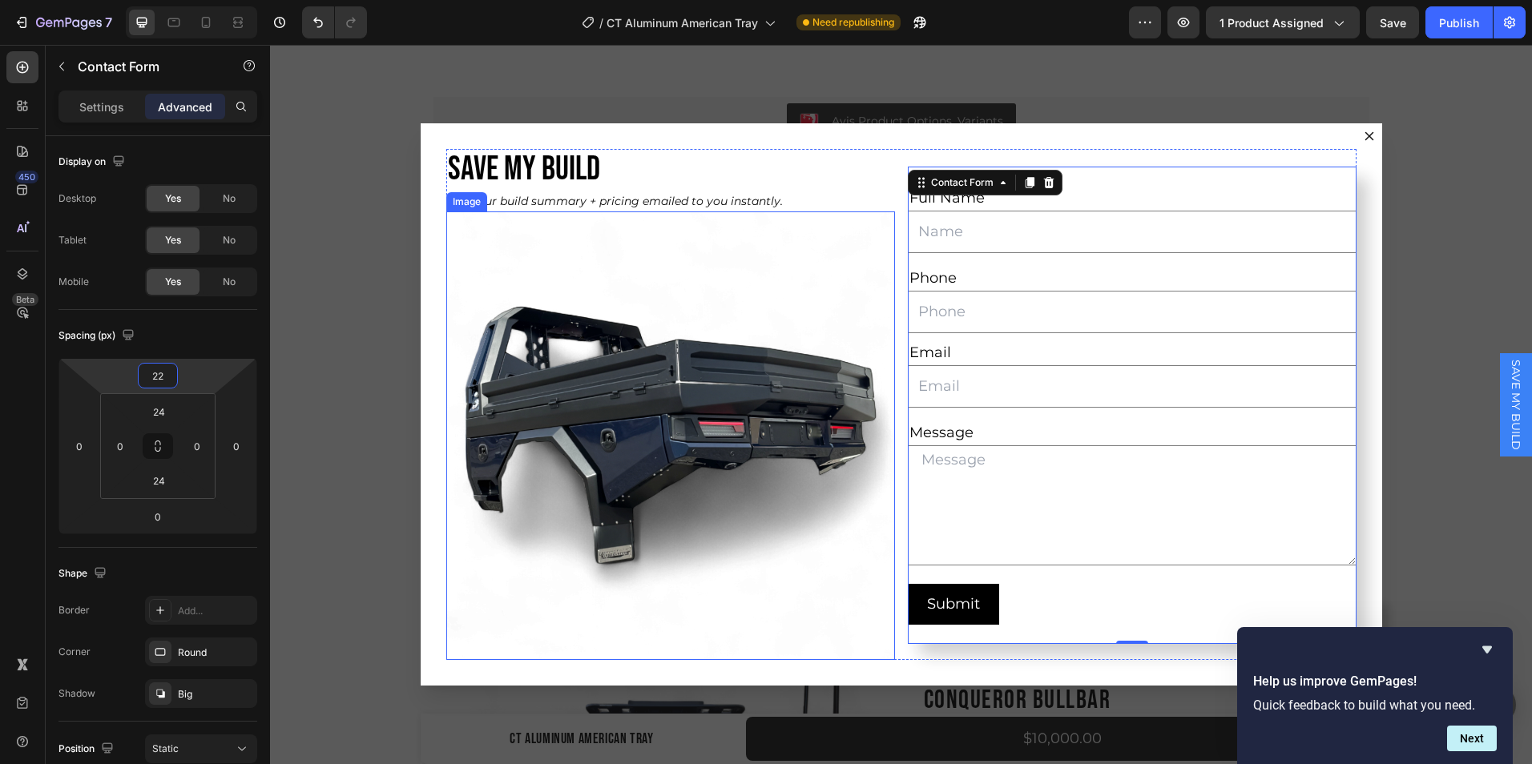
click at [715, 372] on img "Dialog body" at bounding box center [670, 435] width 449 height 449
